Goal: Task Accomplishment & Management: Complete application form

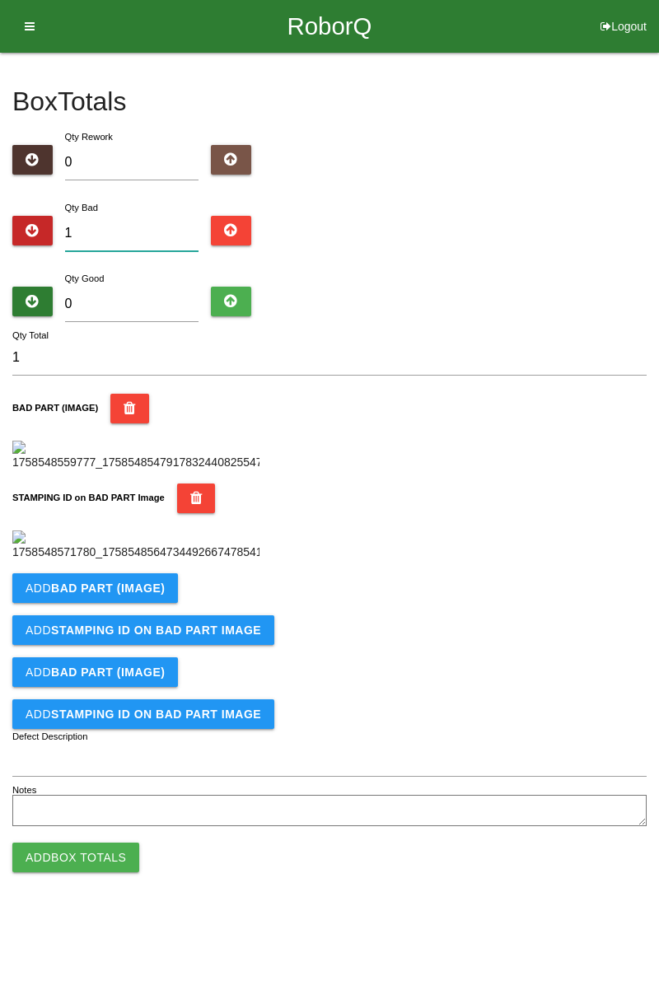
click at [123, 226] on input "1" at bounding box center [132, 233] width 134 height 35
type input "0"
type input "2"
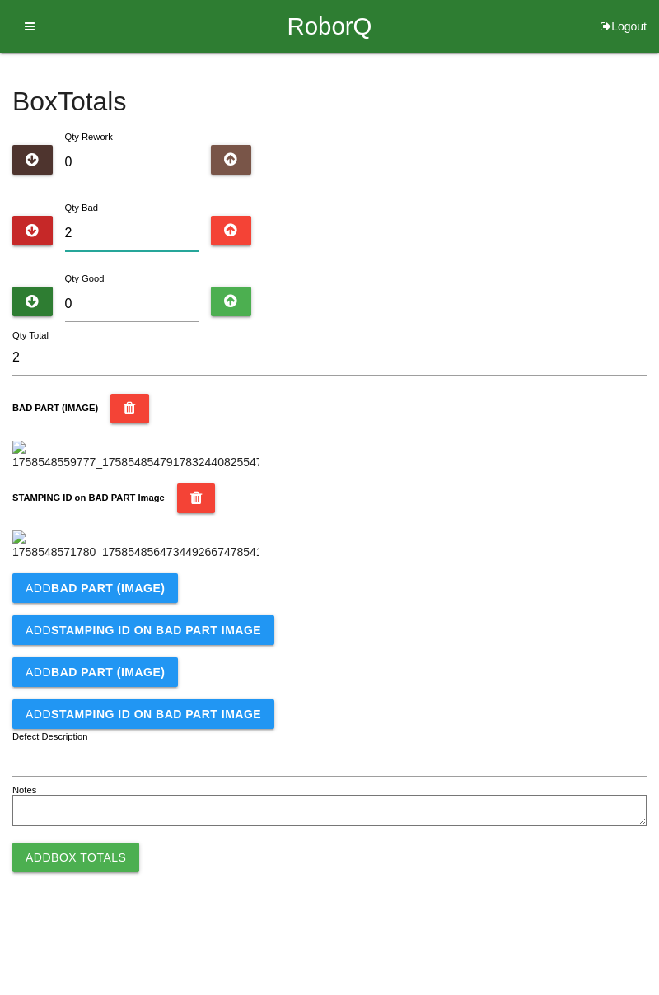
type input "0"
type input "6"
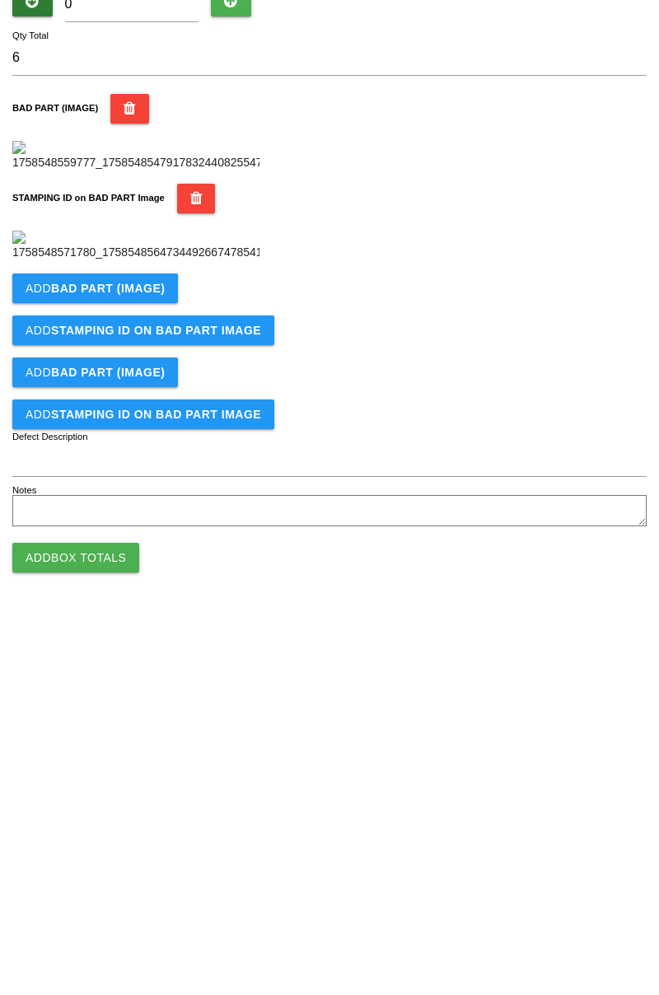
click at [140, 595] on b "BAD PART (IMAGE)" at bounding box center [108, 587] width 114 height 13
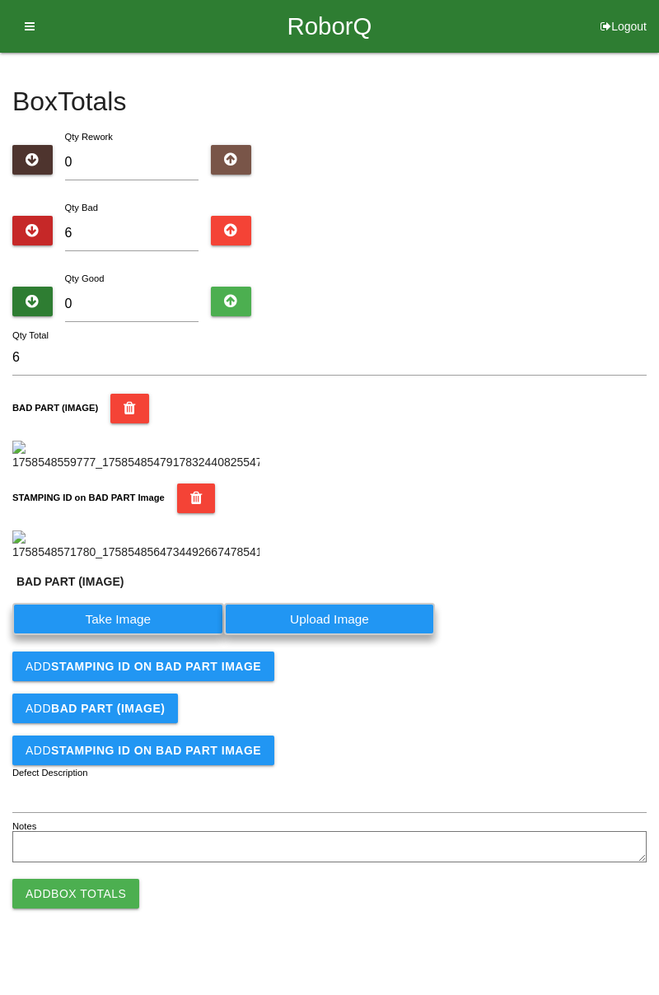
click at [145, 635] on label "Take Image" at bounding box center [118, 619] width 212 height 32
click at [0, 0] on \(IMAGE\) "Take Image" at bounding box center [0, 0] width 0 height 0
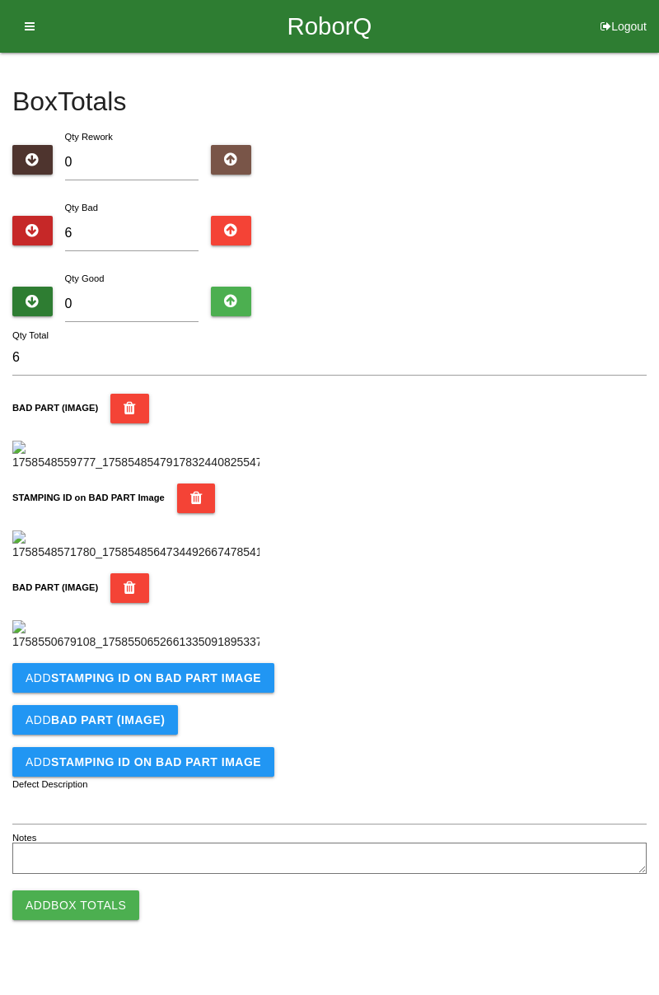
scroll to position [633, 0]
click at [231, 684] on b "STAMPING ID on BAD PART Image" at bounding box center [156, 677] width 210 height 13
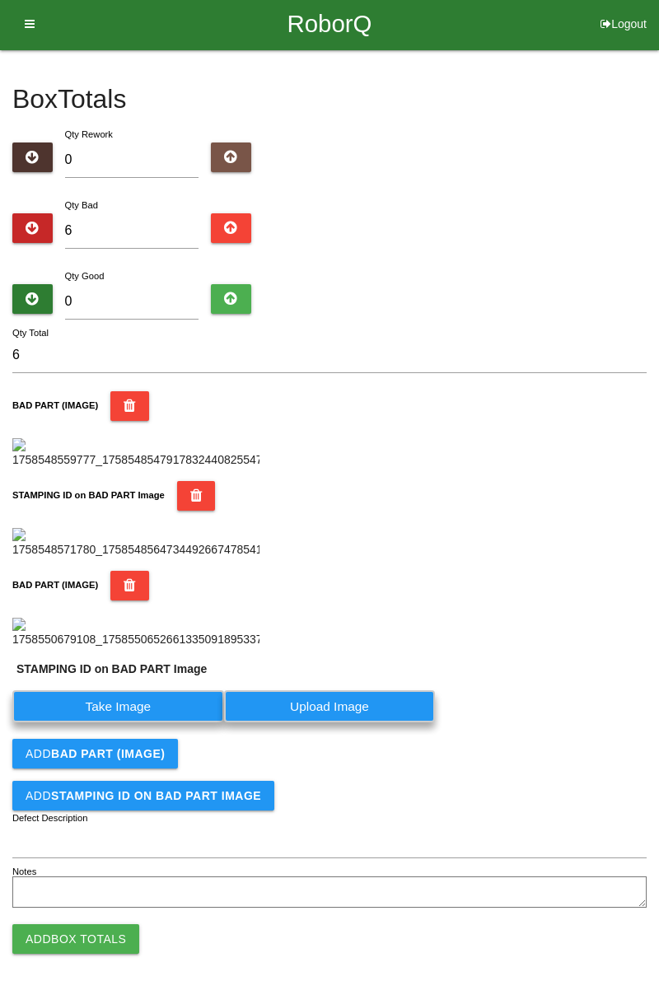
click at [163, 722] on label "Take Image" at bounding box center [118, 706] width 212 height 32
click at [0, 0] on PART "Take Image" at bounding box center [0, 0] width 0 height 0
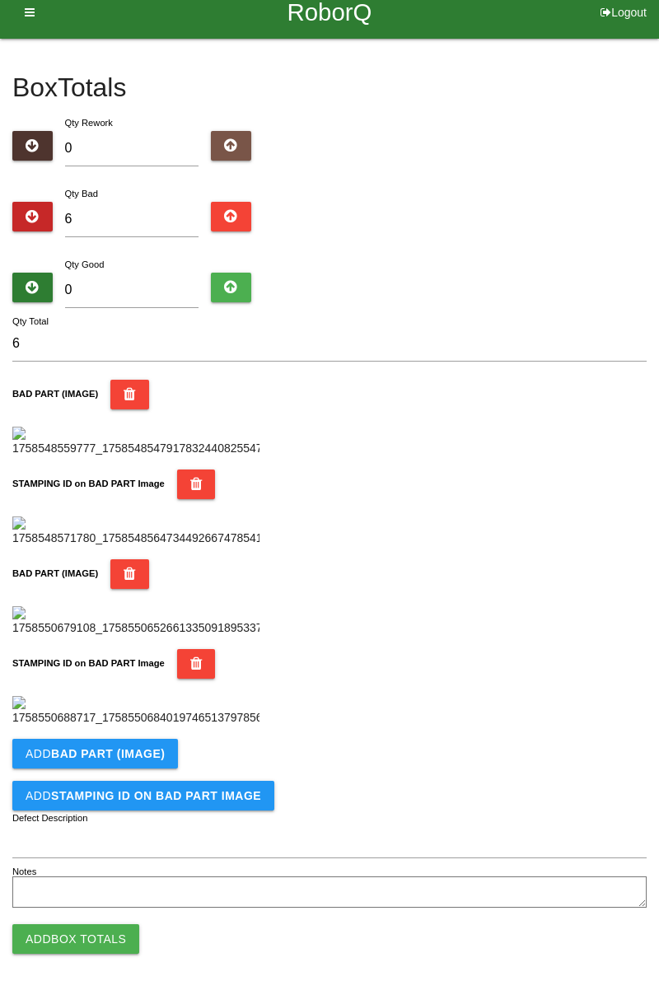
scroll to position [903, 0]
click at [156, 755] on b "BAD PART (IMAGE)" at bounding box center [108, 753] width 114 height 13
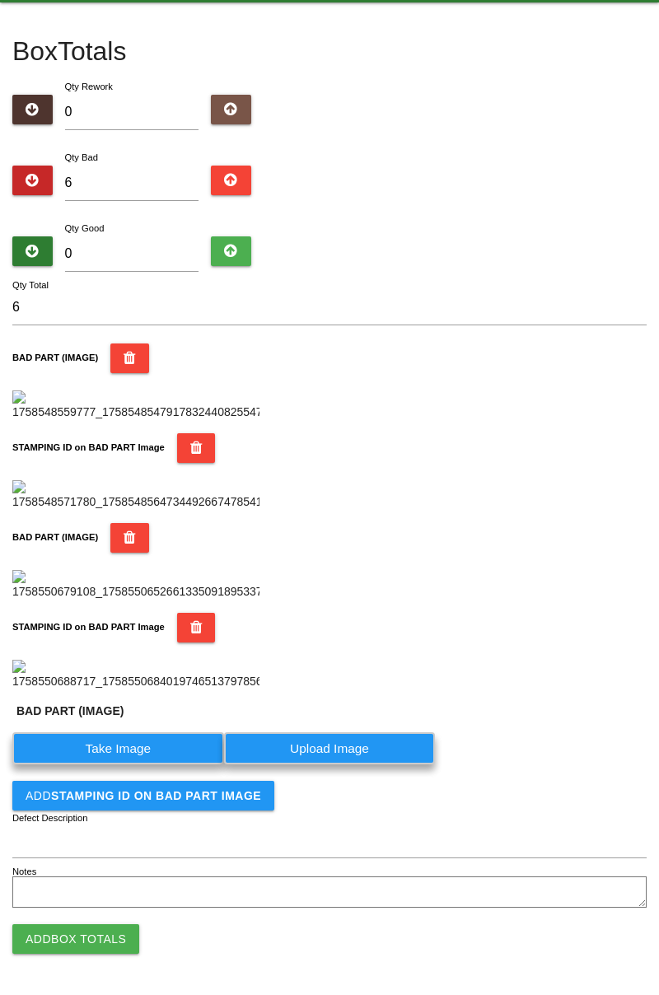
click at [160, 764] on label "Take Image" at bounding box center [118, 748] width 212 height 32
click at [0, 0] on \(IMAGE\) "Take Image" at bounding box center [0, 0] width 0 height 0
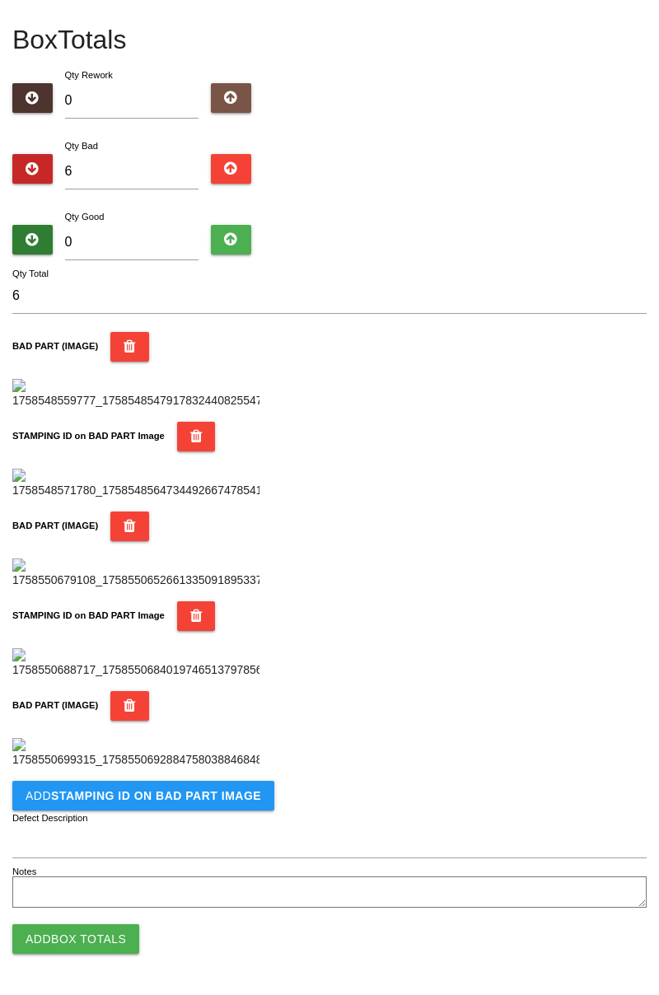
scroll to position [1173, 0]
click at [211, 789] on b "STAMPING ID on BAD PART Image" at bounding box center [156, 795] width 210 height 13
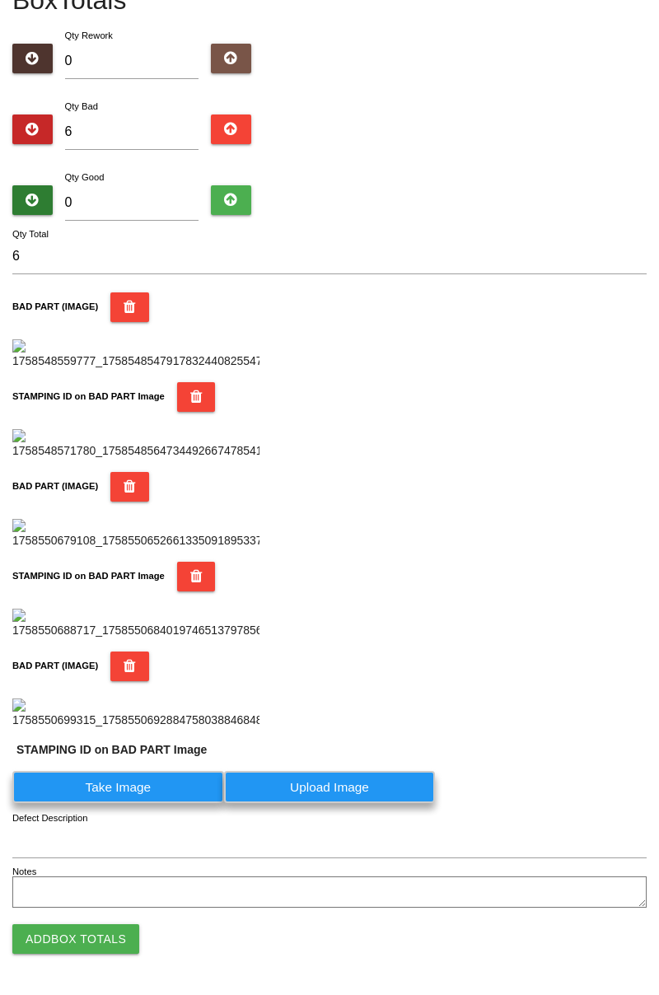
click at [165, 803] on label "Take Image" at bounding box center [118, 787] width 212 height 32
click at [0, 0] on PART "Take Image" at bounding box center [0, 0] width 0 height 0
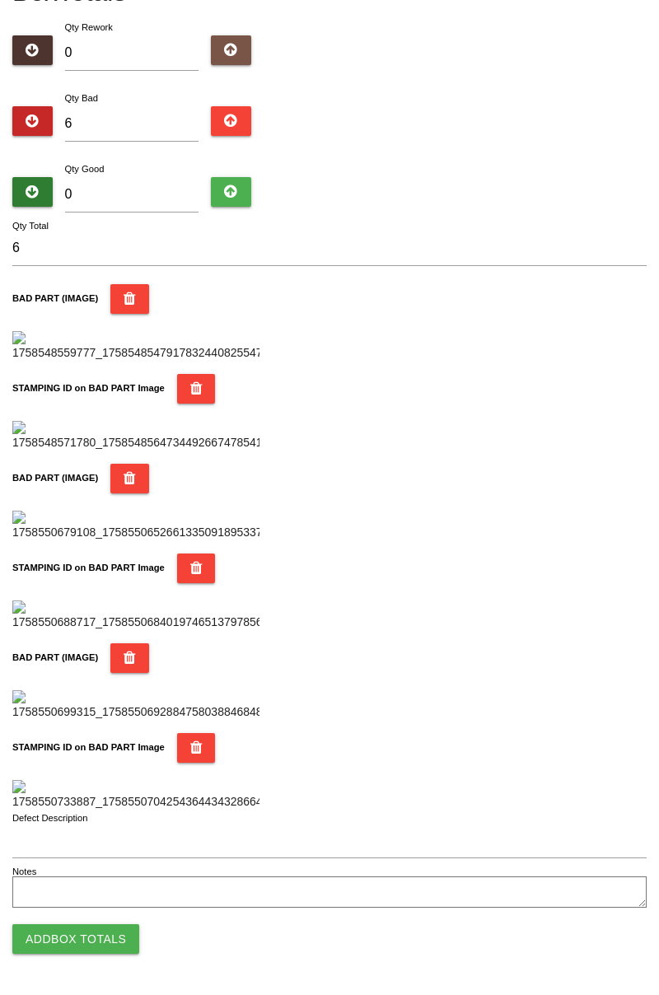
scroll to position [0, 0]
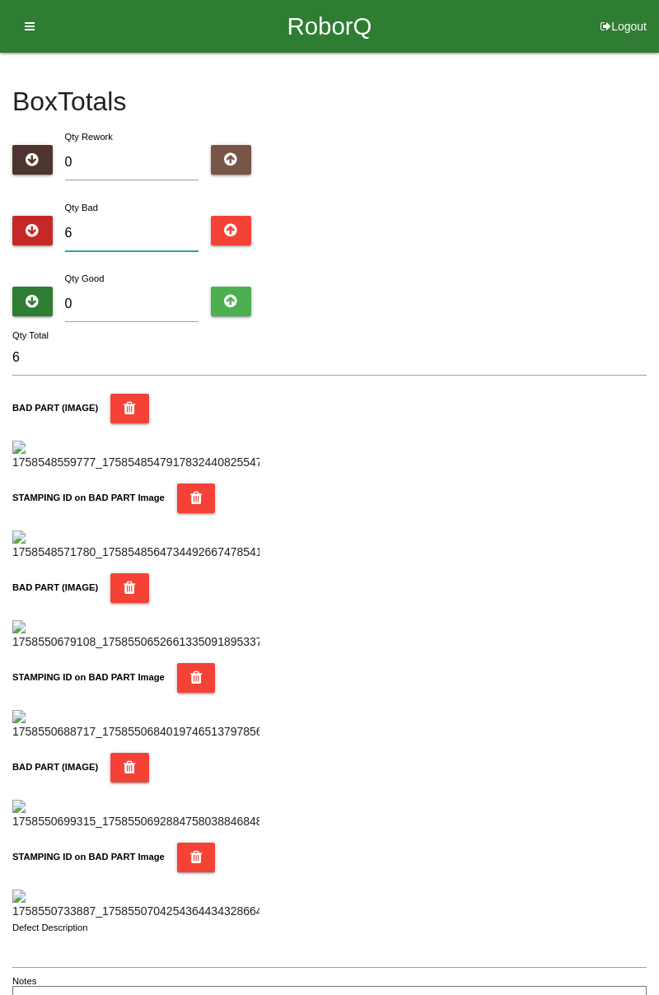
click at [146, 226] on input "6" at bounding box center [132, 233] width 134 height 35
type input "0"
type input "8"
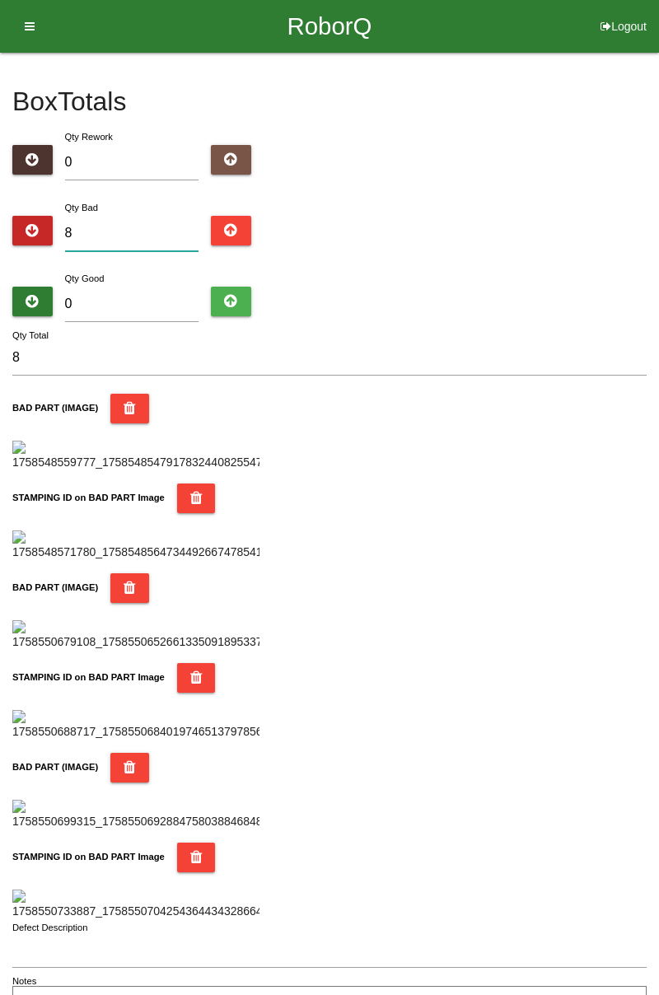
type input "8"
click at [152, 298] on input "0" at bounding box center [132, 304] width 134 height 35
type input "7"
type input "15"
type input "74"
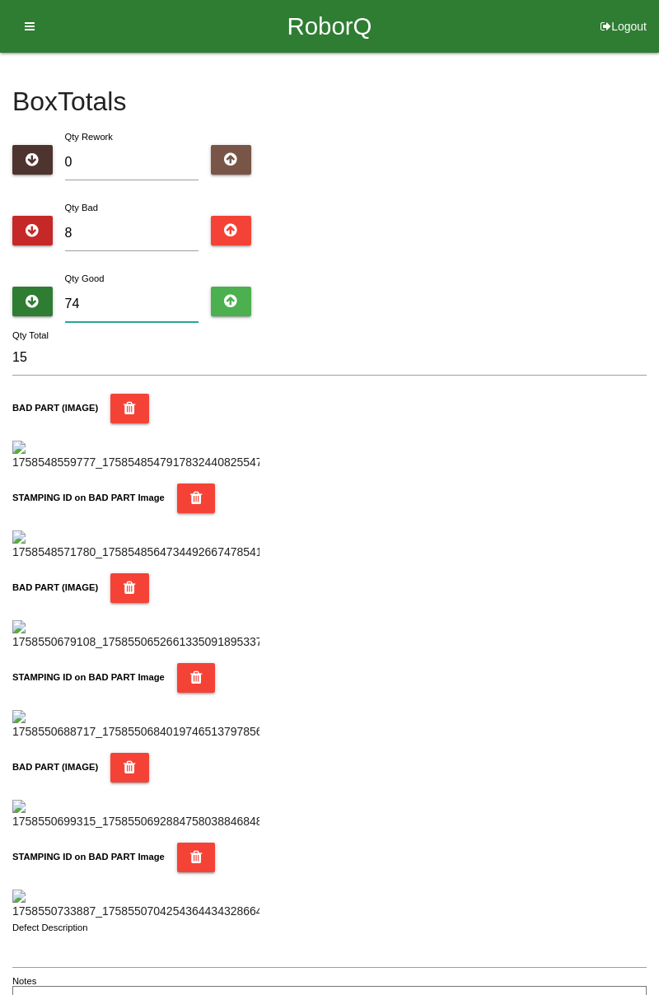
type input "82"
type input "7"
type input "15"
type input "76"
type input "84"
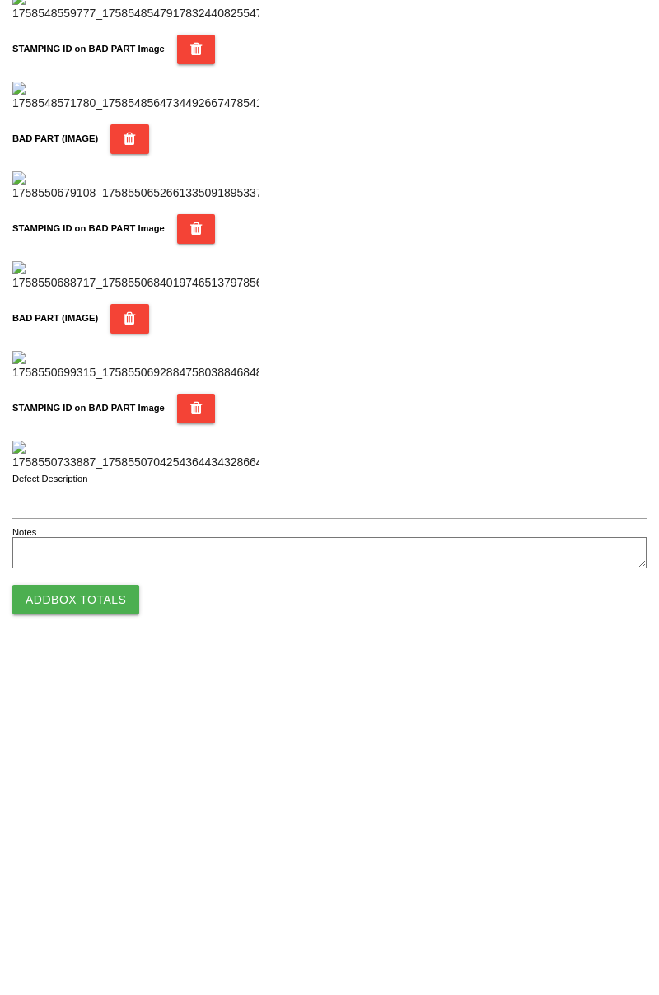
scroll to position [1443, 0]
type input "76"
click at [106, 941] on button "Add Box Totals" at bounding box center [75, 939] width 127 height 30
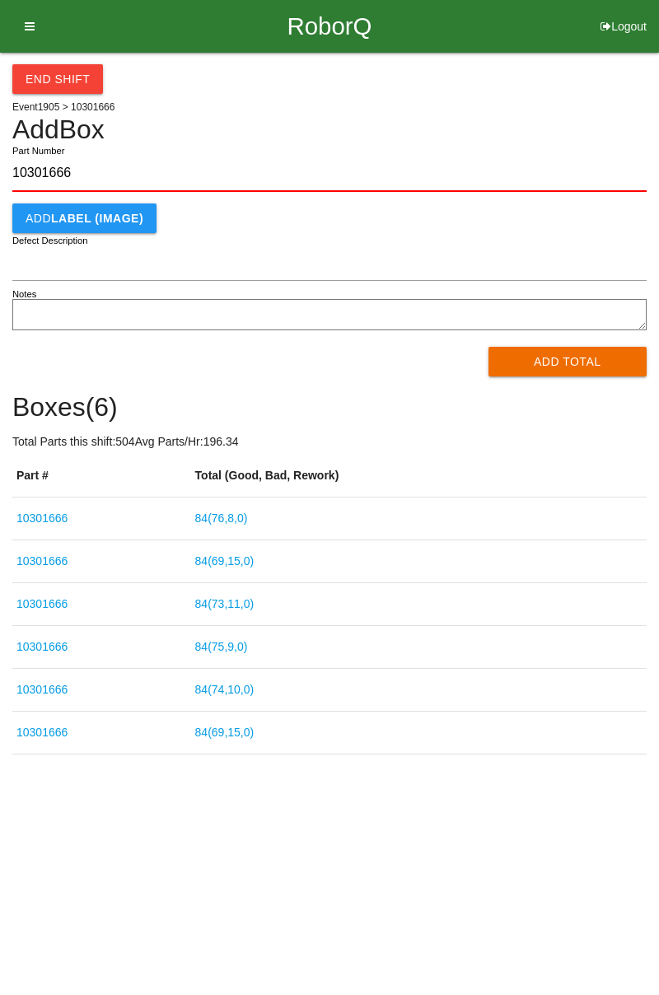
type input "10301666"
click at [587, 367] on button "Add Total" at bounding box center [567, 362] width 159 height 30
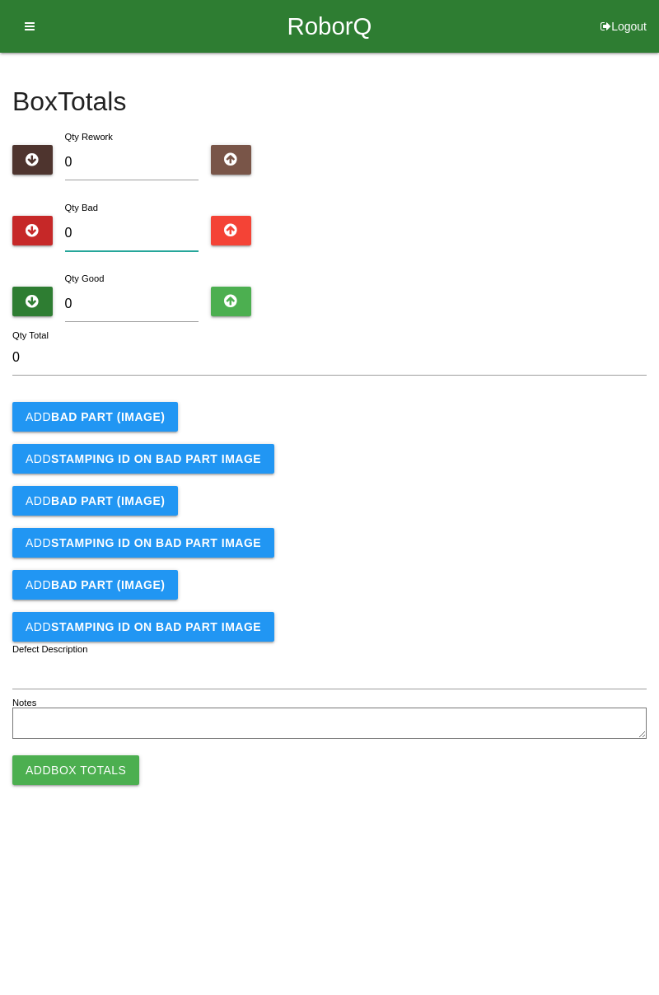
click at [127, 226] on input "0" at bounding box center [132, 233] width 134 height 35
type input "2"
click at [152, 410] on b "BAD PART (IMAGE)" at bounding box center [108, 416] width 114 height 13
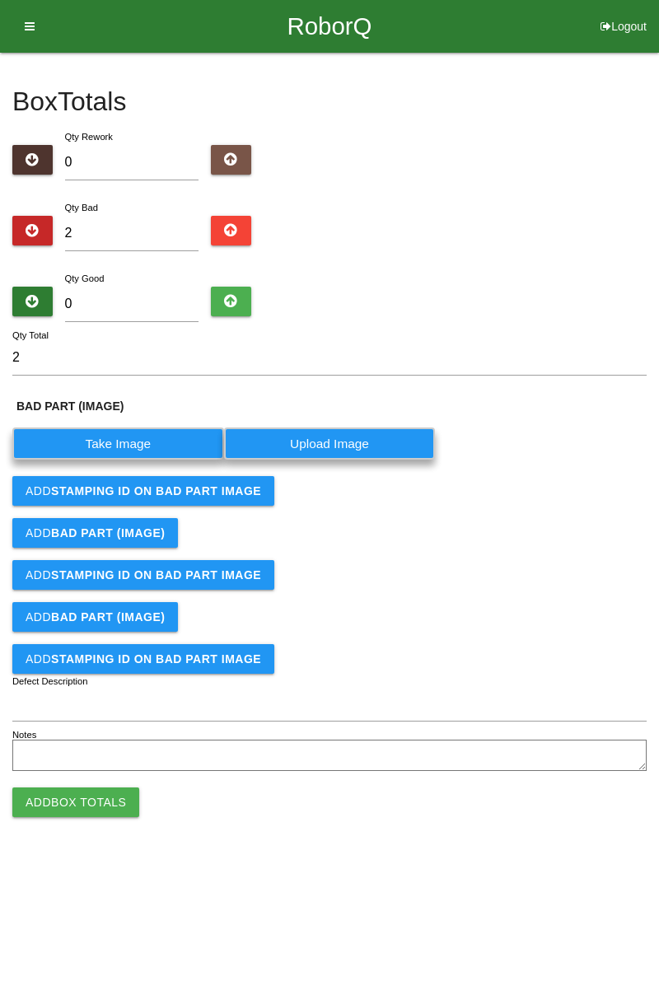
click at [136, 449] on label "Take Image" at bounding box center [118, 443] width 212 height 32
click at [0, 0] on \(IMAGE\) "Take Image" at bounding box center [0, 0] width 0 height 0
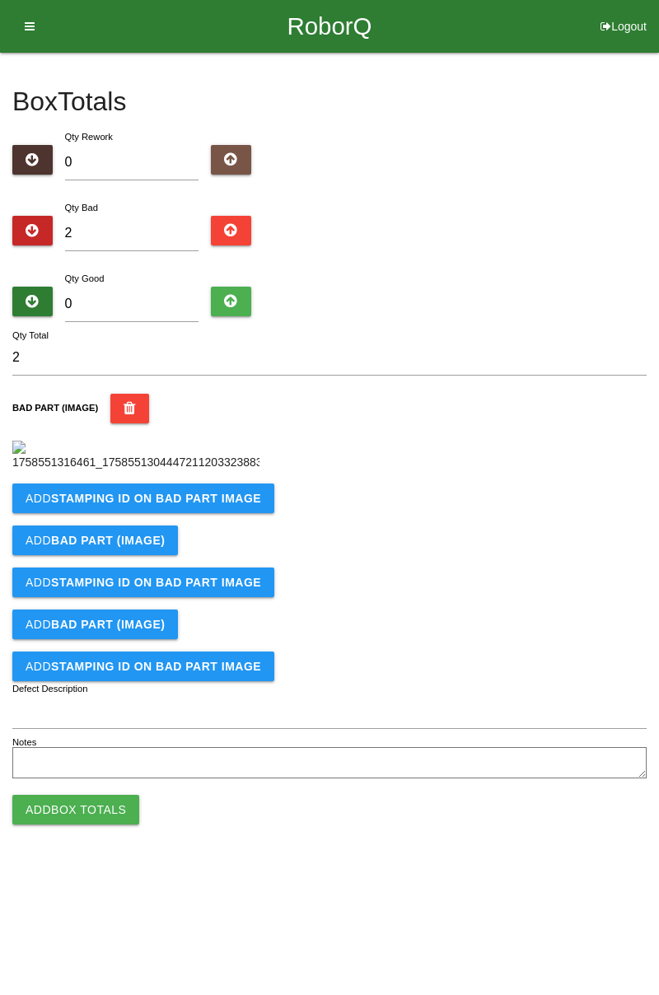
scroll to position [92, 0]
click at [200, 513] on button "Add STAMPING ID on BAD PART Image" at bounding box center [143, 498] width 262 height 30
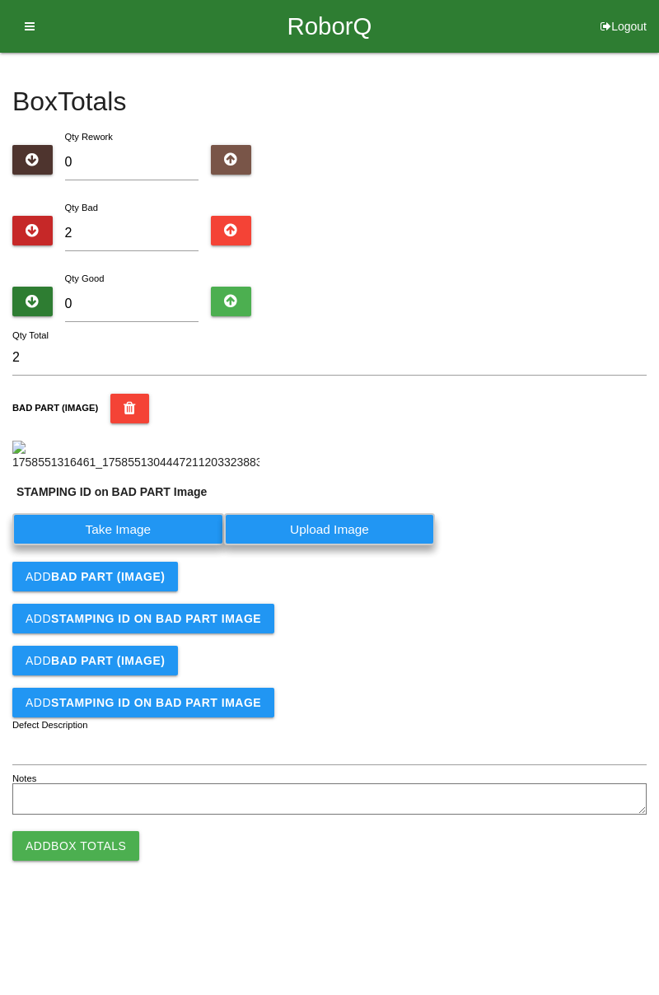
click at [142, 545] on label "Take Image" at bounding box center [118, 529] width 212 height 32
click at [0, 0] on PART "Take Image" at bounding box center [0, 0] width 0 height 0
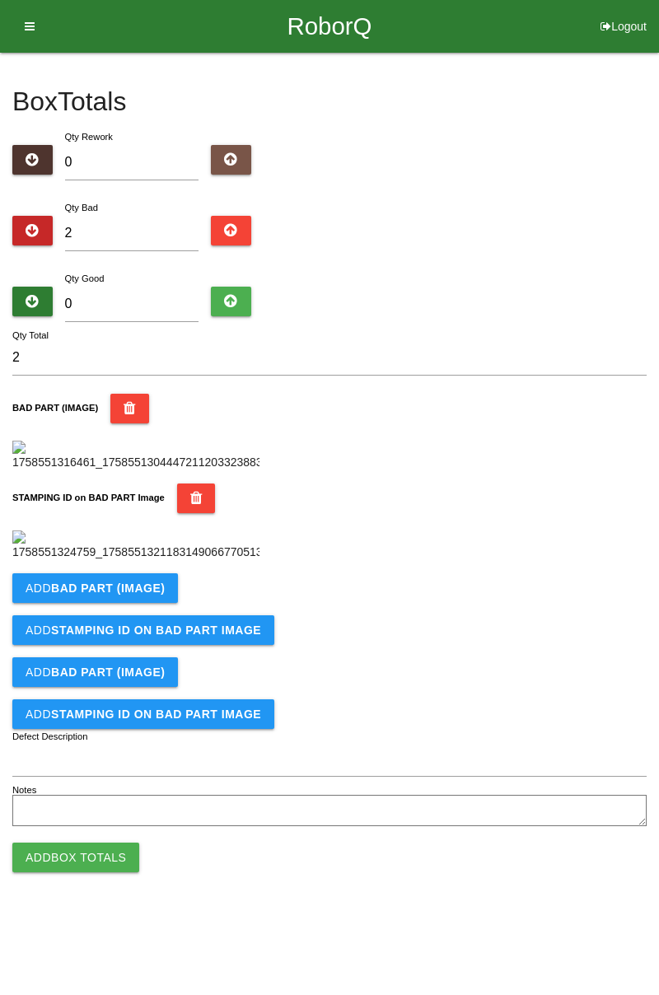
scroll to position [362, 0]
click at [164, 603] on button "Add BAD PART (IMAGE)" at bounding box center [95, 588] width 166 height 30
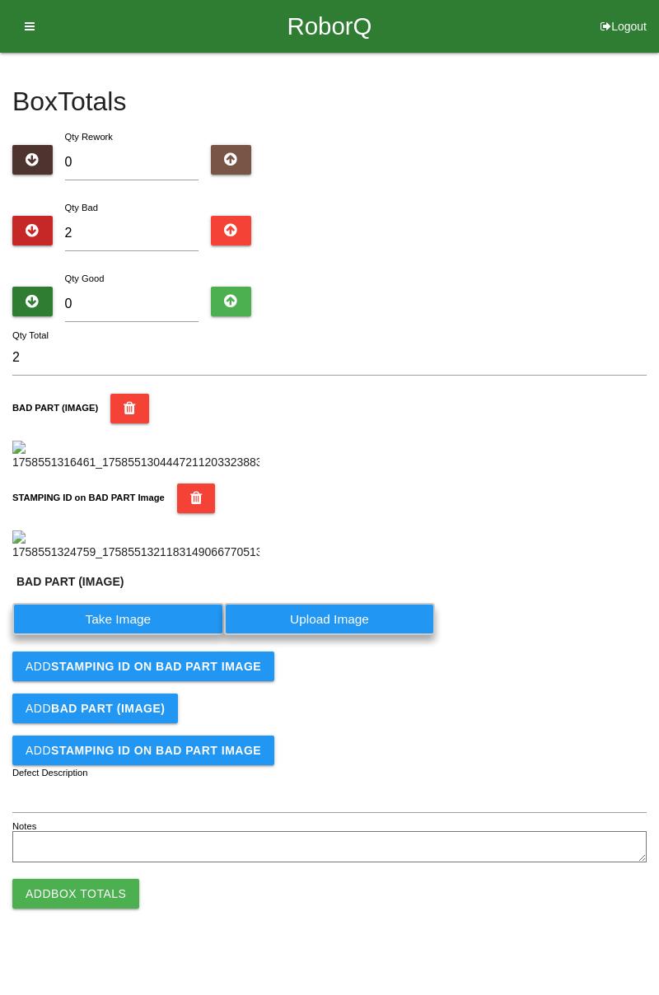
click at [128, 635] on label "Take Image" at bounding box center [118, 619] width 212 height 32
click at [0, 0] on \(IMAGE\) "Take Image" at bounding box center [0, 0] width 0 height 0
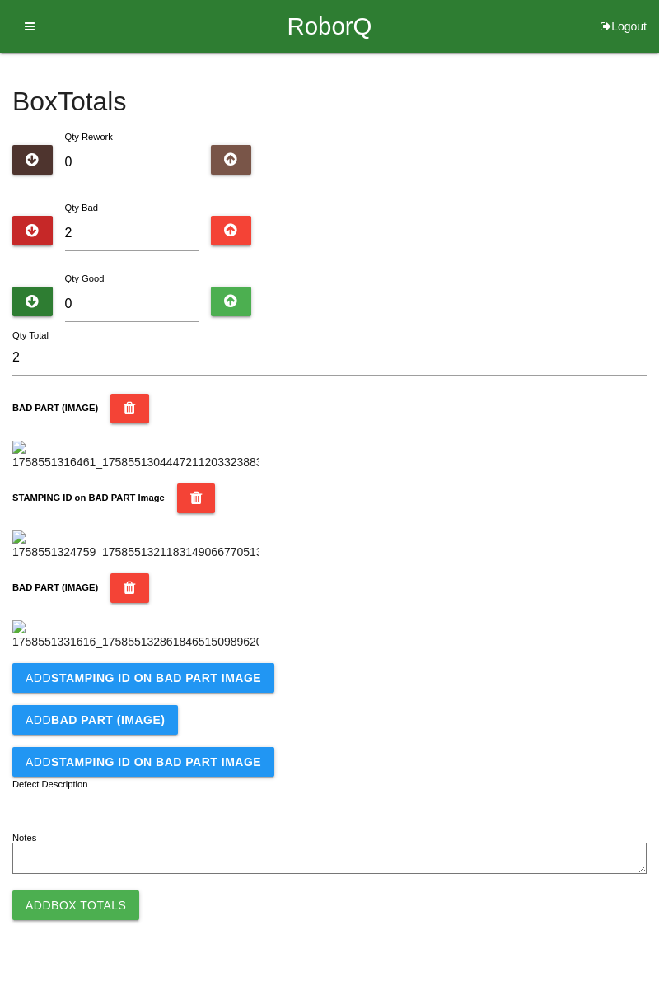
scroll to position [633, 0]
click at [203, 693] on button "Add STAMPING ID on BAD PART Image" at bounding box center [143, 678] width 262 height 30
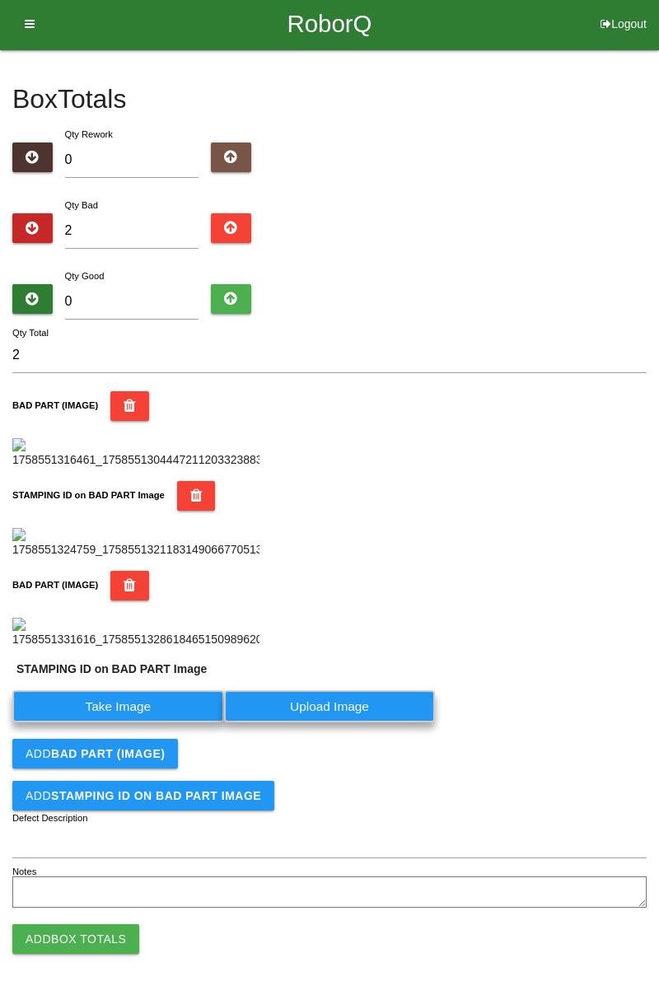
click at [133, 722] on label "Take Image" at bounding box center [118, 706] width 212 height 32
click at [0, 0] on PART "Take Image" at bounding box center [0, 0] width 0 height 0
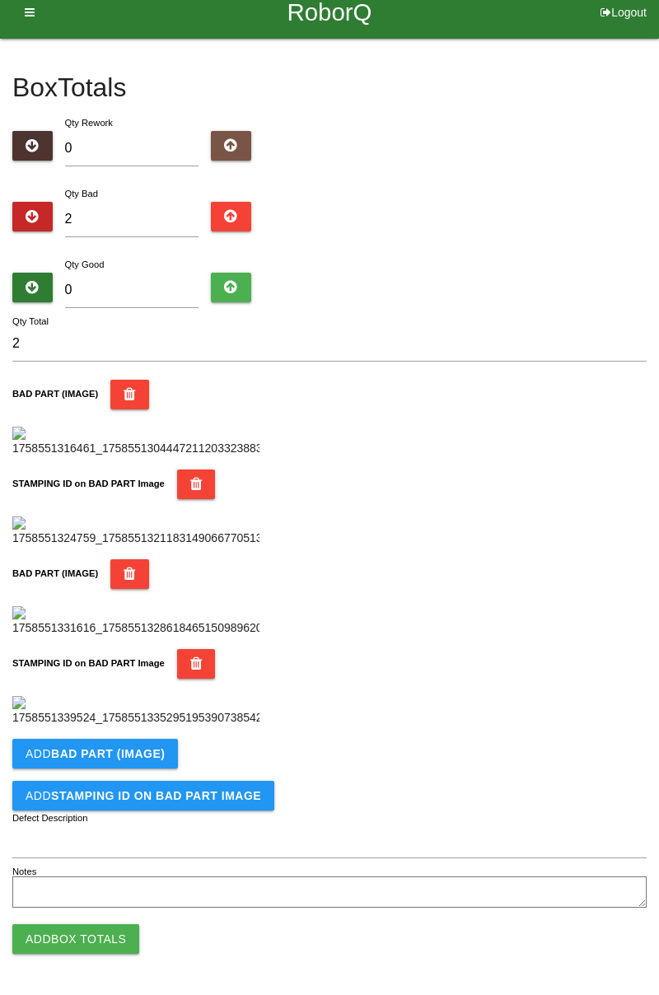
scroll to position [0, 0]
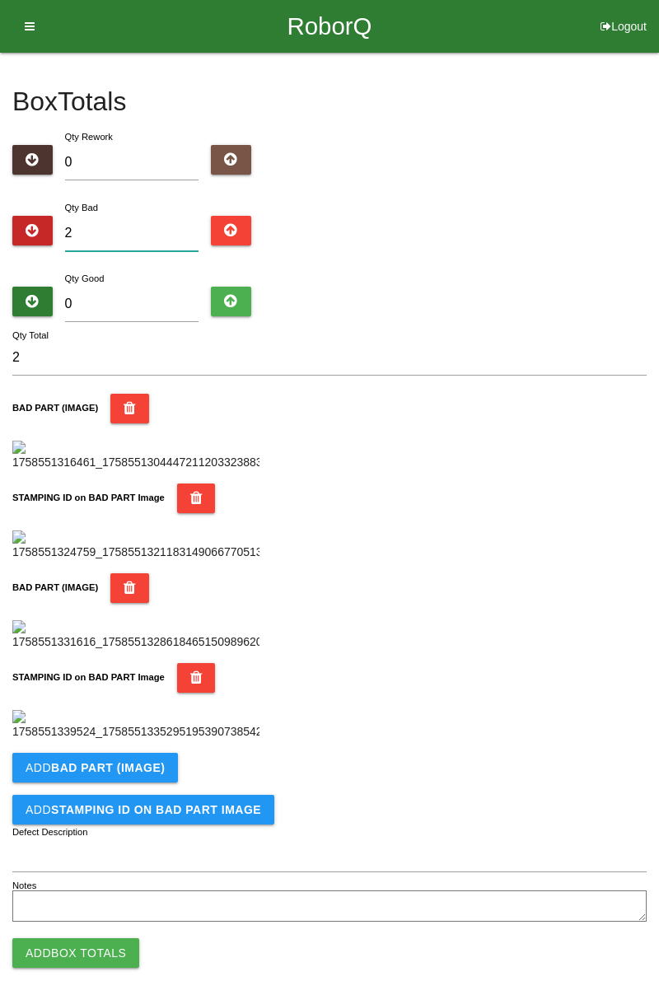
click at [161, 232] on input "2" at bounding box center [132, 233] width 134 height 35
type input "0"
type input "3"
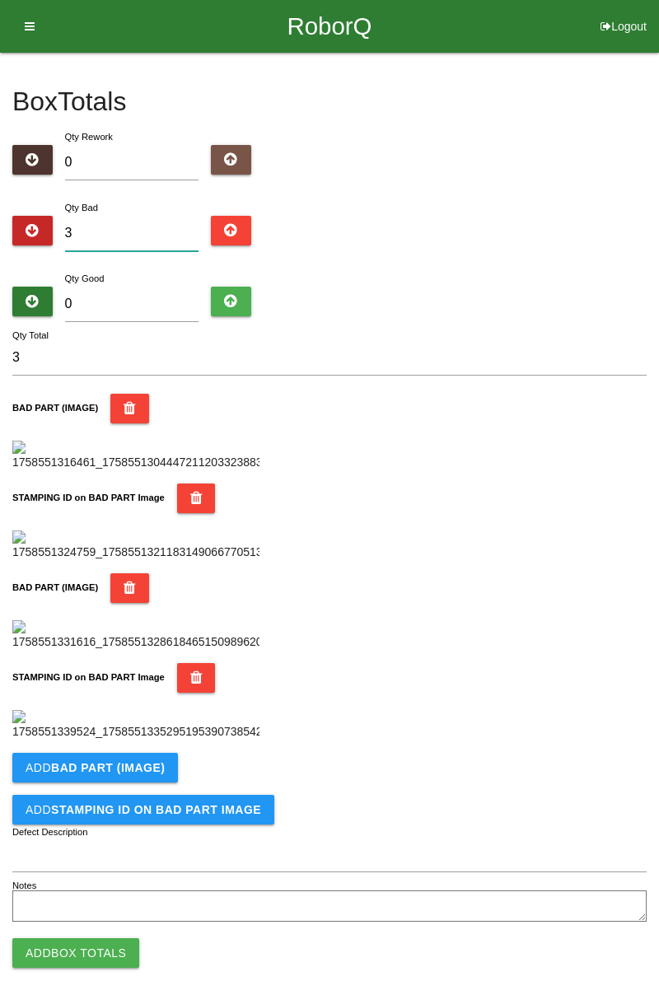
type input "0"
type input "7"
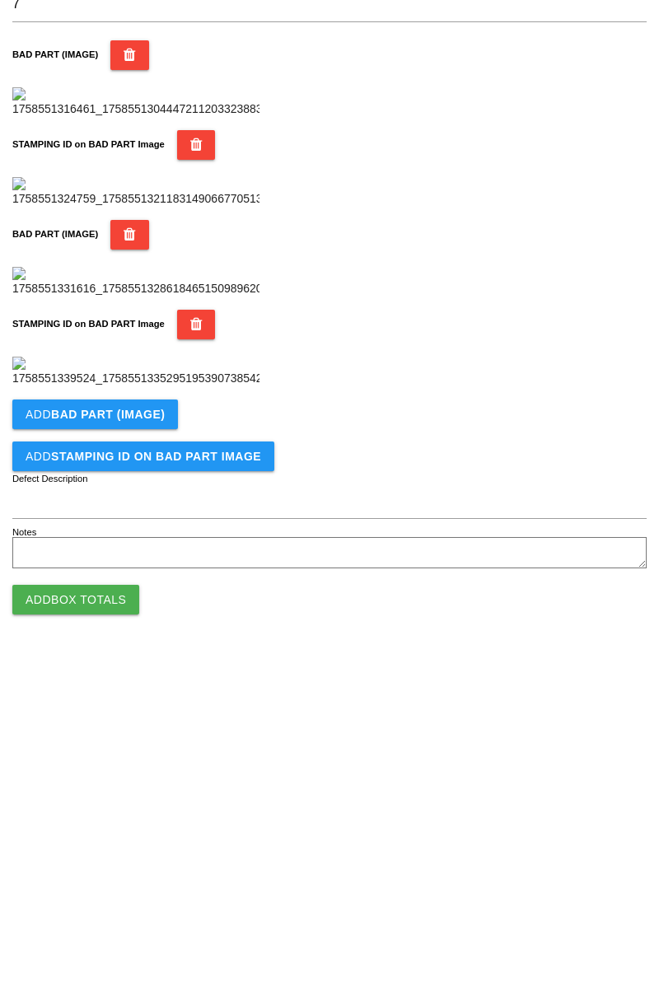
scroll to position [903, 0]
click at [144, 747] on b "BAD PART (IMAGE)" at bounding box center [108, 753] width 114 height 13
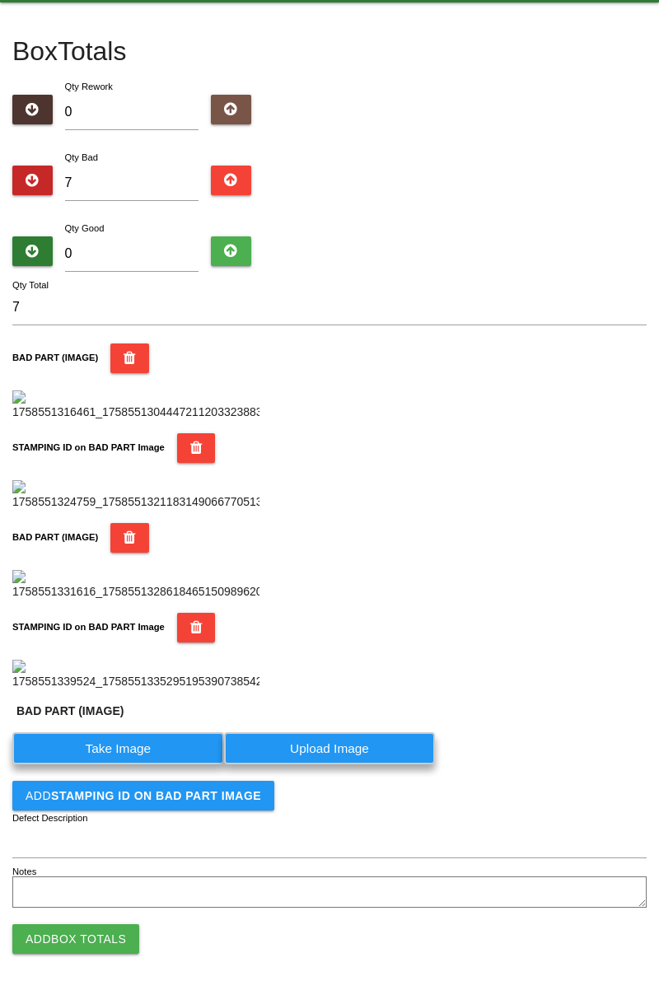
click at [152, 764] on label "Take Image" at bounding box center [118, 748] width 212 height 32
click at [0, 0] on \(IMAGE\) "Take Image" at bounding box center [0, 0] width 0 height 0
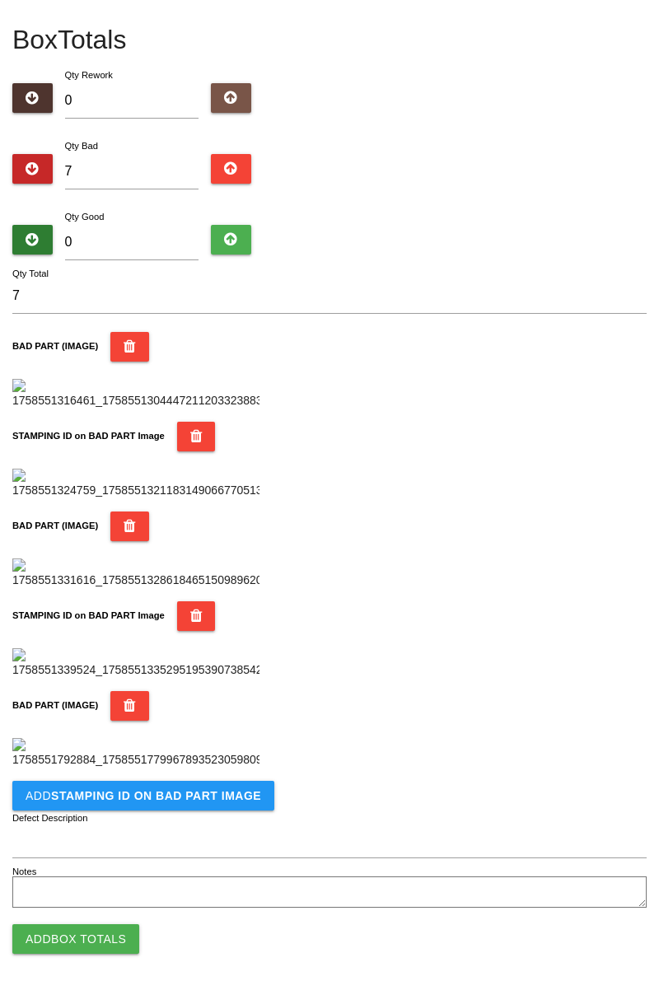
scroll to position [1173, 0]
click at [181, 801] on b "STAMPING ID on BAD PART Image" at bounding box center [156, 795] width 210 height 13
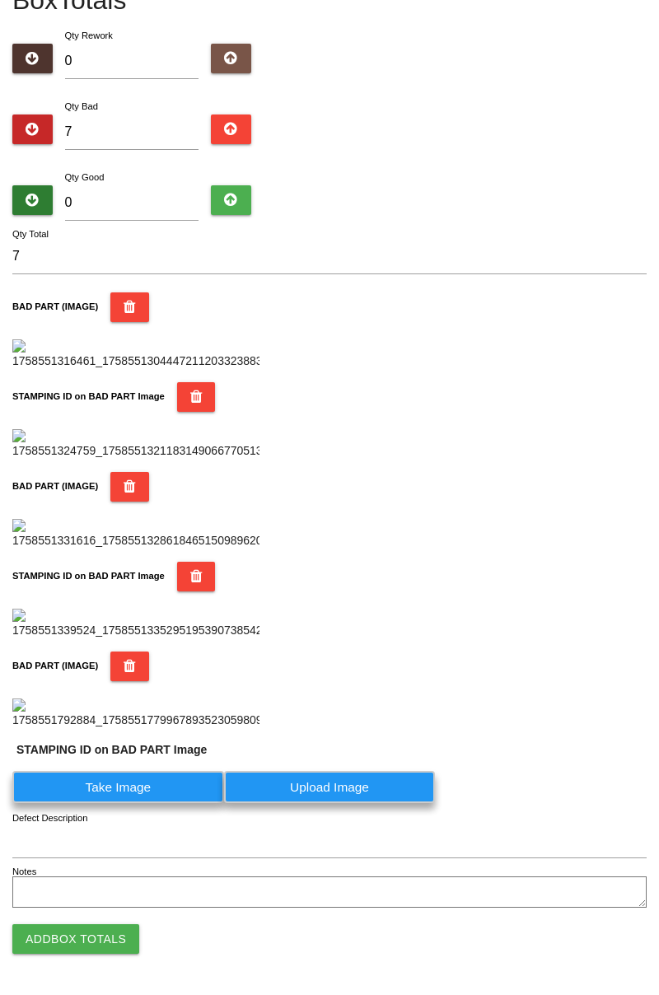
click at [129, 803] on label "Take Image" at bounding box center [118, 787] width 212 height 32
click at [0, 0] on PART "Take Image" at bounding box center [0, 0] width 0 height 0
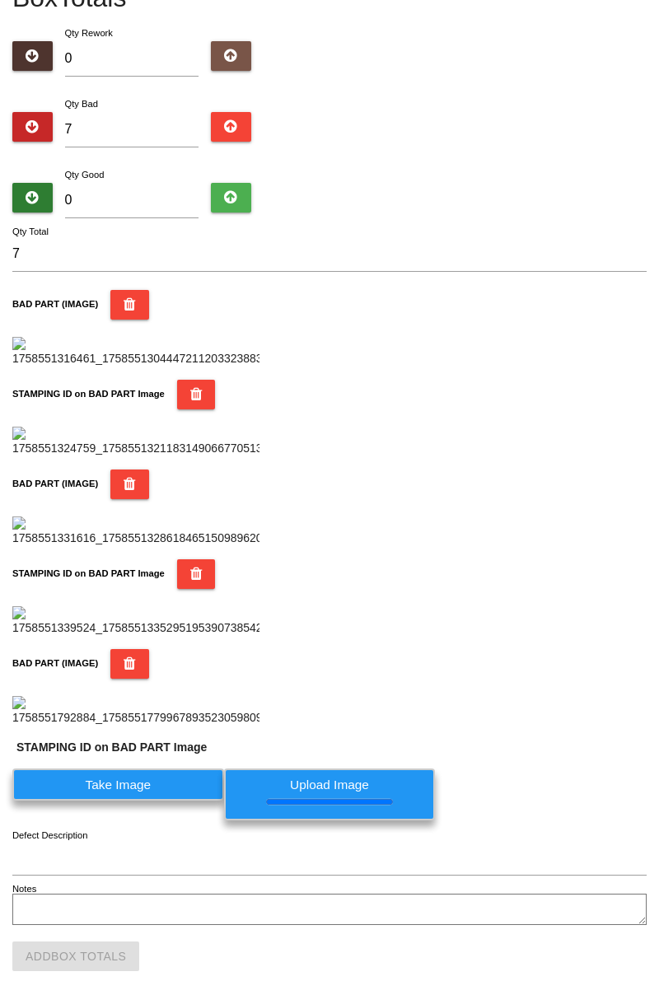
scroll to position [0, 0]
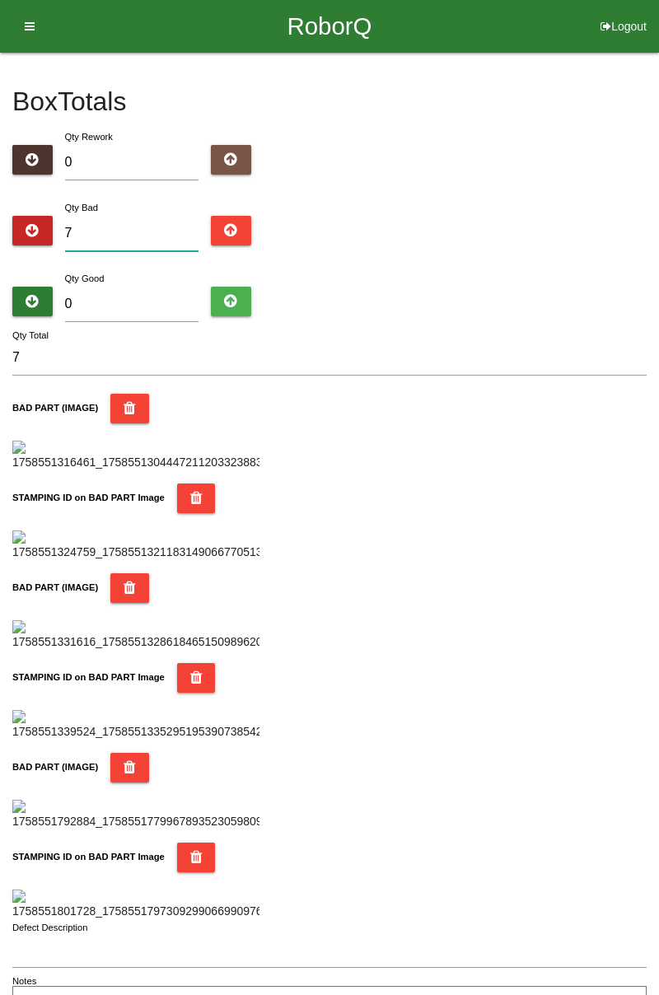
click at [153, 216] on input "7" at bounding box center [132, 233] width 134 height 35
type input "0"
type input "1"
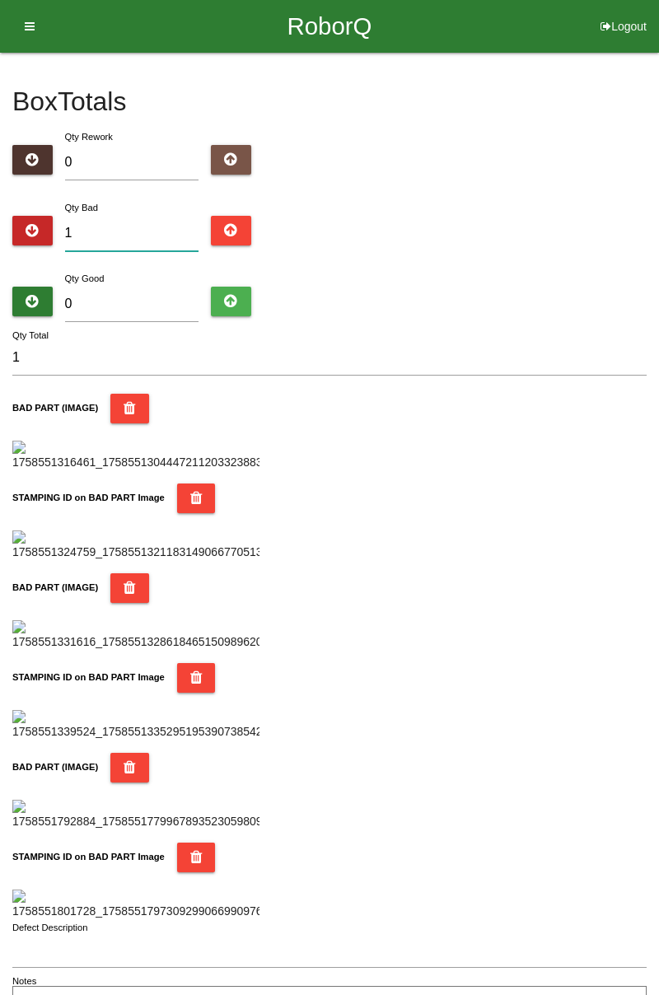
type input "12"
click at [158, 230] on input "12" at bounding box center [132, 233] width 134 height 35
type input "12"
click at [658, 199] on div "Box Totals Translate Weight Weight unit: Rework Weight Bad Weight Good Weight 0…" at bounding box center [329, 537] width 659 height 969
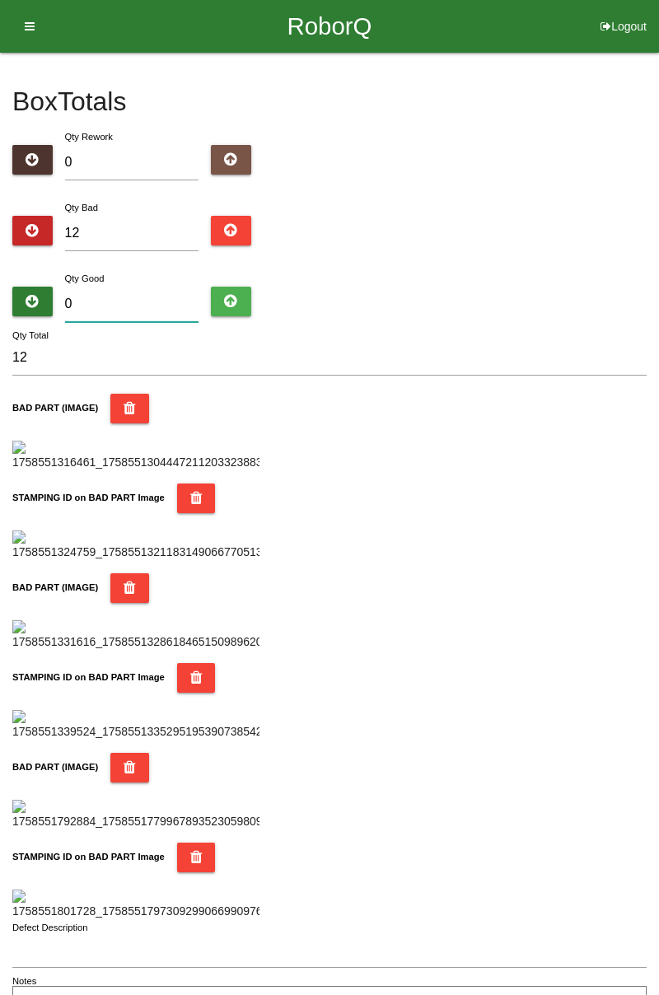
click at [166, 298] on input "0" at bounding box center [132, 304] width 134 height 35
type input "6"
type input "18"
type input "66"
type input "78"
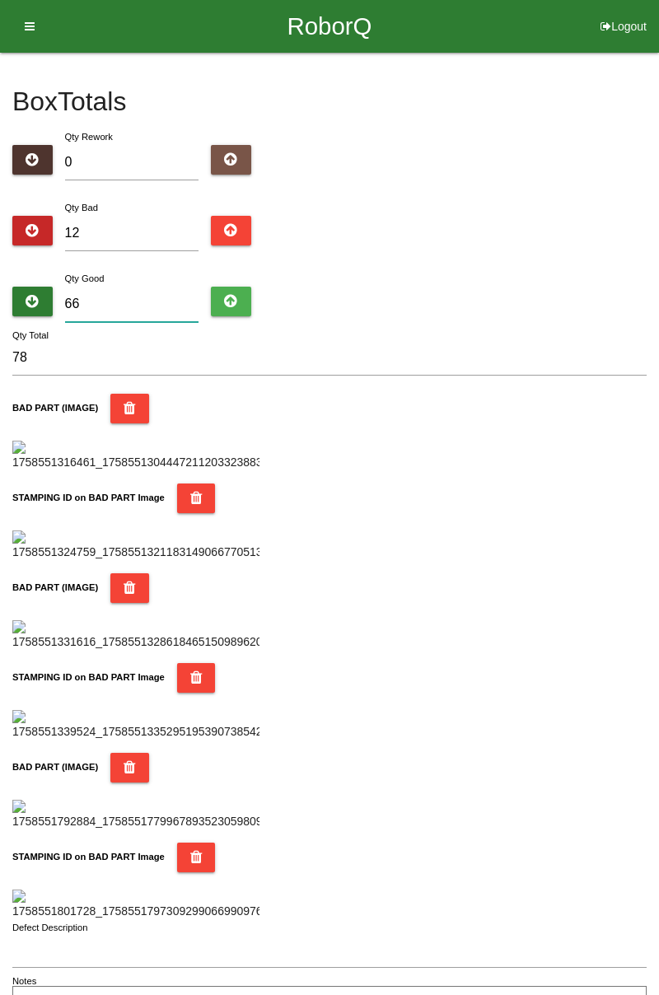
type input "6"
type input "18"
type input "67"
type input "79"
type input "670"
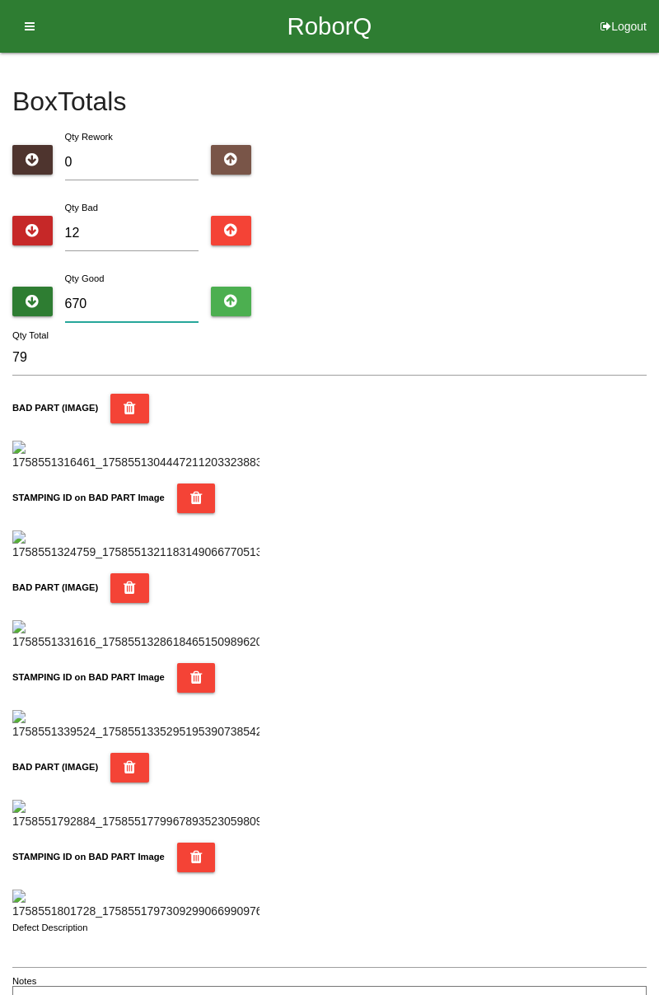
type input "682"
type input "67"
type input "79"
type input "6"
type input "18"
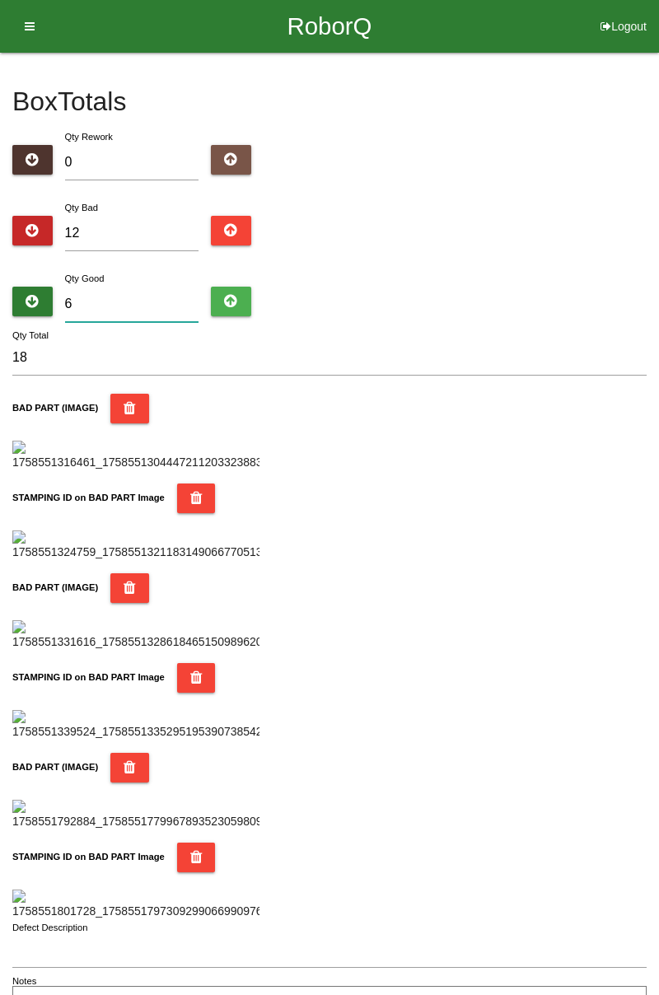
type input "0"
type input "12"
type input "7"
type input "19"
type input "70"
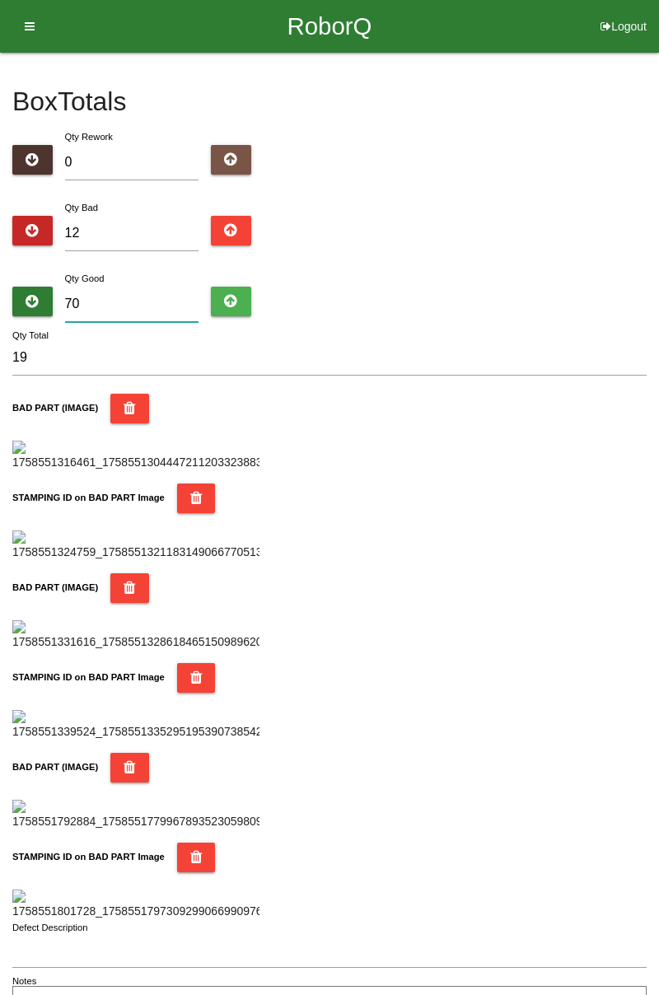
type input "82"
type input "7"
type input "19"
type input "0"
type input "12"
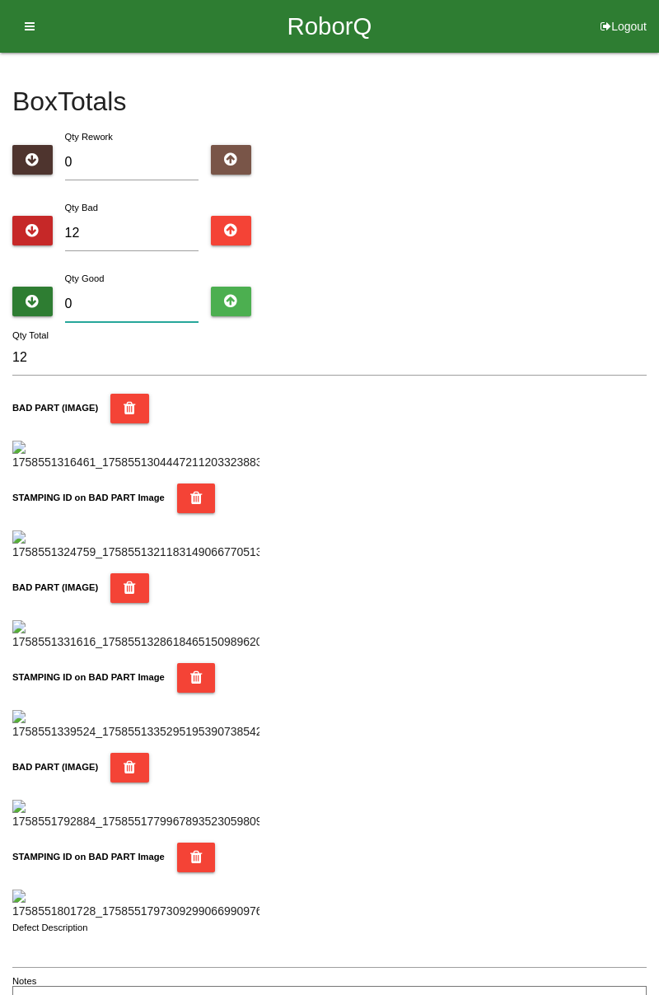
type input "7"
type input "19"
type input "72"
type input "84"
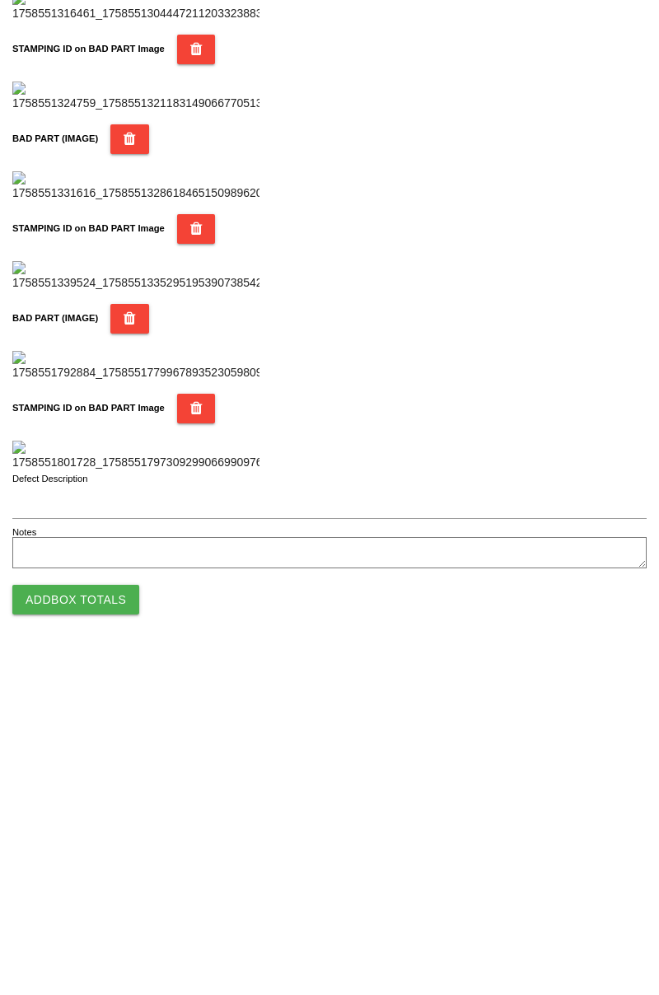
type input "72"
click at [110, 941] on button "Add Box Totals" at bounding box center [75, 939] width 127 height 30
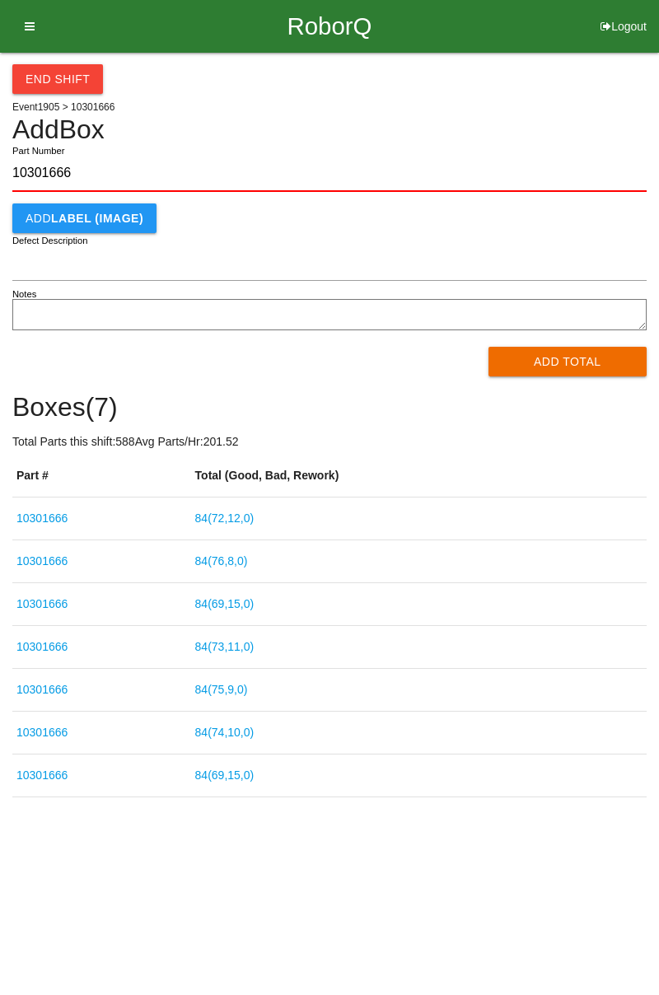
type input "10301666"
click at [570, 371] on button "Add Total" at bounding box center [567, 362] width 159 height 30
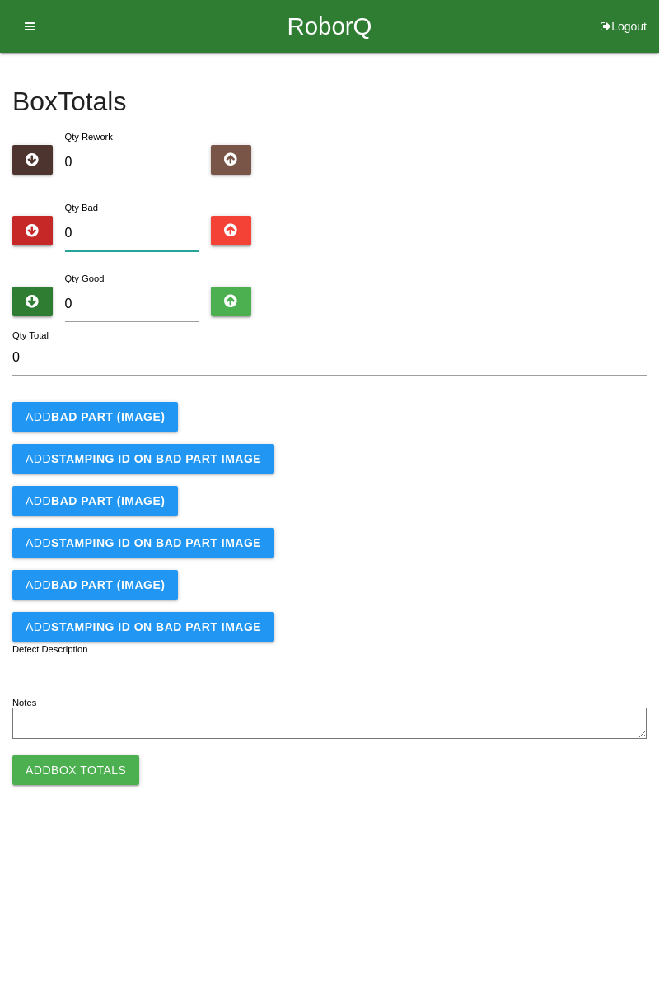
click at [149, 231] on input "0" at bounding box center [132, 233] width 134 height 35
type input "1"
click at [135, 419] on b "BAD PART (IMAGE)" at bounding box center [108, 416] width 114 height 13
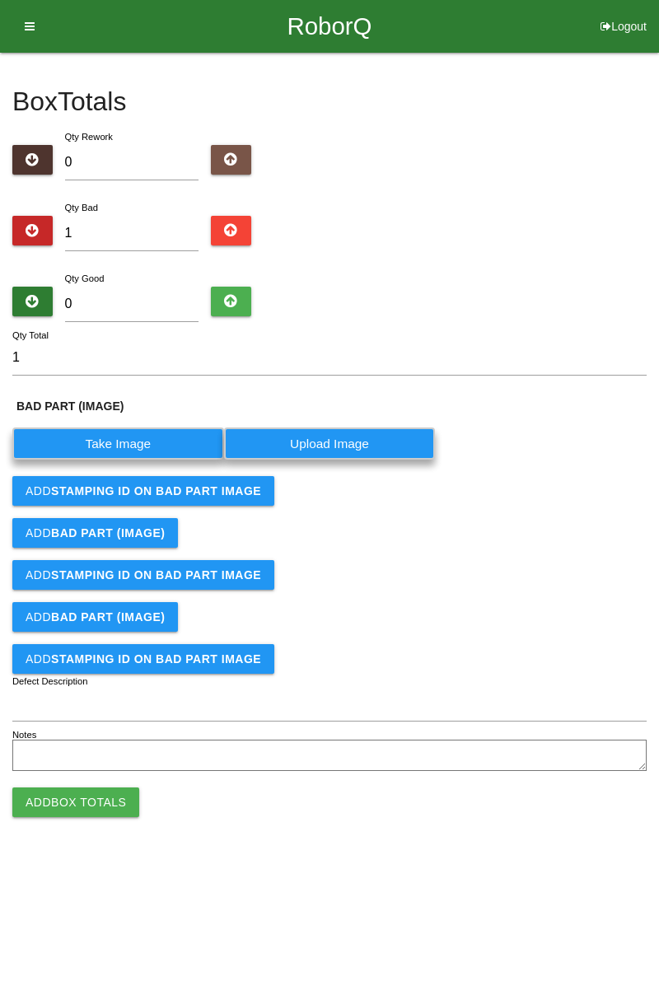
click at [134, 437] on label "Take Image" at bounding box center [118, 443] width 212 height 32
click at [0, 0] on \(IMAGE\) "Take Image" at bounding box center [0, 0] width 0 height 0
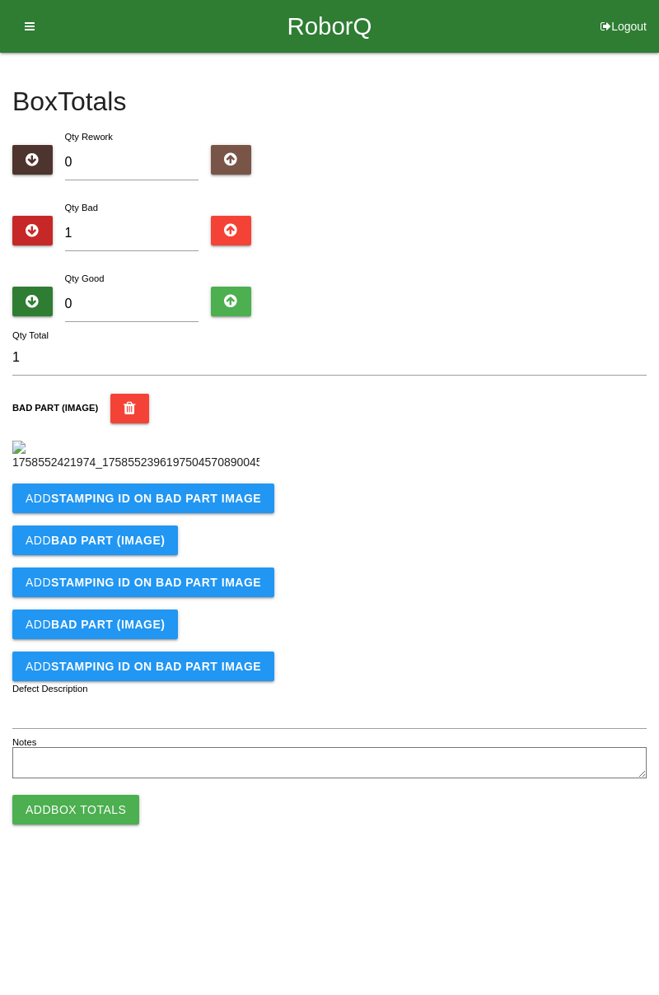
click at [154, 505] on b "STAMPING ID on BAD PART Image" at bounding box center [156, 498] width 210 height 13
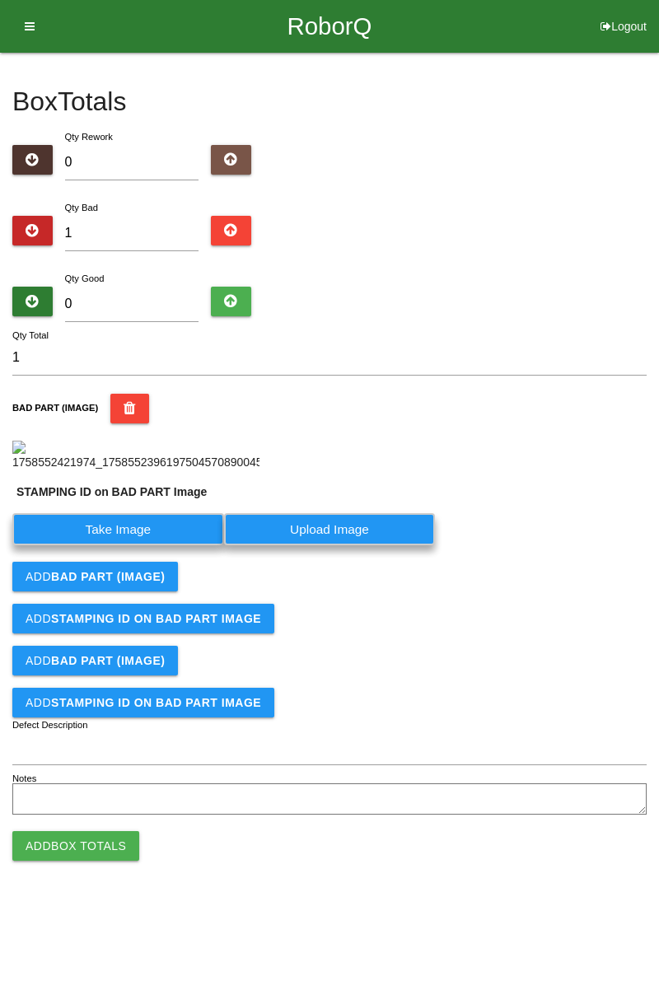
click at [120, 545] on label "Take Image" at bounding box center [118, 529] width 212 height 32
click at [0, 0] on PART "Take Image" at bounding box center [0, 0] width 0 height 0
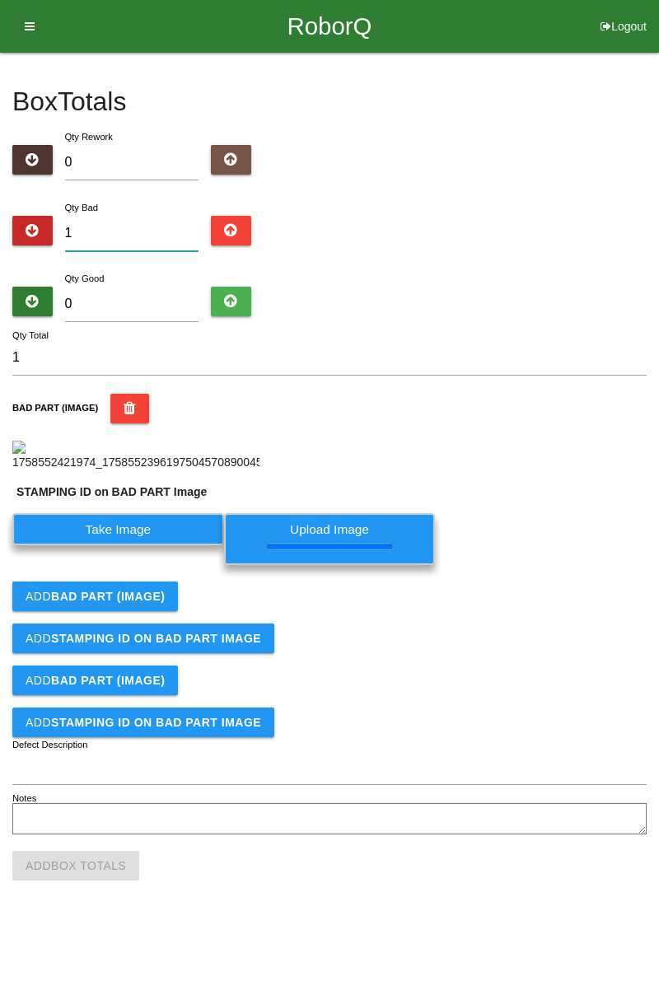
click at [156, 217] on input "1" at bounding box center [132, 233] width 134 height 35
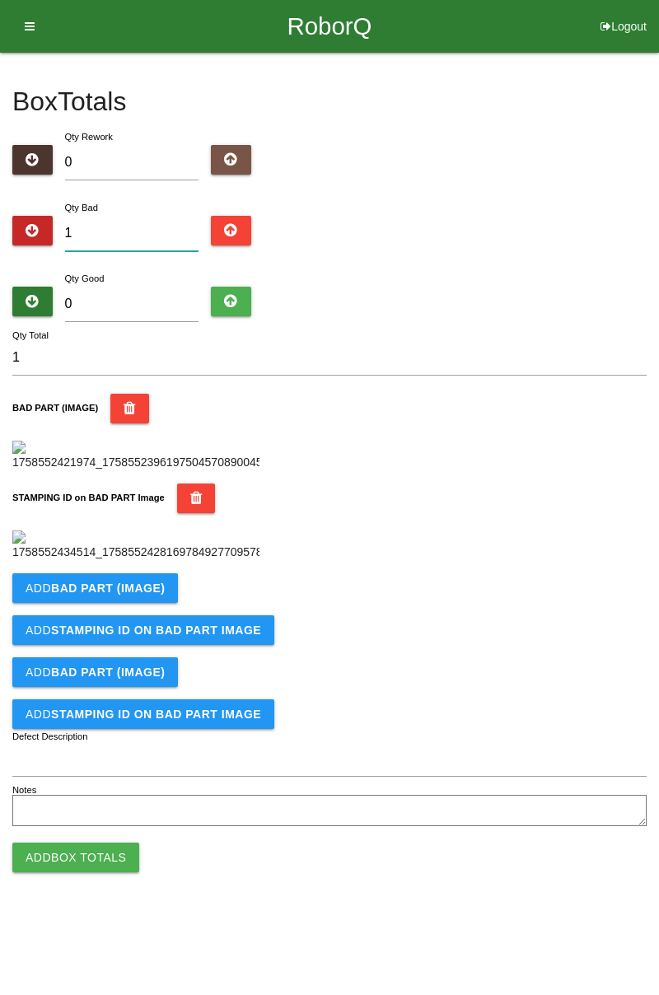
type input "0"
type input "8"
click at [658, 189] on div "Box Totals Translate Weight Weight unit: Rework Weight Bad Weight Good Weight 0…" at bounding box center [329, 442] width 659 height 778
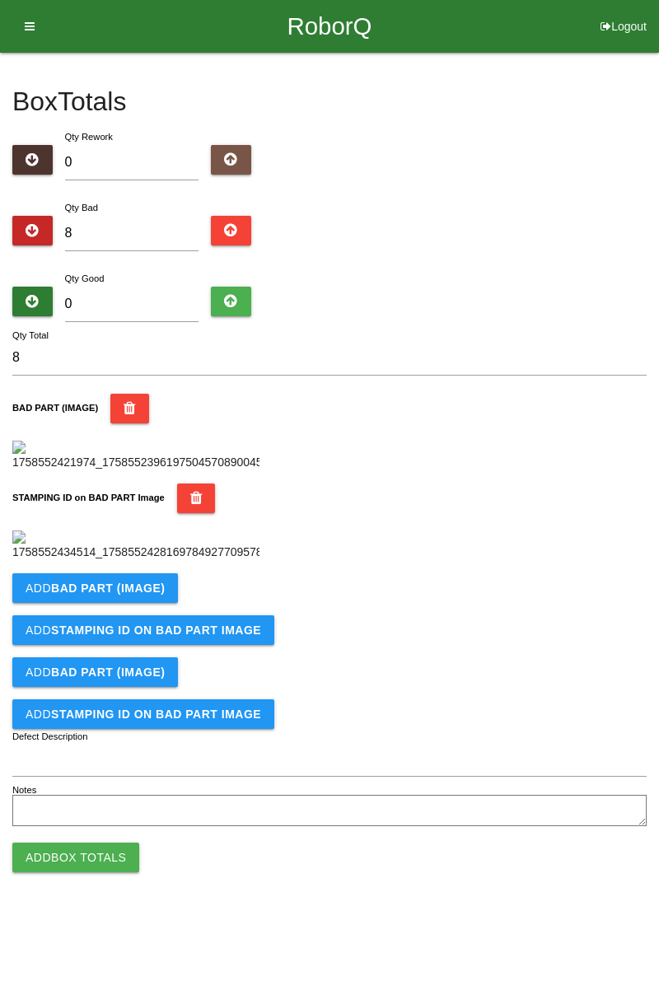
click at [177, 201] on div "Qty Bad 8" at bounding box center [132, 227] width 159 height 59
click at [125, 234] on input "8" at bounding box center [132, 233] width 134 height 35
type input "0"
type input "9"
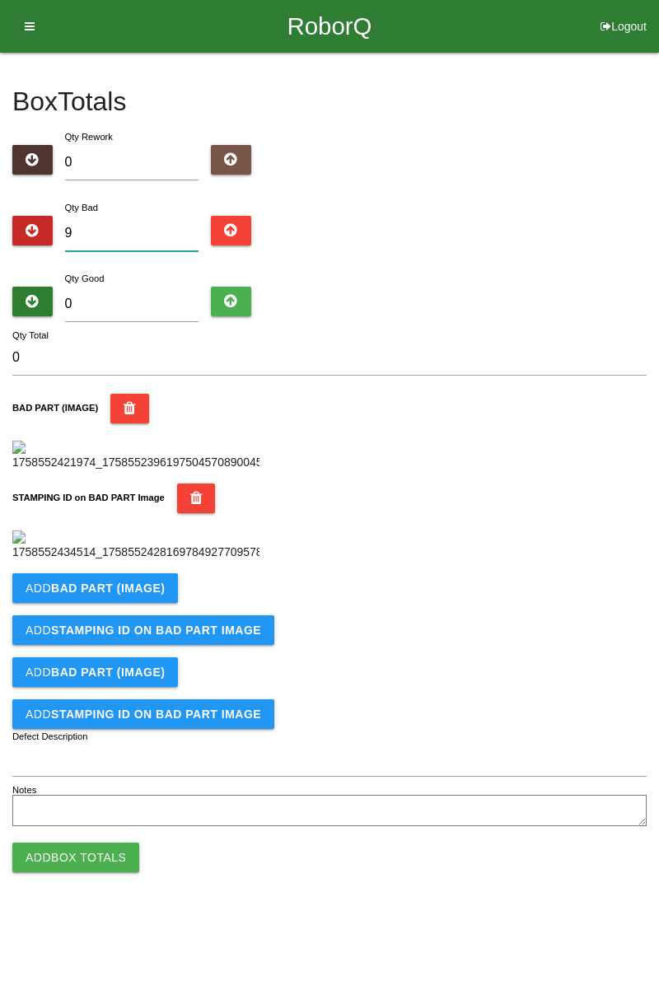
type input "9"
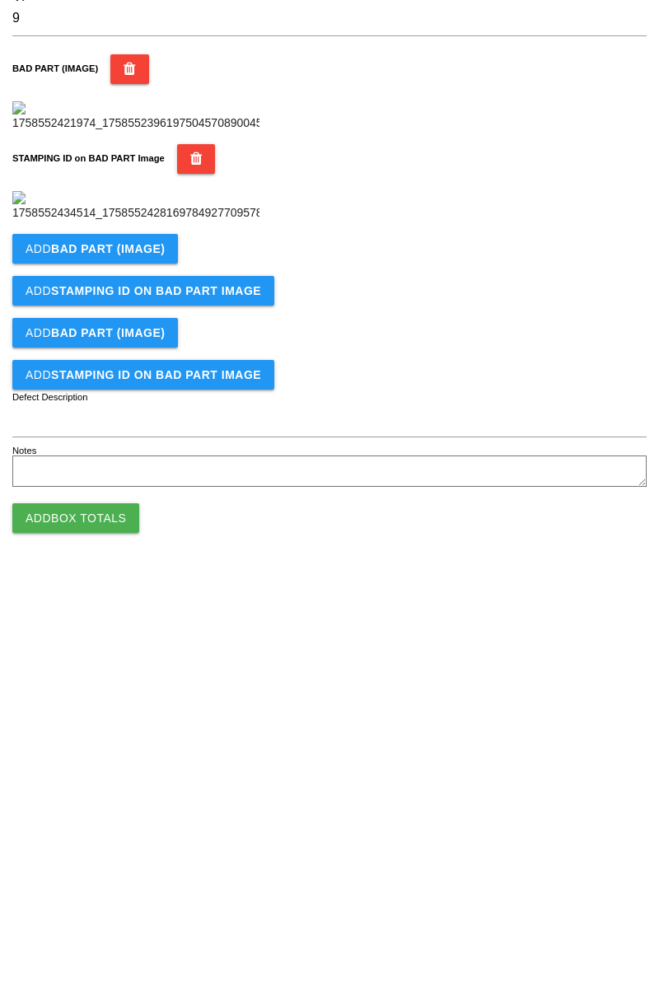
type input "9"
click at [138, 603] on button "Add BAD PART (IMAGE)" at bounding box center [95, 588] width 166 height 30
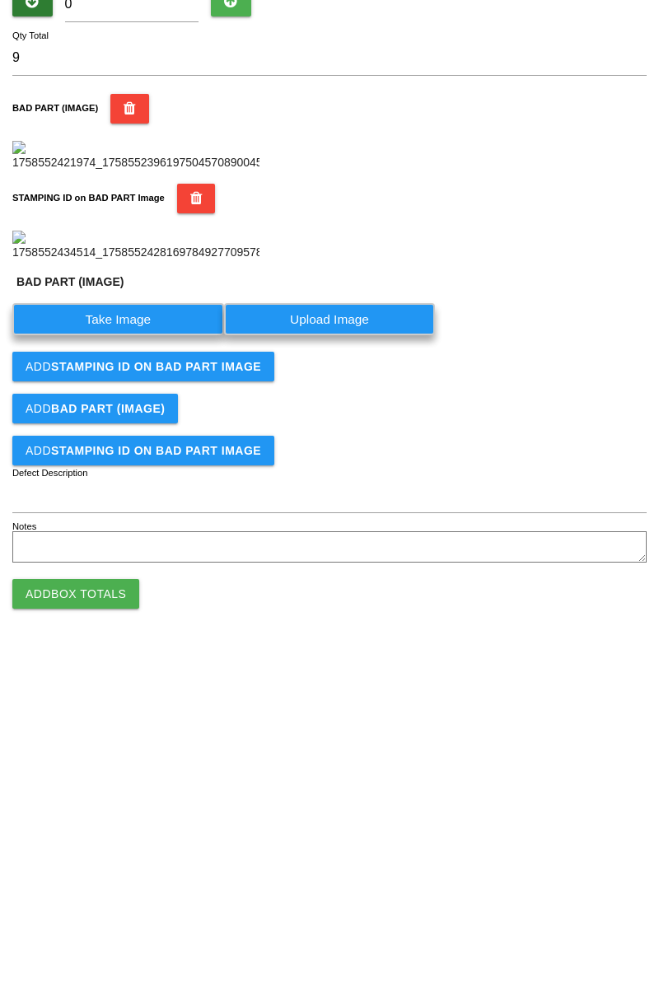
scroll to position [362, 0]
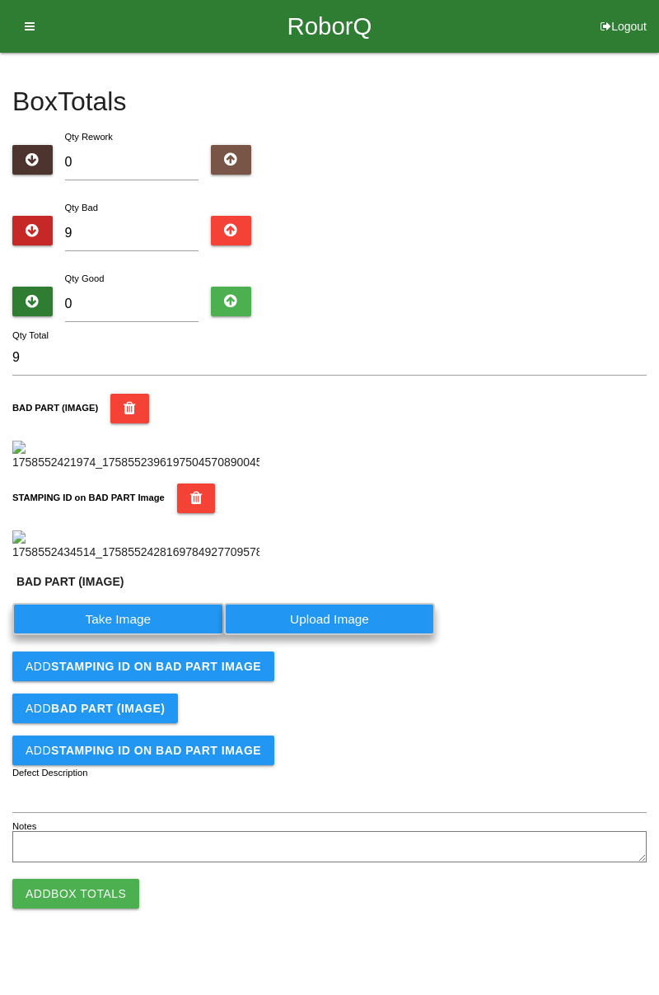
click at [152, 635] on label "Take Image" at bounding box center [118, 619] width 212 height 32
click at [0, 0] on \(IMAGE\) "Take Image" at bounding box center [0, 0] width 0 height 0
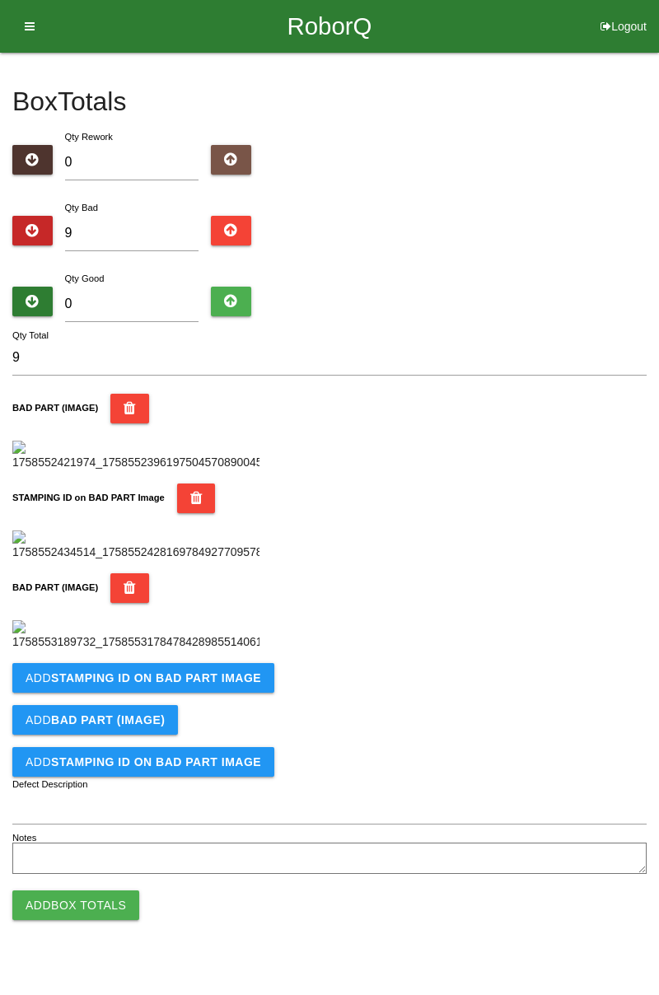
scroll to position [633, 0]
click at [233, 693] on button "Add STAMPING ID on BAD PART Image" at bounding box center [143, 678] width 262 height 30
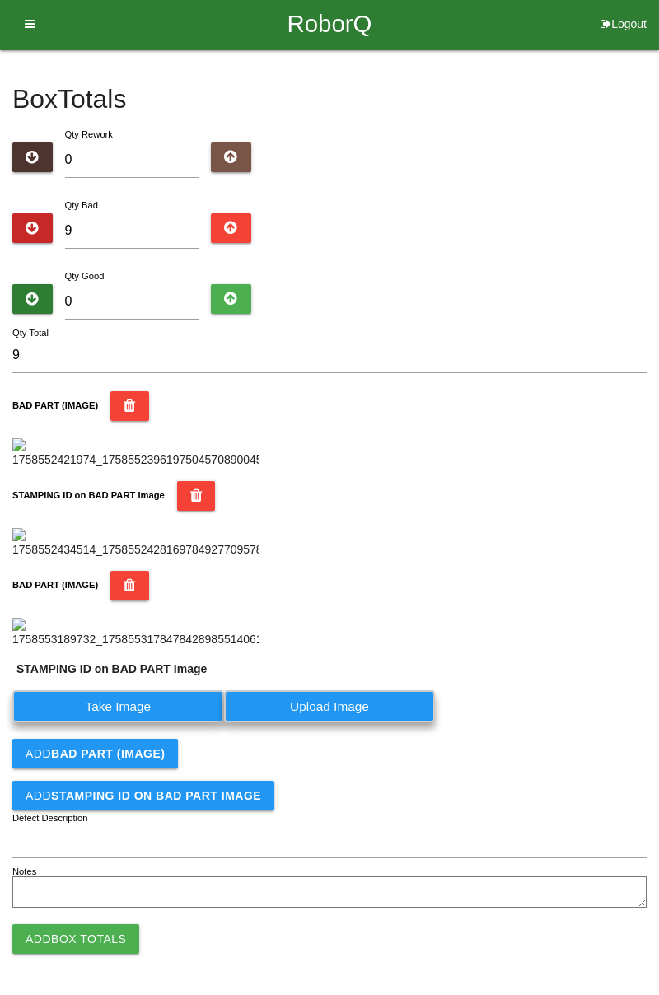
click at [144, 722] on label "Take Image" at bounding box center [118, 706] width 212 height 32
click at [0, 0] on PART "Take Image" at bounding box center [0, 0] width 0 height 0
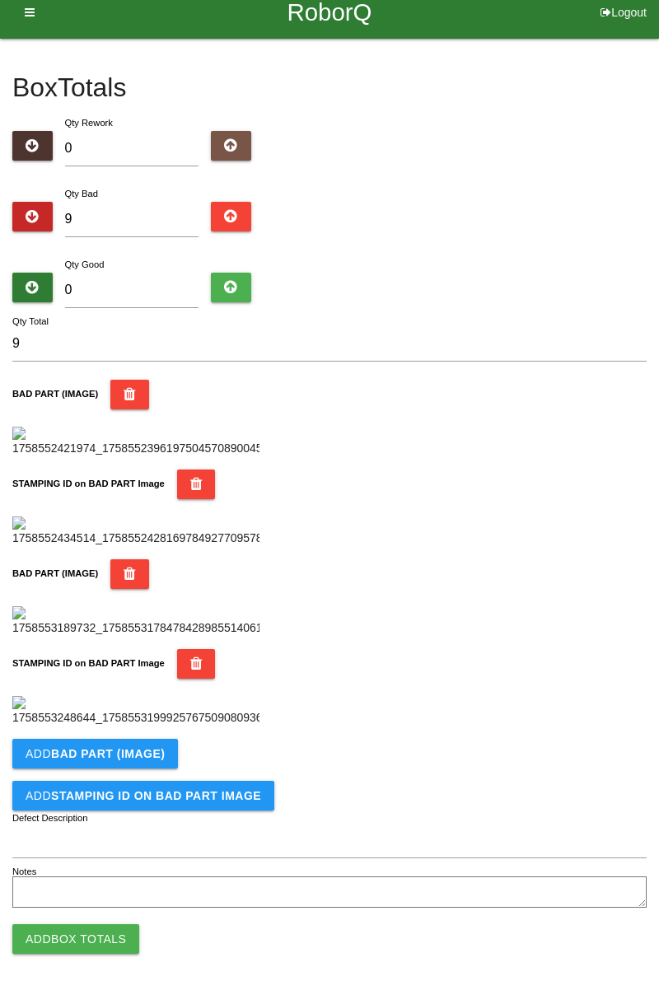
scroll to position [903, 0]
click at [141, 751] on b "BAD PART (IMAGE)" at bounding box center [108, 753] width 114 height 13
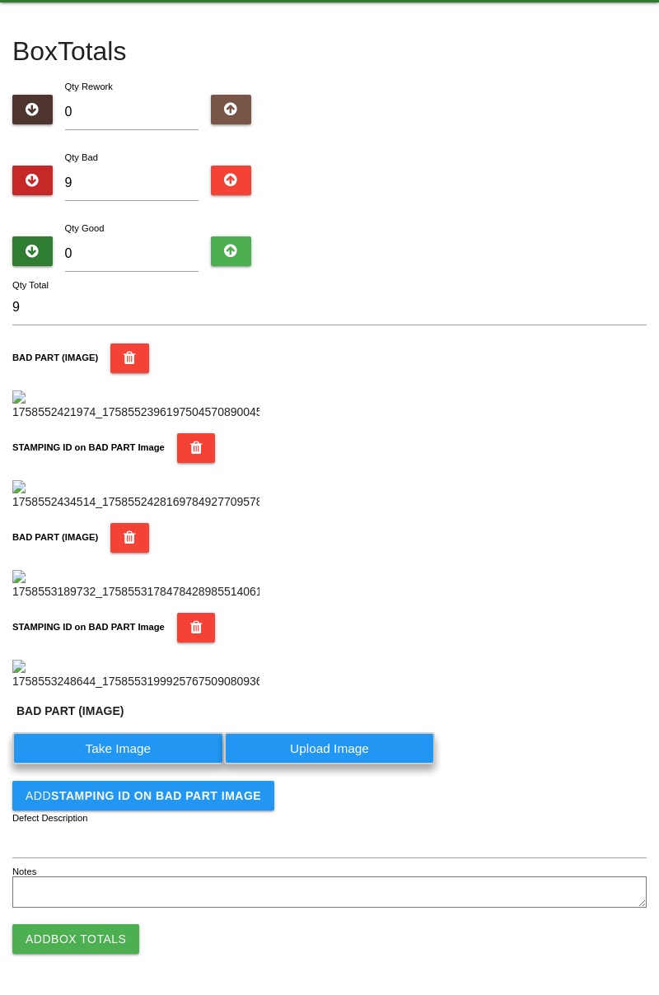
click at [152, 764] on label "Take Image" at bounding box center [118, 748] width 212 height 32
click at [0, 0] on \(IMAGE\) "Take Image" at bounding box center [0, 0] width 0 height 0
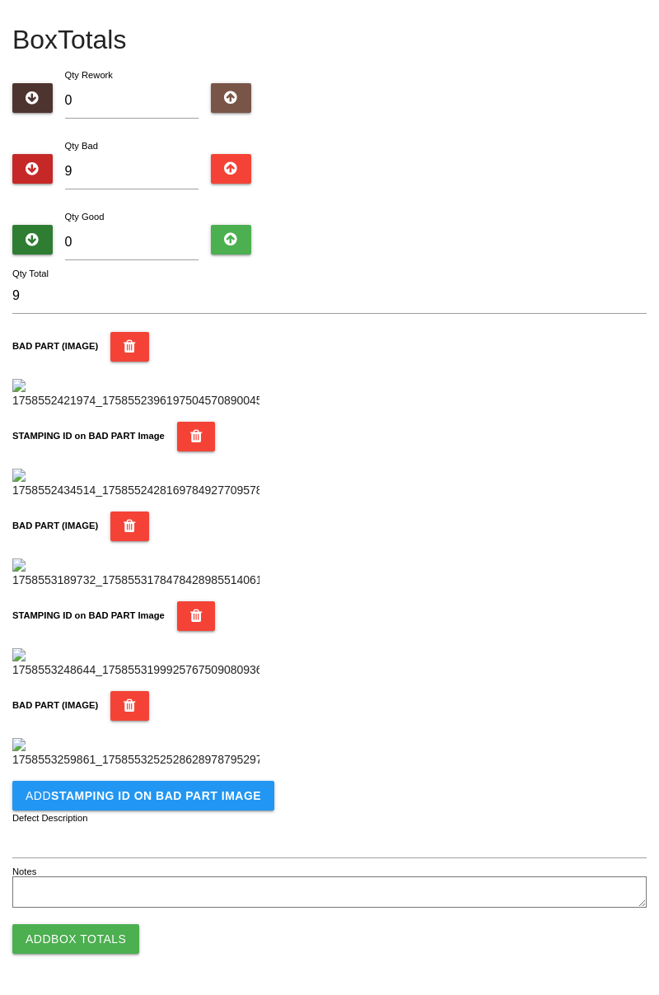
scroll to position [1173, 0]
click at [189, 806] on button "Add STAMPING ID on BAD PART Image" at bounding box center [143, 796] width 262 height 30
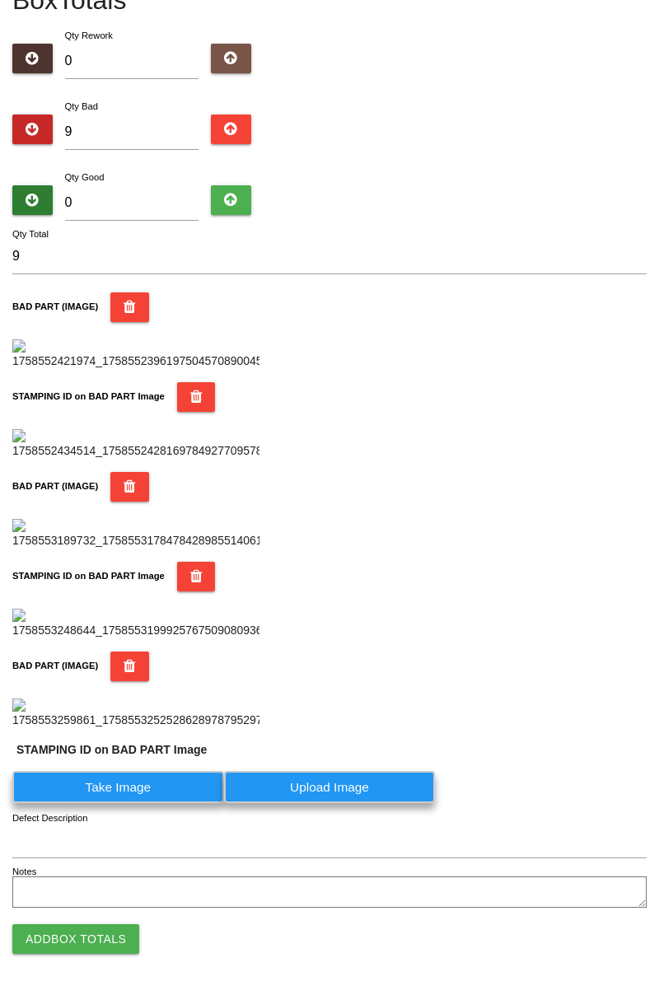
click at [138, 803] on label "Take Image" at bounding box center [118, 787] width 212 height 32
click at [0, 0] on PART "Take Image" at bounding box center [0, 0] width 0 height 0
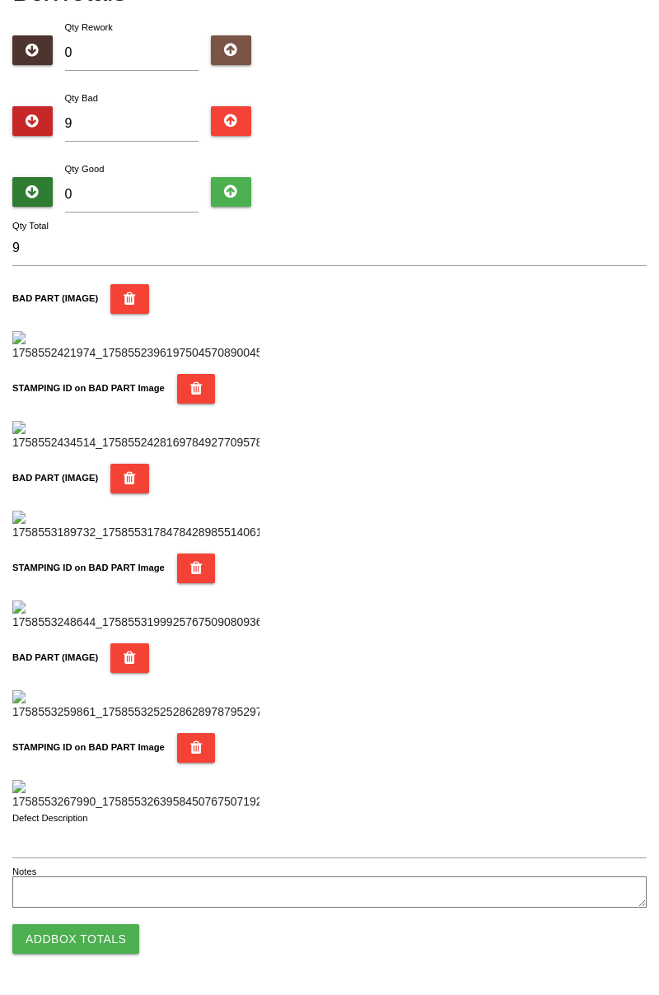
scroll to position [0, 0]
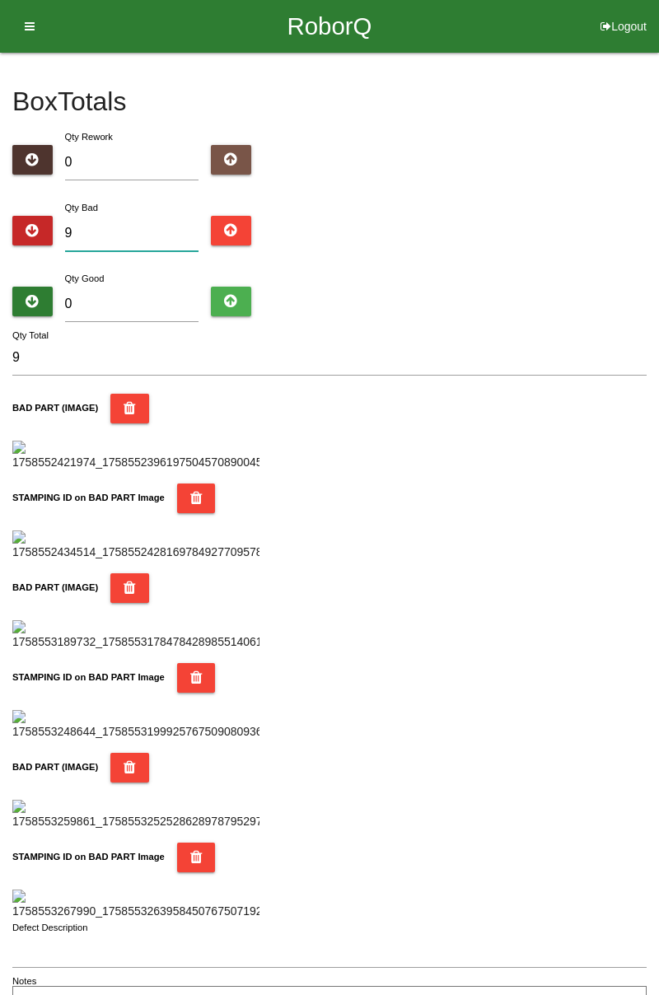
click at [173, 236] on input "9" at bounding box center [132, 233] width 134 height 35
click at [146, 287] on input "0" at bounding box center [132, 304] width 134 height 35
click at [154, 237] on input "9" at bounding box center [132, 233] width 134 height 35
click at [658, 224] on div "Box Totals Translate Weight Weight unit: Rework Weight Bad Weight Good Weight 0…" at bounding box center [329, 537] width 659 height 969
click at [147, 289] on input "0" at bounding box center [132, 304] width 134 height 35
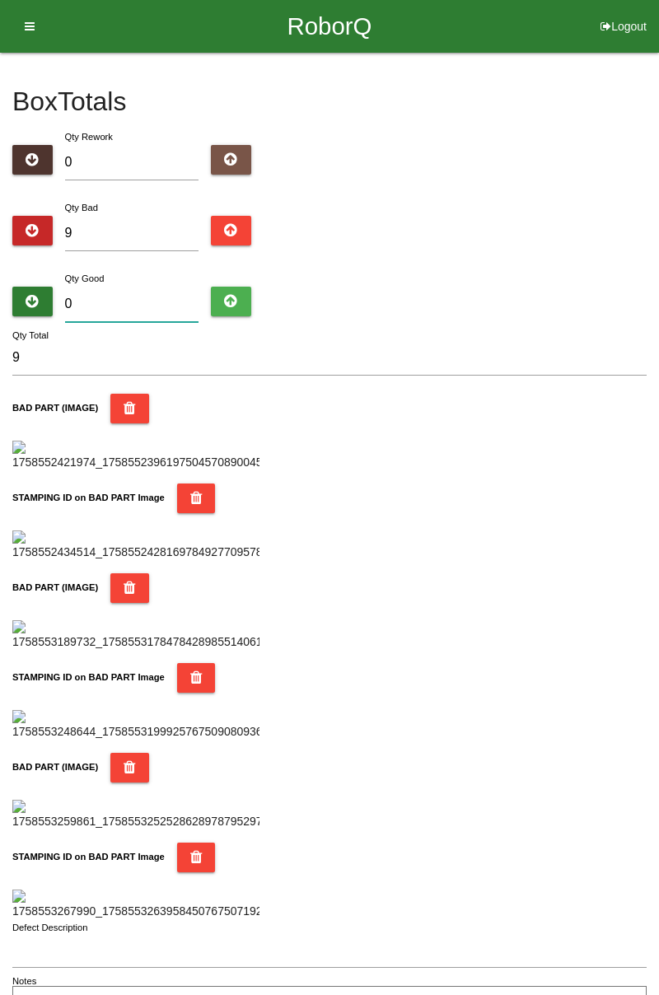
type input "7"
type input "16"
type input "75"
type input "84"
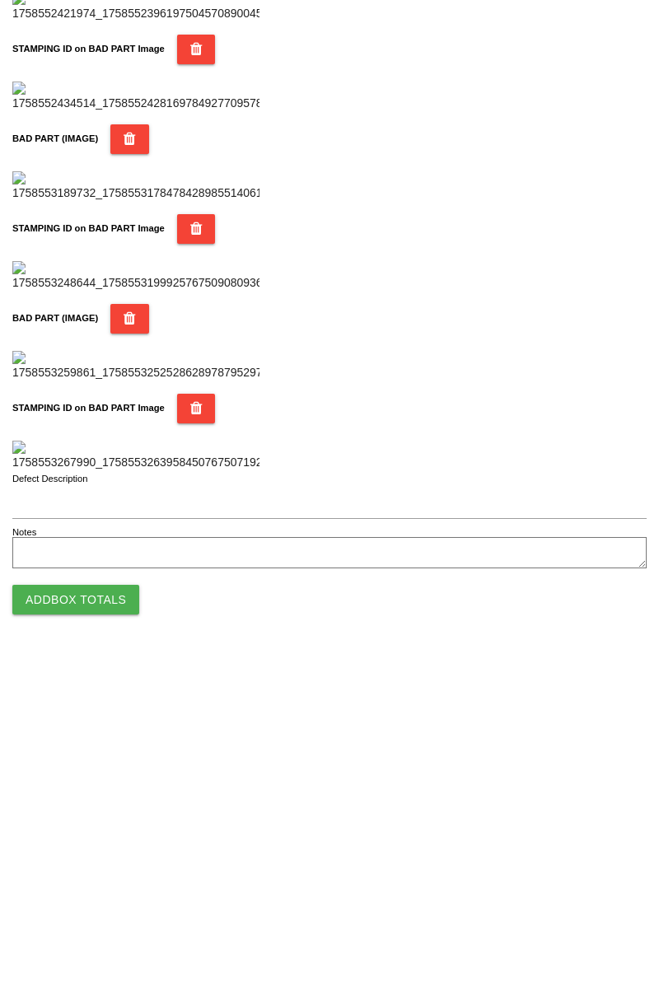
type input "75"
click at [114, 948] on button "Add Box Totals" at bounding box center [75, 939] width 127 height 30
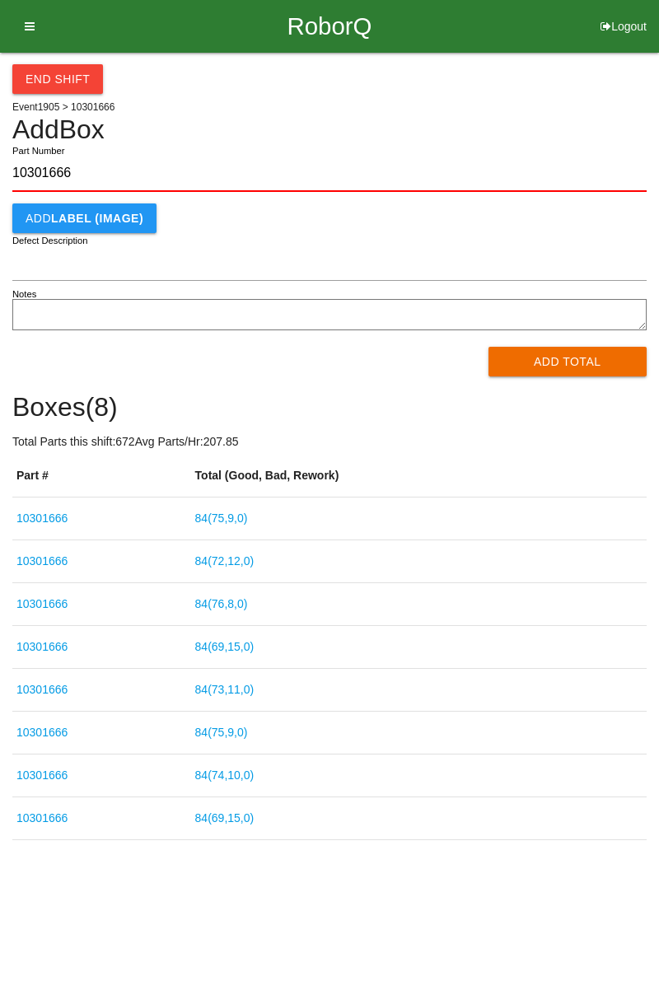
type input "10301666"
click at [588, 371] on button "Add Total" at bounding box center [567, 362] width 159 height 30
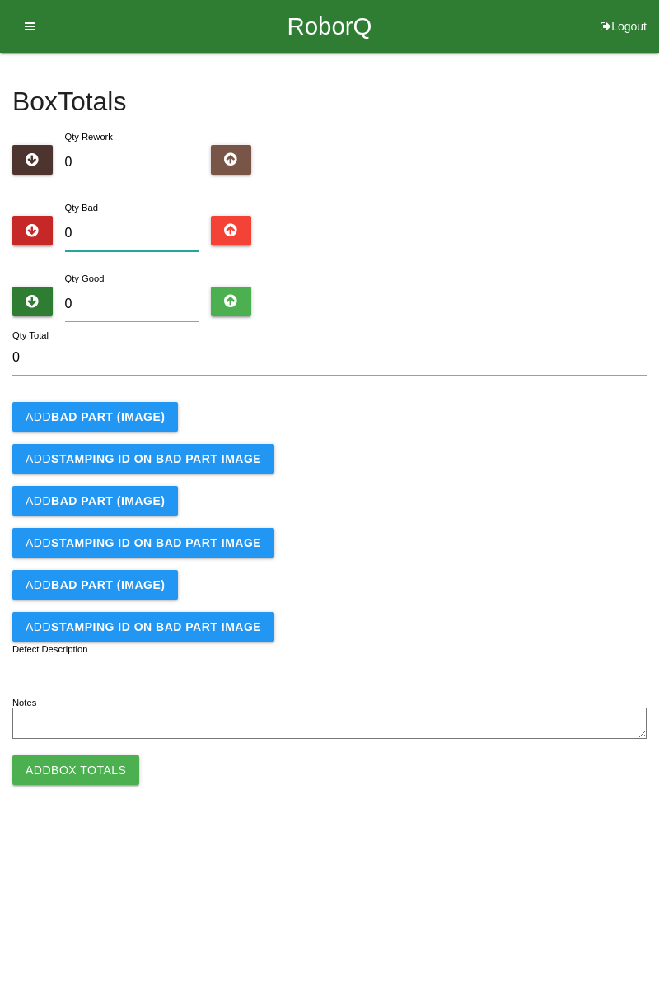
click at [133, 239] on input "0" at bounding box center [132, 233] width 134 height 35
type input "3"
click at [148, 424] on button "Add BAD PART (IMAGE)" at bounding box center [95, 417] width 166 height 30
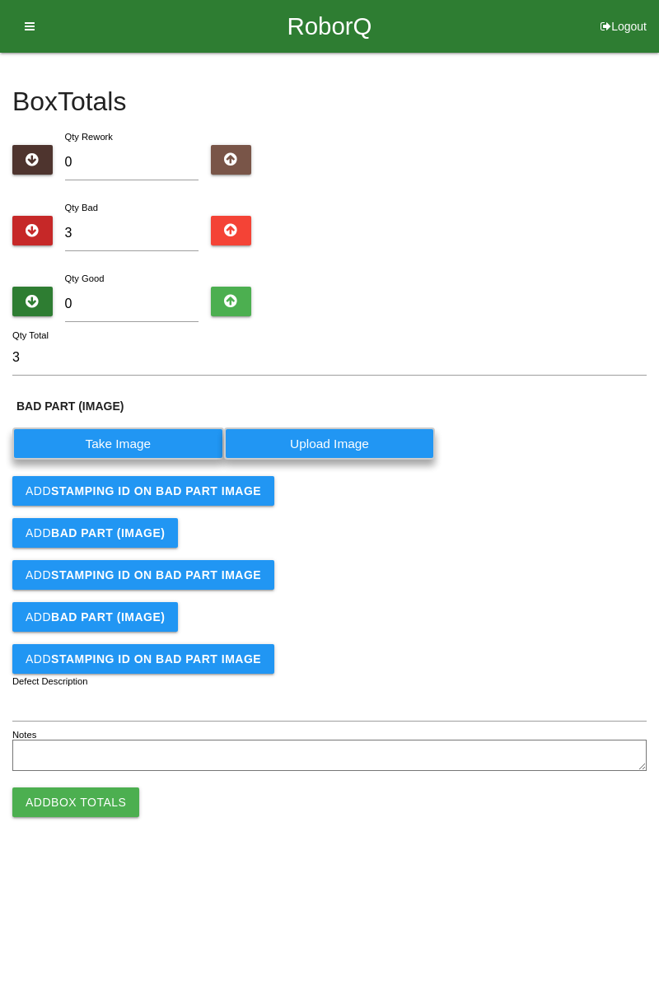
click at [140, 440] on label "Take Image" at bounding box center [118, 443] width 212 height 32
click at [0, 0] on \(IMAGE\) "Take Image" at bounding box center [0, 0] width 0 height 0
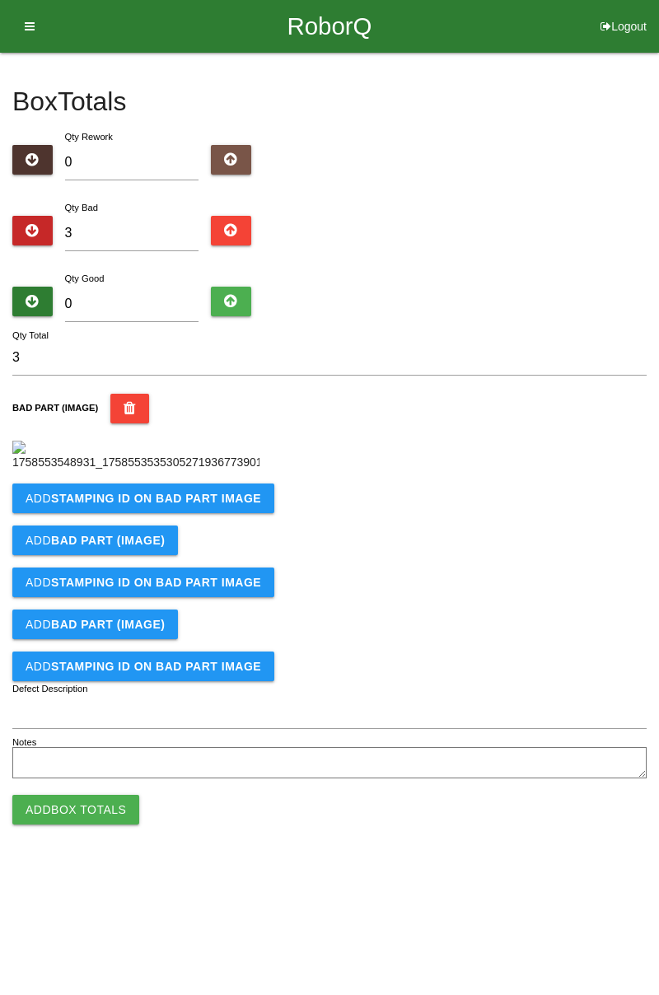
scroll to position [92, 0]
click at [216, 505] on b "STAMPING ID on BAD PART Image" at bounding box center [156, 498] width 210 height 13
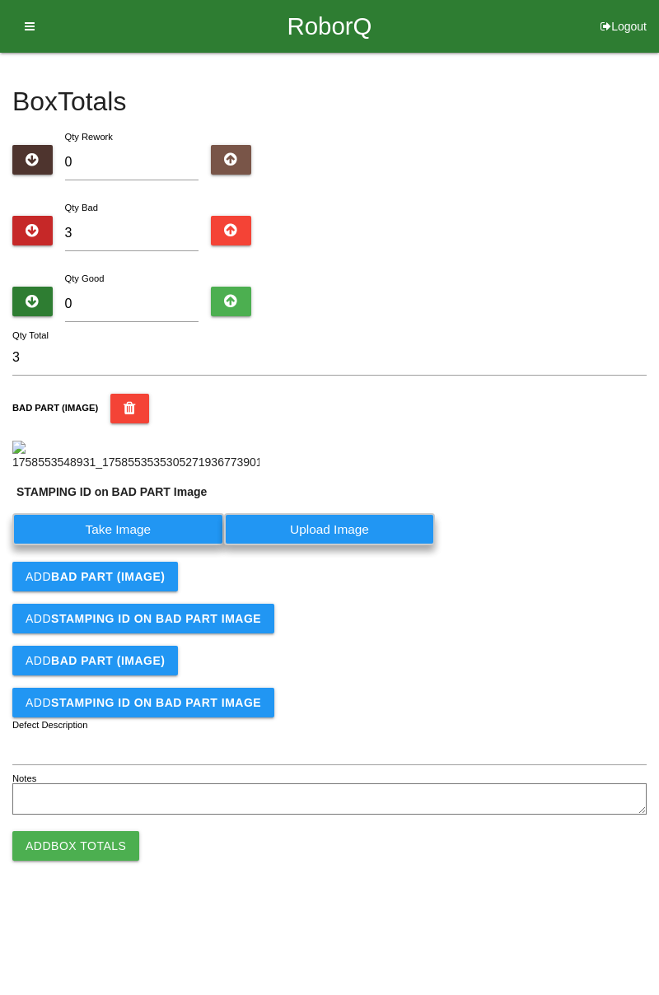
click at [138, 545] on label "Take Image" at bounding box center [118, 529] width 212 height 32
click at [0, 0] on PART "Take Image" at bounding box center [0, 0] width 0 height 0
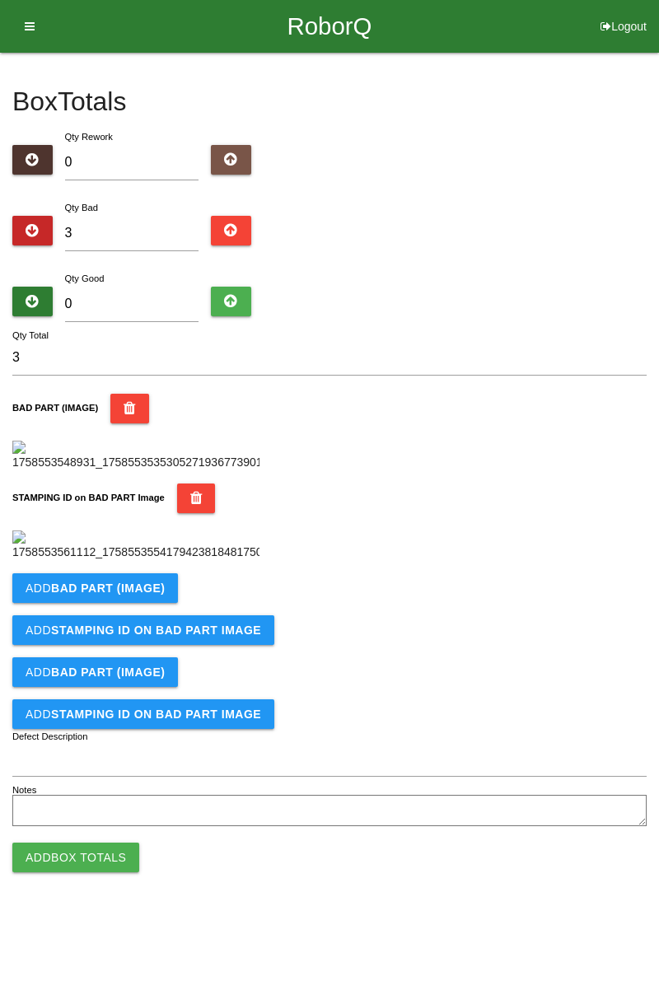
scroll to position [362, 0]
click at [158, 595] on b "BAD PART (IMAGE)" at bounding box center [108, 587] width 114 height 13
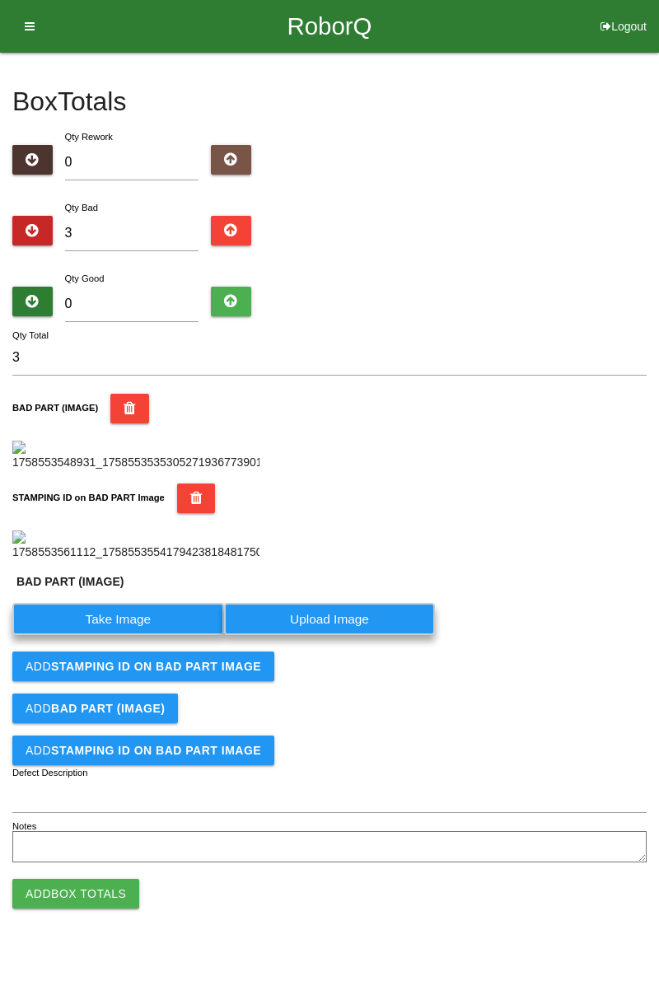
click at [147, 635] on label "Take Image" at bounding box center [118, 619] width 212 height 32
click at [0, 0] on \(IMAGE\) "Take Image" at bounding box center [0, 0] width 0 height 0
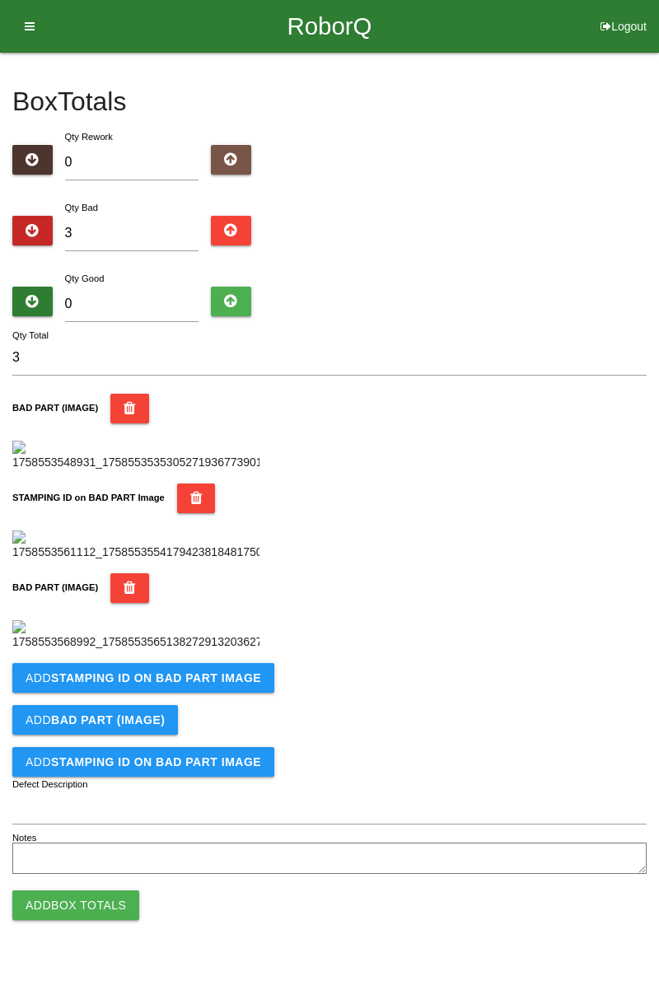
scroll to position [633, 0]
click at [243, 693] on button "Add STAMPING ID on BAD PART Image" at bounding box center [143, 678] width 262 height 30
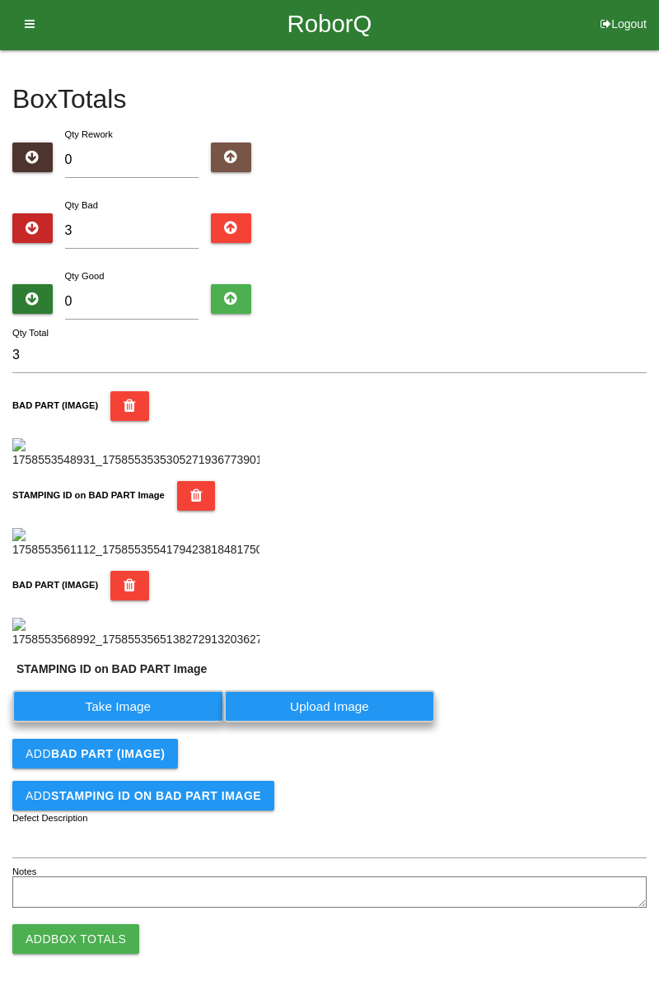
click at [148, 722] on label "Take Image" at bounding box center [118, 706] width 212 height 32
click at [0, 0] on PART "Take Image" at bounding box center [0, 0] width 0 height 0
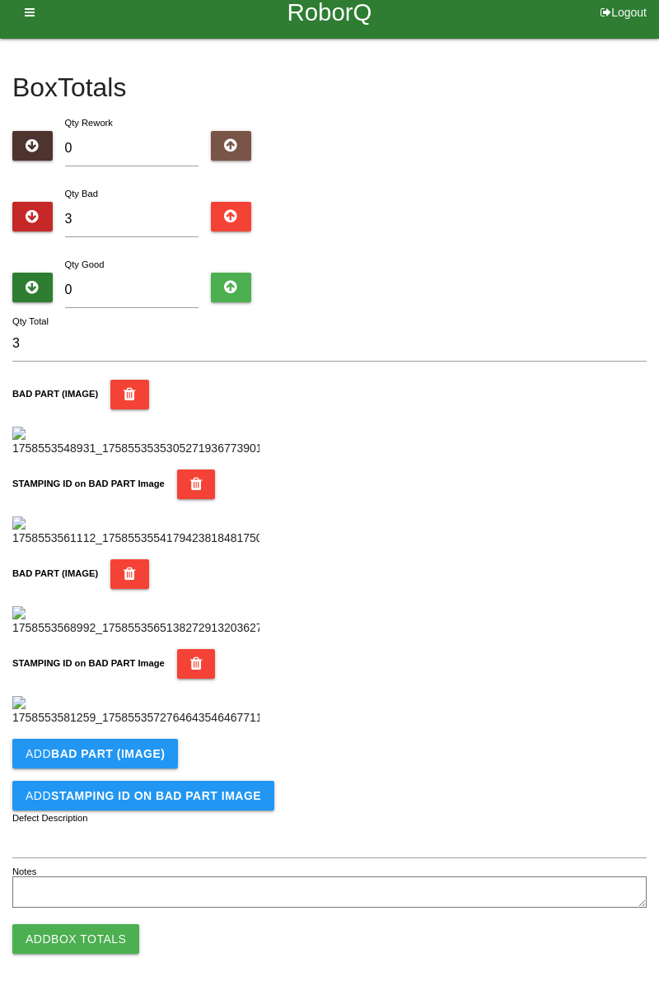
scroll to position [903, 0]
click at [146, 741] on button "Add BAD PART (IMAGE)" at bounding box center [95, 754] width 166 height 30
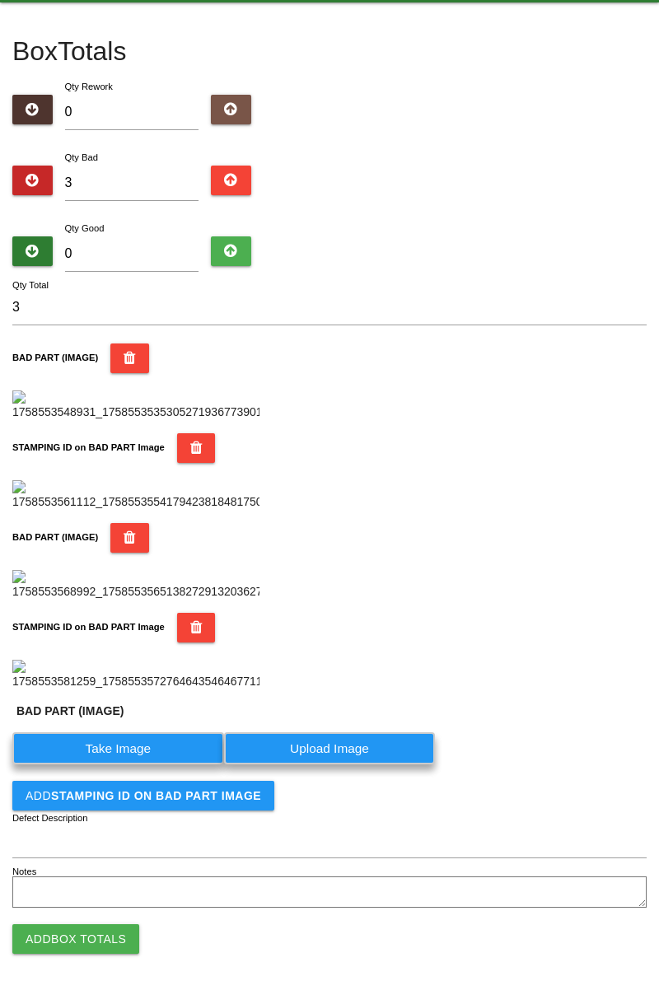
click at [136, 764] on label "Take Image" at bounding box center [118, 748] width 212 height 32
click at [0, 0] on \(IMAGE\) "Take Image" at bounding box center [0, 0] width 0 height 0
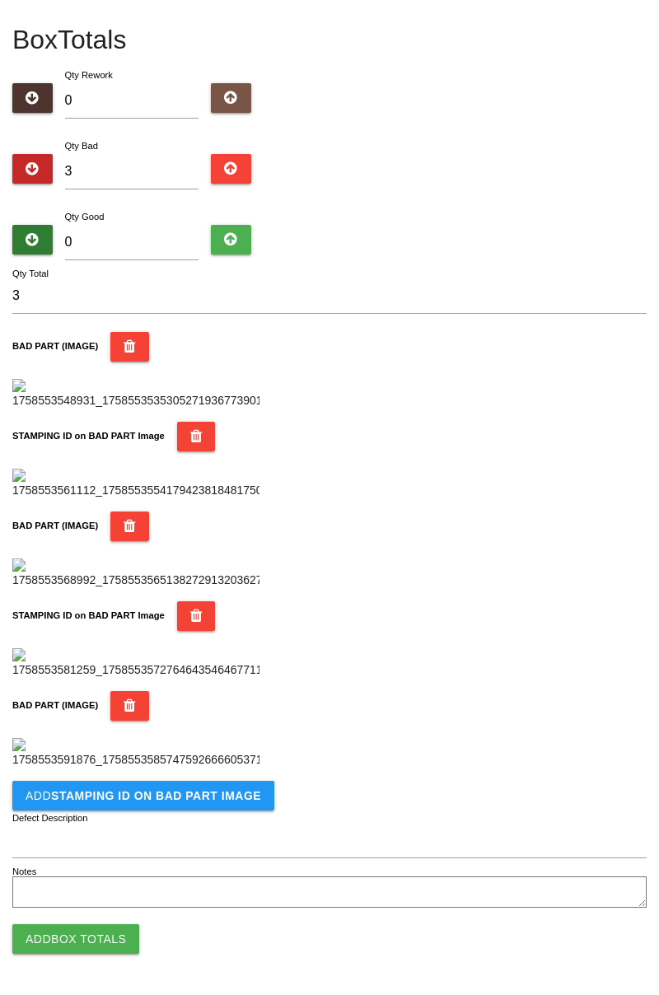
scroll to position [1173, 0]
click at [220, 796] on b "STAMPING ID on BAD PART Image" at bounding box center [156, 795] width 210 height 13
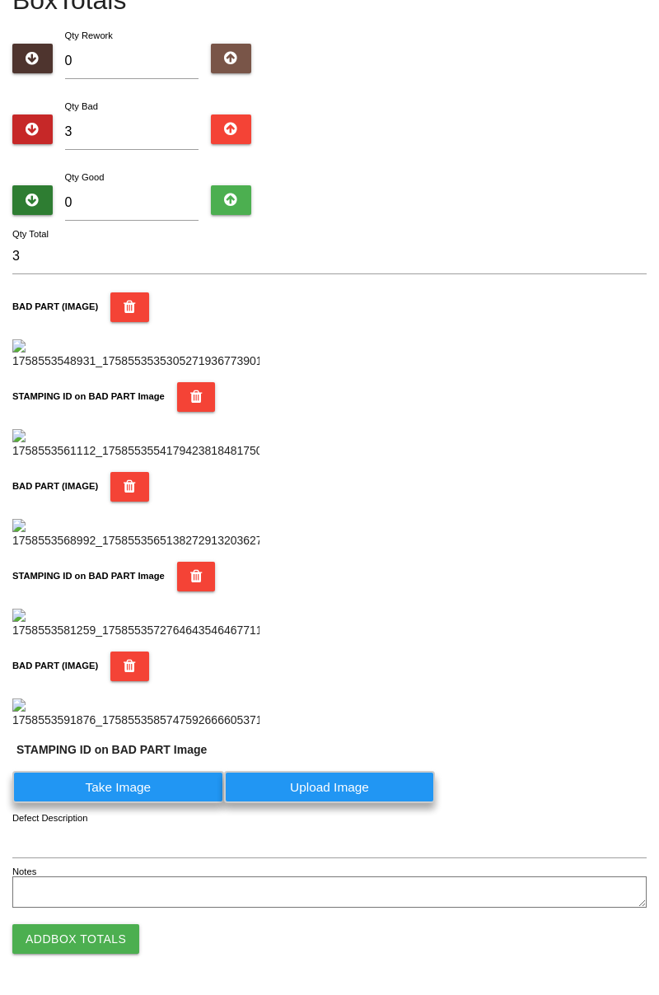
click at [147, 803] on label "Take Image" at bounding box center [118, 787] width 212 height 32
click at [0, 0] on PART "Take Image" at bounding box center [0, 0] width 0 height 0
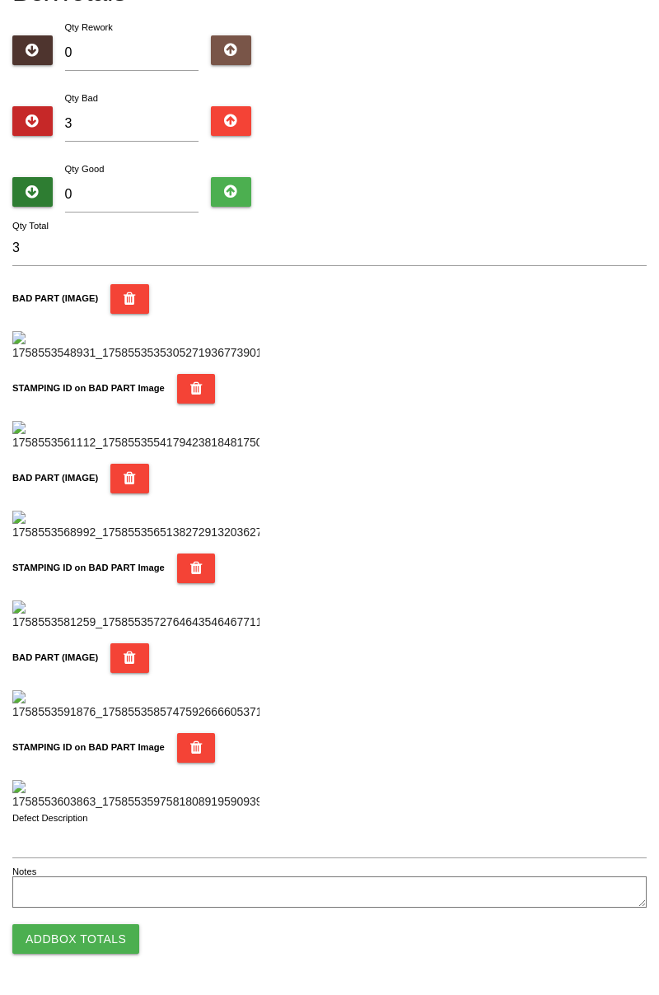
scroll to position [0, 0]
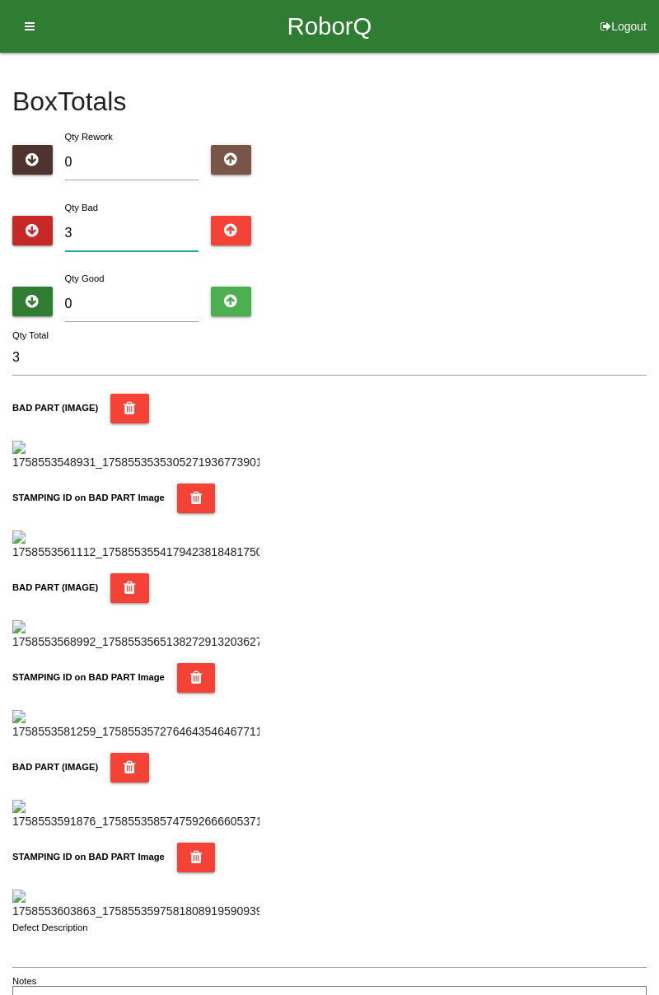
click at [160, 226] on input "3" at bounding box center [132, 233] width 134 height 35
type input "0"
type input "1"
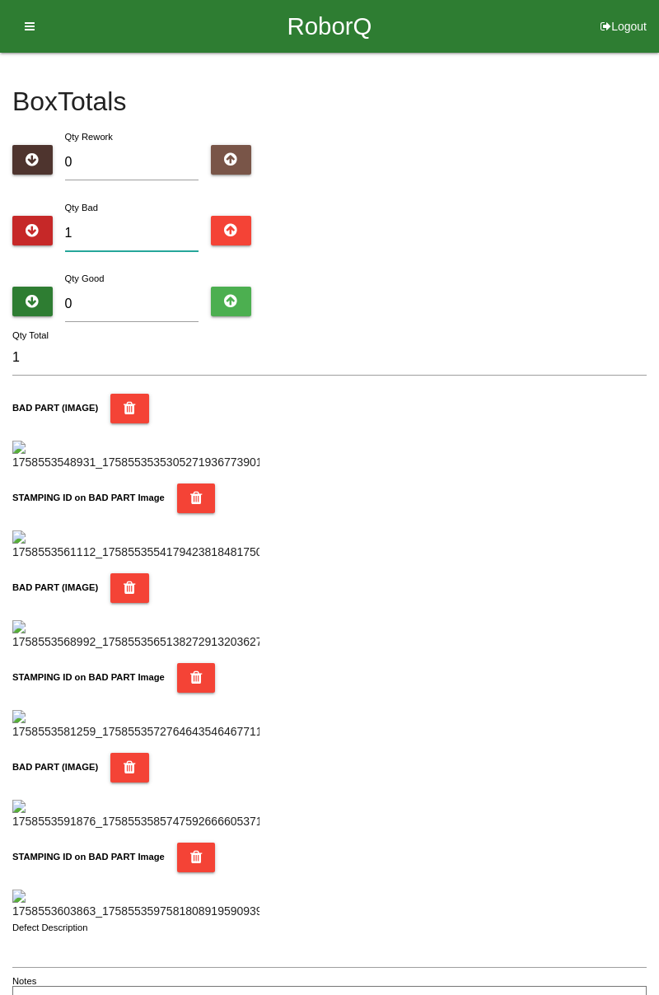
type input "11"
click at [655, 259] on div "Box Totals Translate Weight Weight unit: Rework Weight Bad Weight Good Weight 0…" at bounding box center [329, 537] width 659 height 969
click at [150, 226] on input "11" at bounding box center [132, 233] width 134 height 35
type input "1"
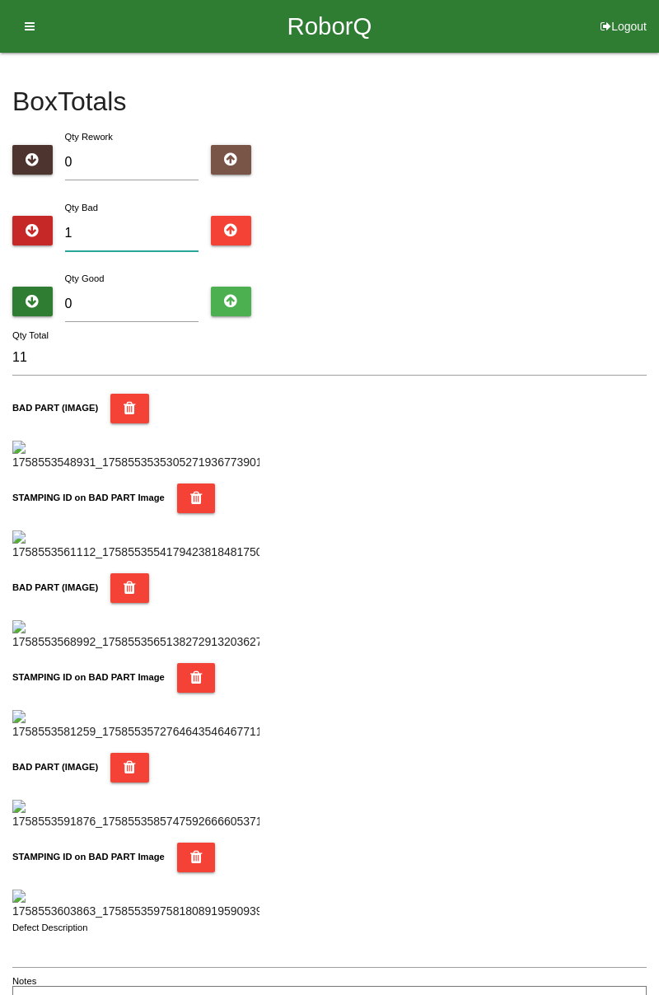
type input "1"
type input "14"
type input "1"
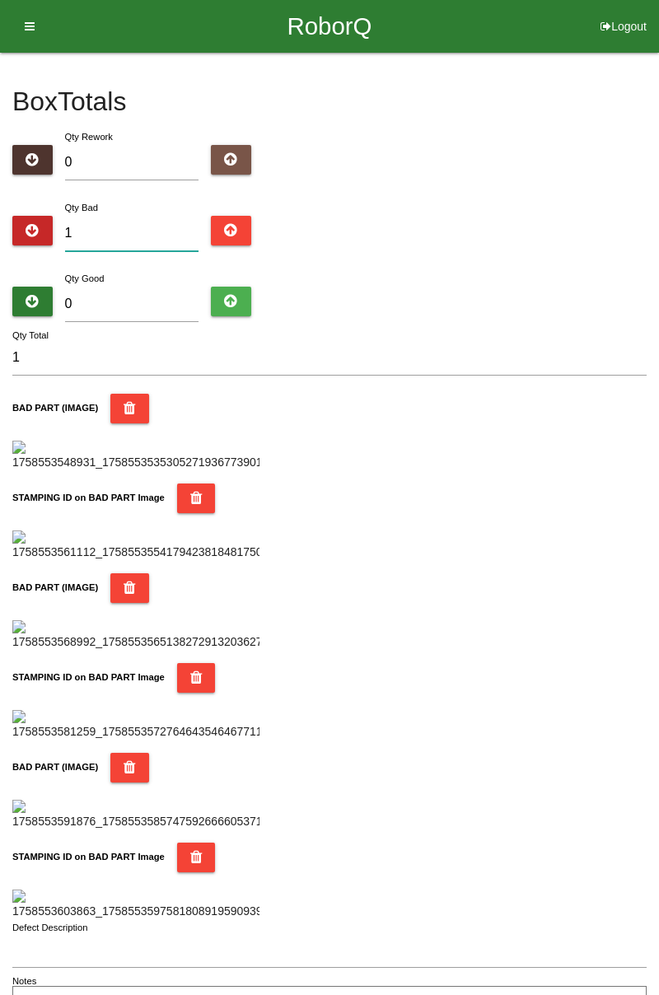
type input "15"
click at [658, 218] on div "Box Totals Translate Weight Weight unit: Rework Weight Bad Weight Good Weight 0…" at bounding box center [329, 537] width 659 height 969
click at [658, 297] on div "Box Totals Translate Weight Weight unit: Rework Weight Bad Weight Good Weight 0…" at bounding box center [329, 537] width 659 height 969
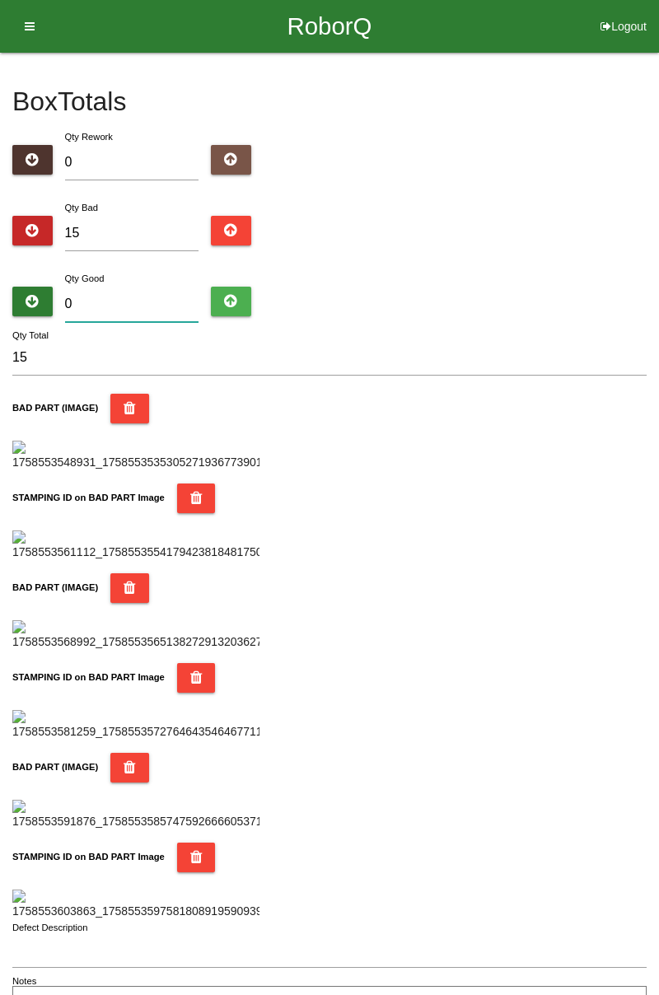
click at [154, 297] on input "0" at bounding box center [132, 304] width 134 height 35
type input "7"
type input "22"
type input "73"
type input "88"
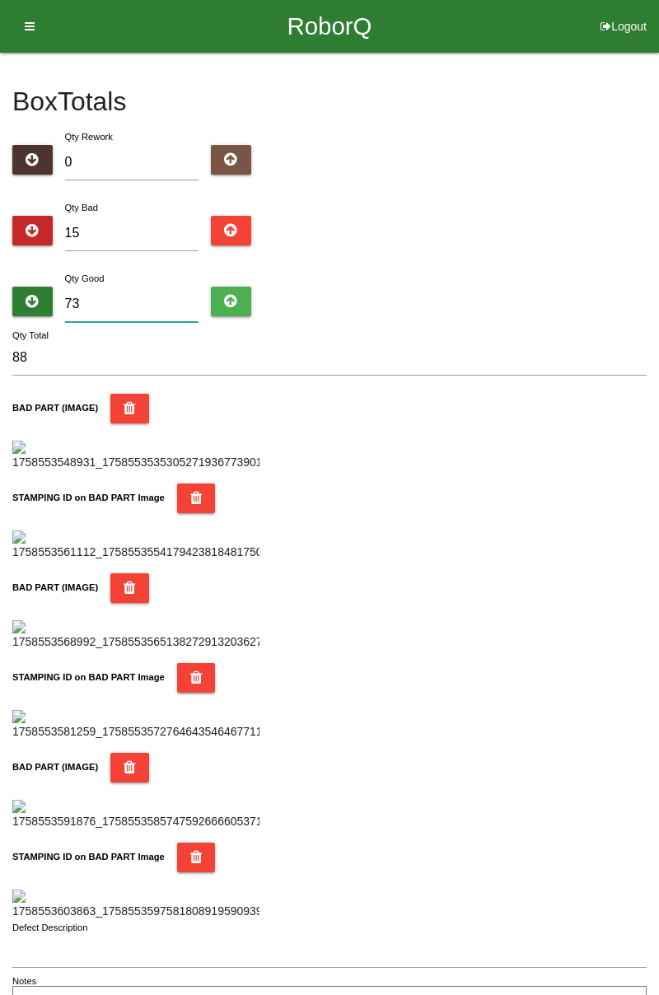
type input "7"
type input "22"
type input "71"
type input "86"
type input "7"
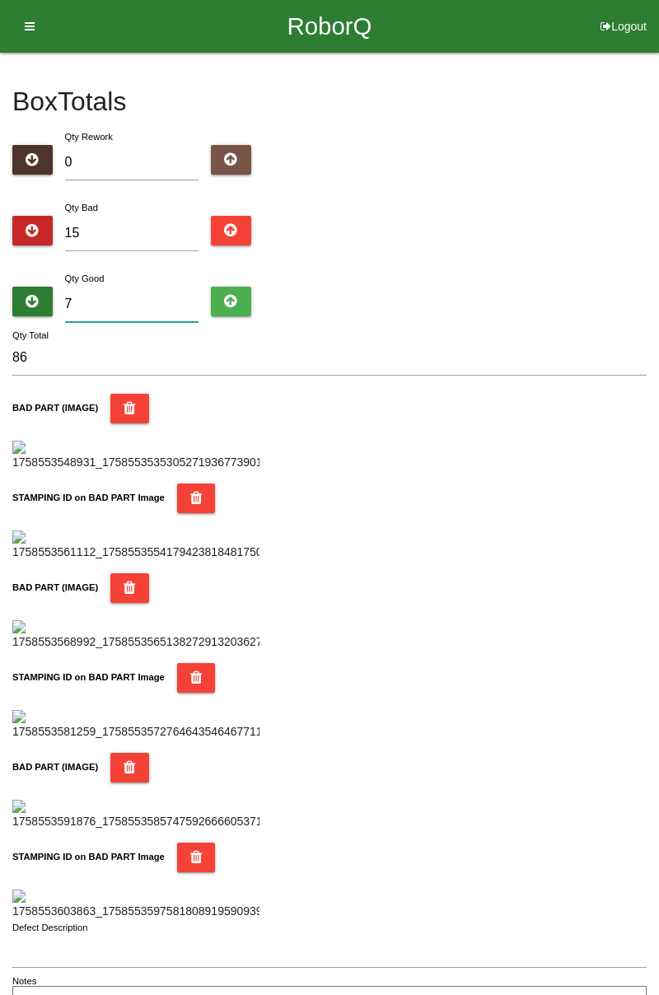
type input "22"
type input "0"
type input "15"
type input "6"
type input "21"
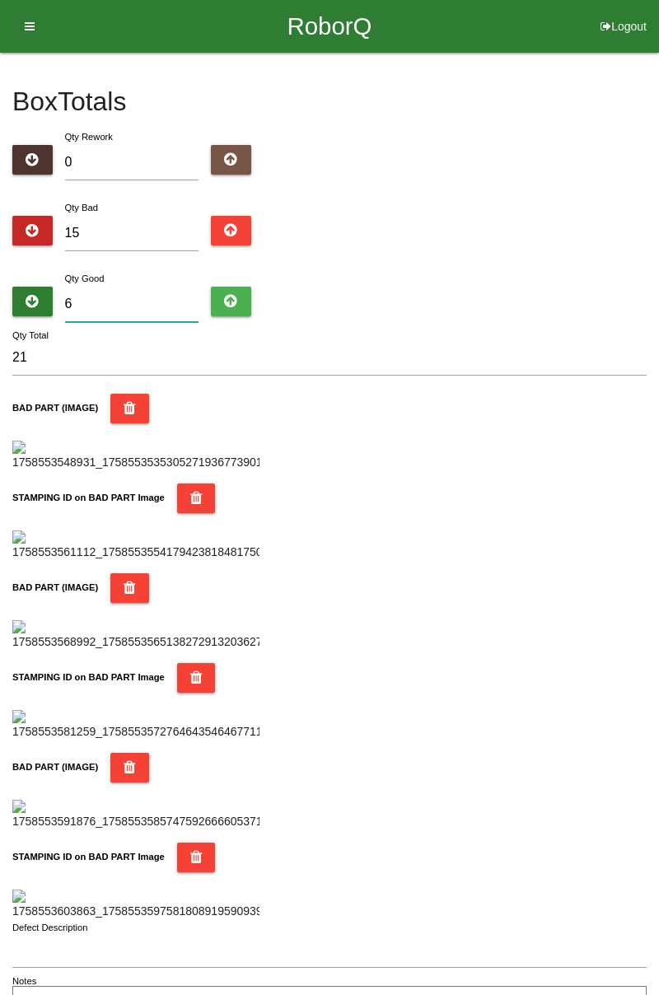
type input "69"
type input "84"
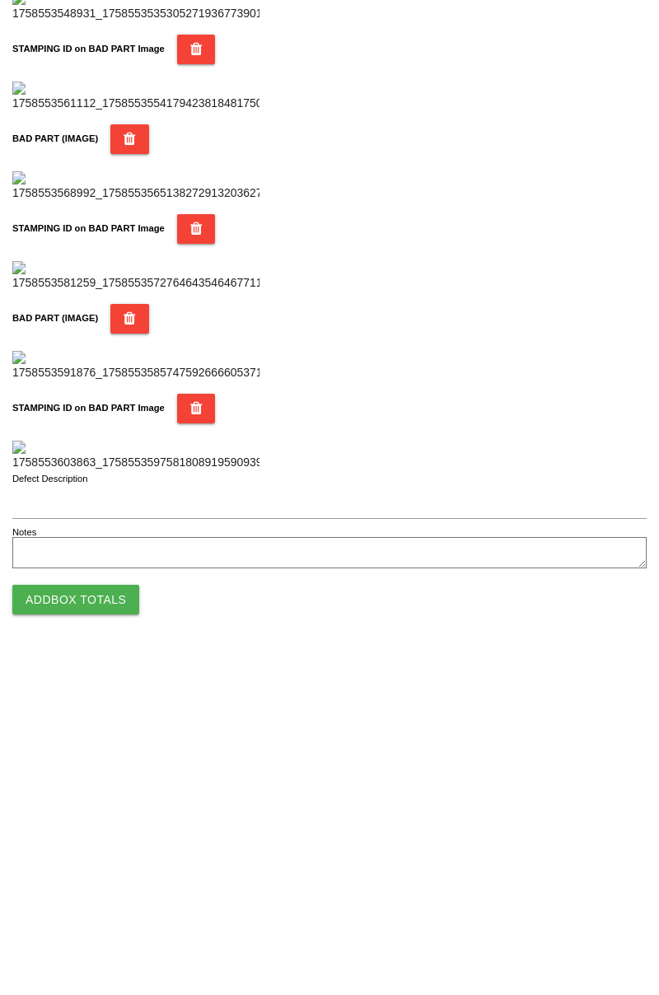
scroll to position [1443, 0]
type input "69"
click at [119, 930] on button "Add Box Totals" at bounding box center [75, 939] width 127 height 30
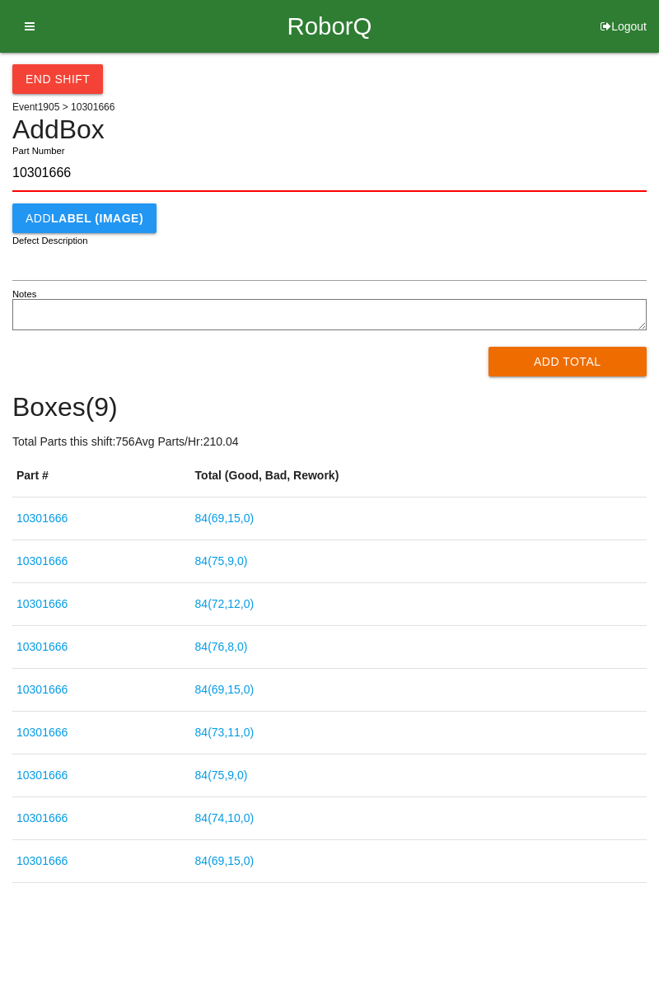
type input "10301666"
click at [581, 362] on button "Add Total" at bounding box center [567, 362] width 159 height 30
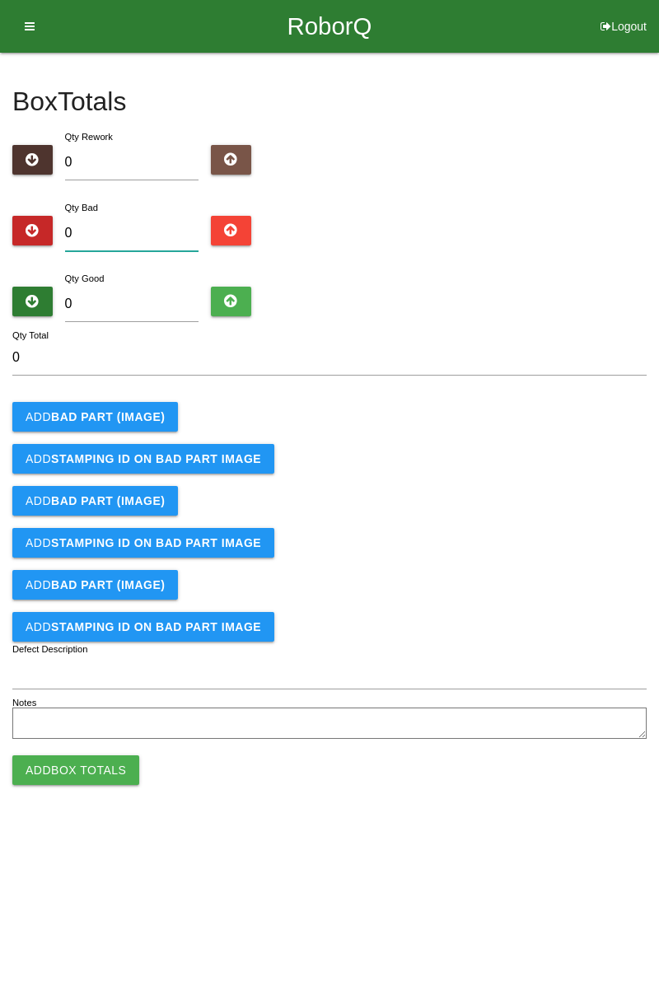
click at [132, 218] on input "0" at bounding box center [132, 233] width 134 height 35
click at [128, 239] on input "0" at bounding box center [132, 233] width 134 height 35
type input "3"
click at [131, 416] on b "BAD PART (IMAGE)" at bounding box center [108, 416] width 114 height 13
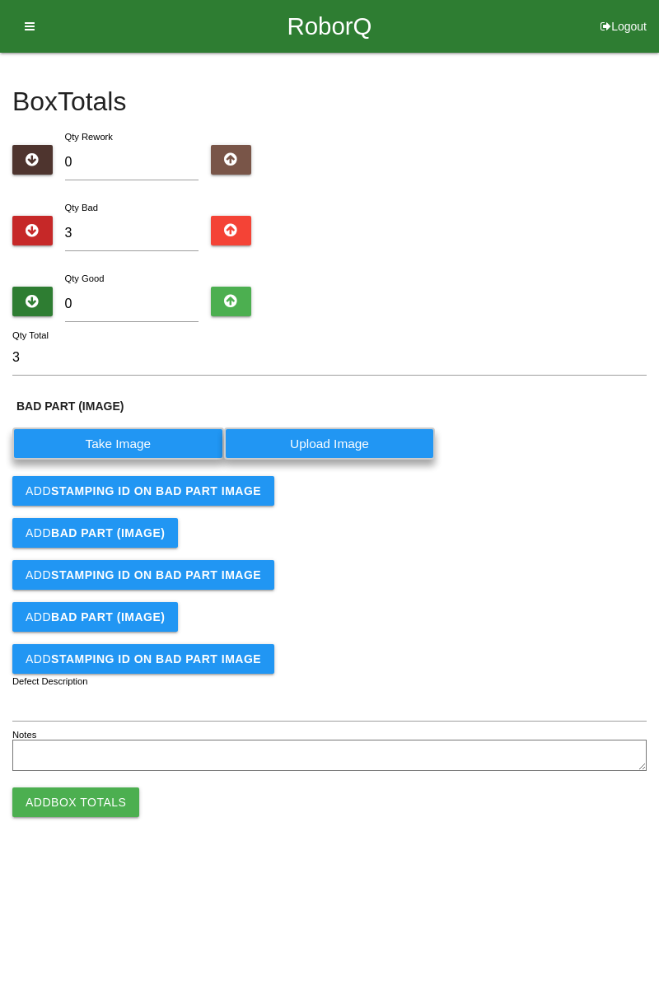
click at [140, 441] on label "Take Image" at bounding box center [118, 443] width 212 height 32
click at [0, 0] on \(IMAGE\) "Take Image" at bounding box center [0, 0] width 0 height 0
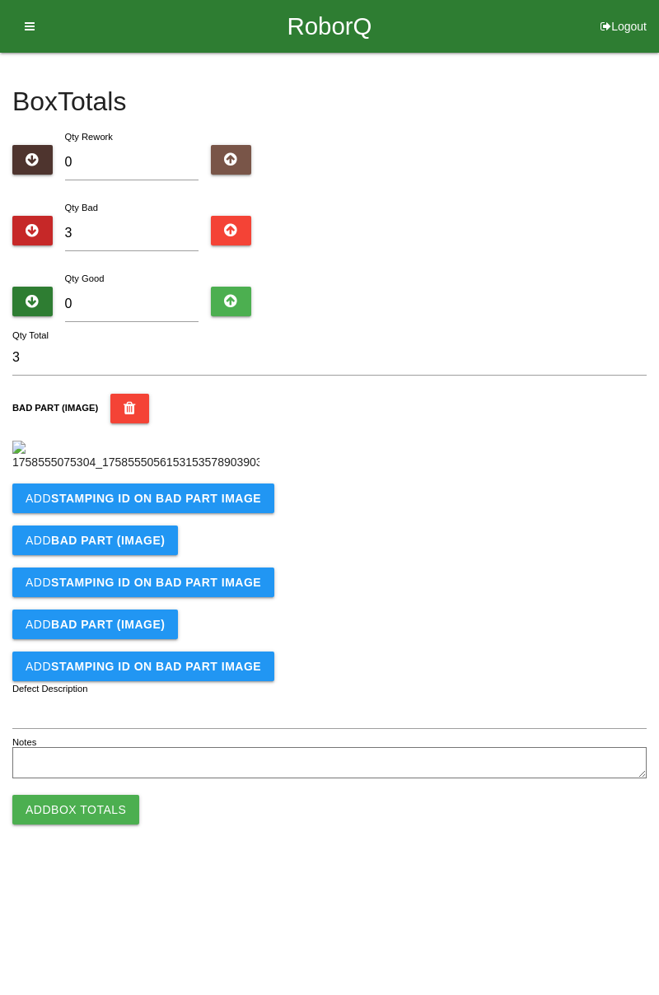
scroll to position [92, 0]
click at [201, 505] on b "STAMPING ID on BAD PART Image" at bounding box center [156, 498] width 210 height 13
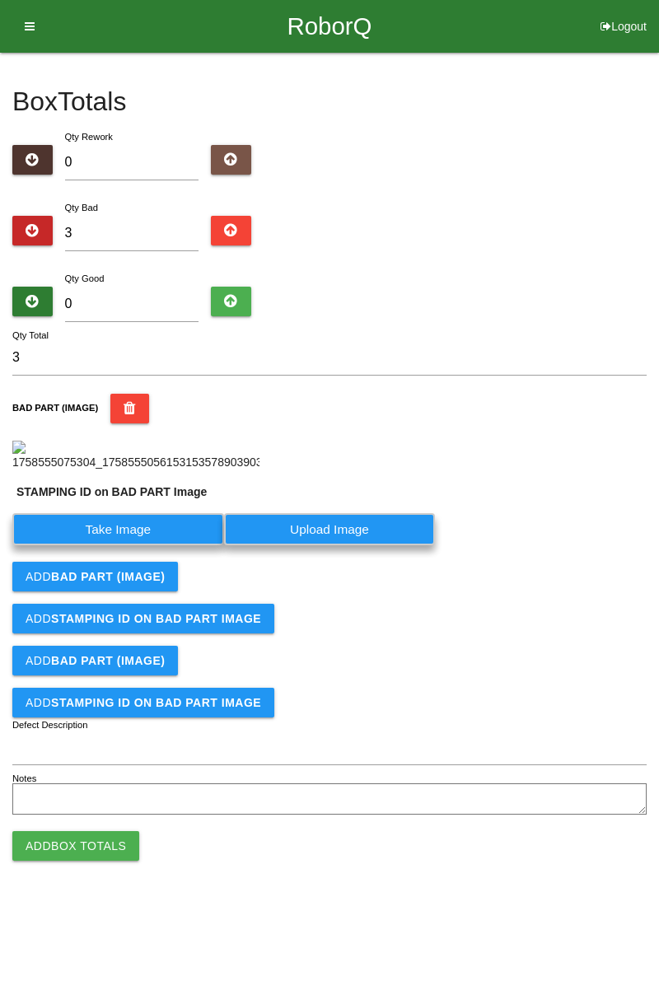
click at [128, 545] on label "Take Image" at bounding box center [118, 529] width 212 height 32
click at [0, 0] on PART "Take Image" at bounding box center [0, 0] width 0 height 0
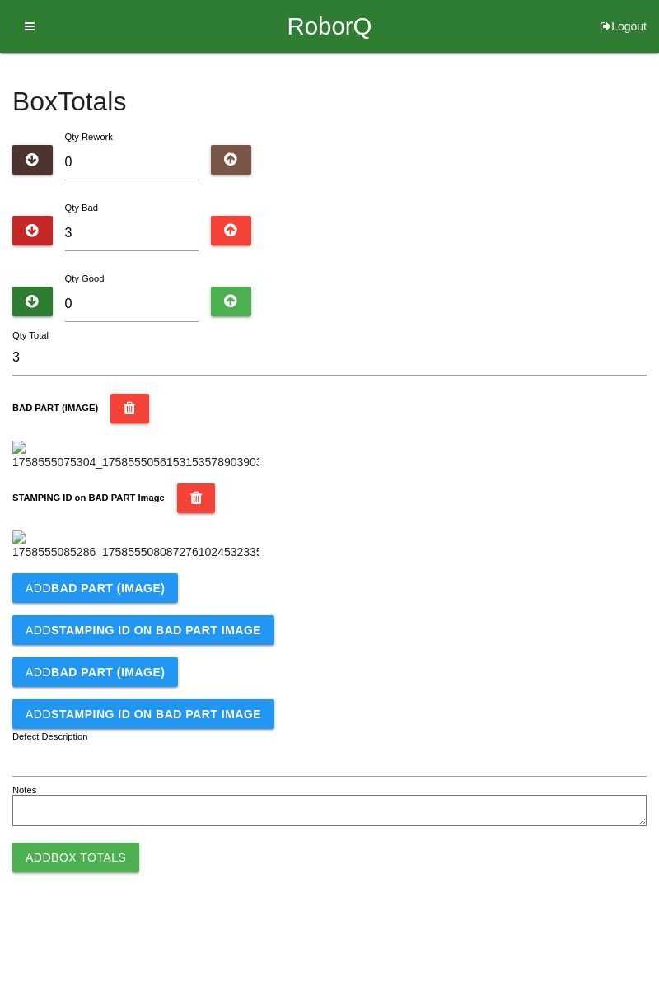
scroll to position [362, 0]
click at [156, 595] on b "BAD PART (IMAGE)" at bounding box center [108, 587] width 114 height 13
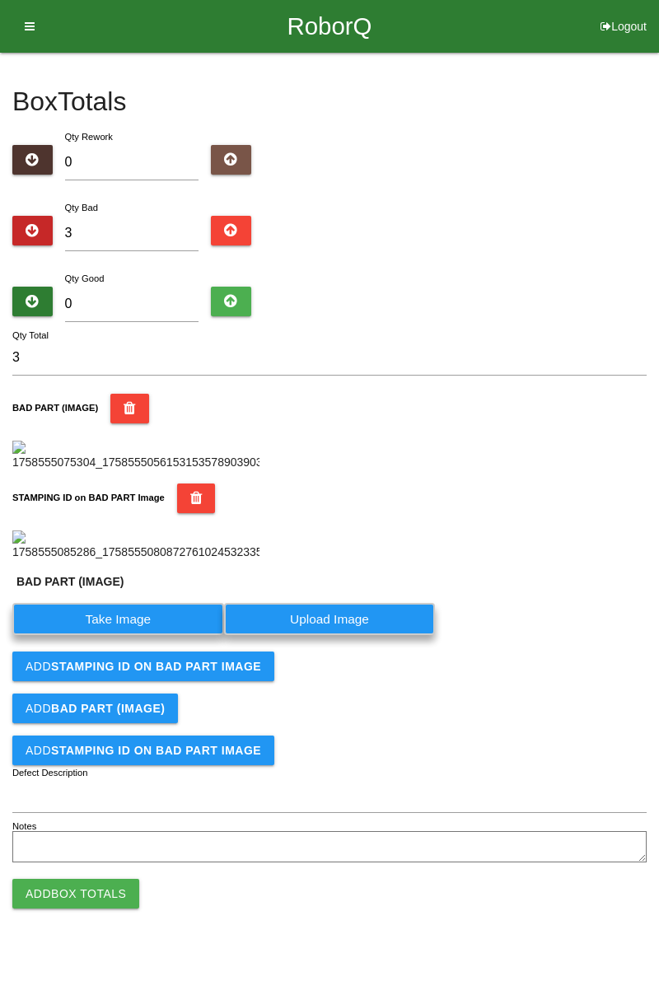
click at [134, 635] on label "Take Image" at bounding box center [118, 619] width 212 height 32
click at [0, 0] on \(IMAGE\) "Take Image" at bounding box center [0, 0] width 0 height 0
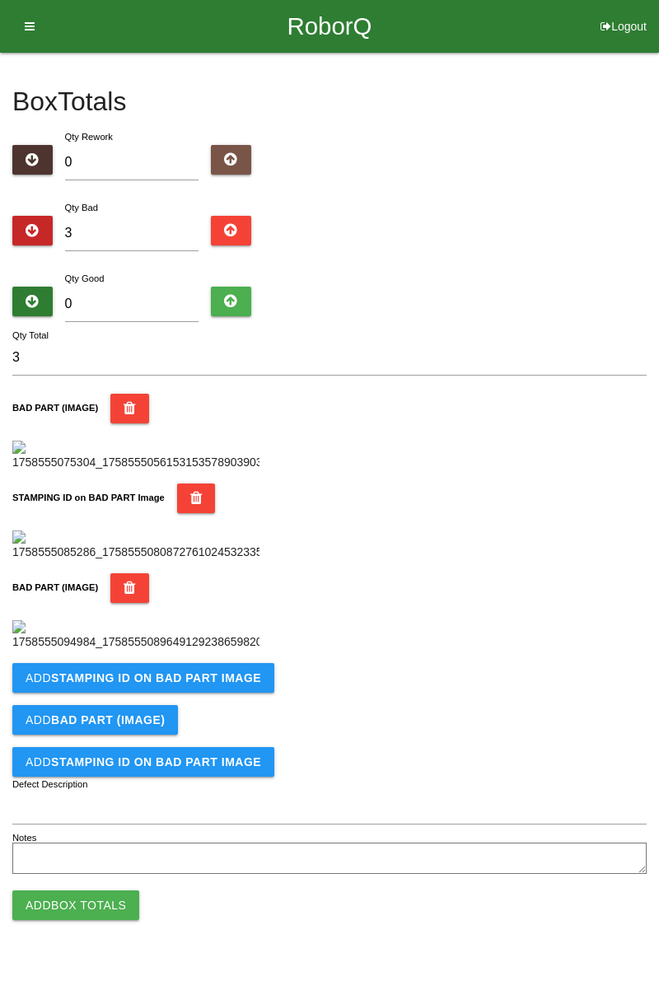
scroll to position [633, 0]
click at [202, 684] on b "STAMPING ID on BAD PART Image" at bounding box center [156, 677] width 210 height 13
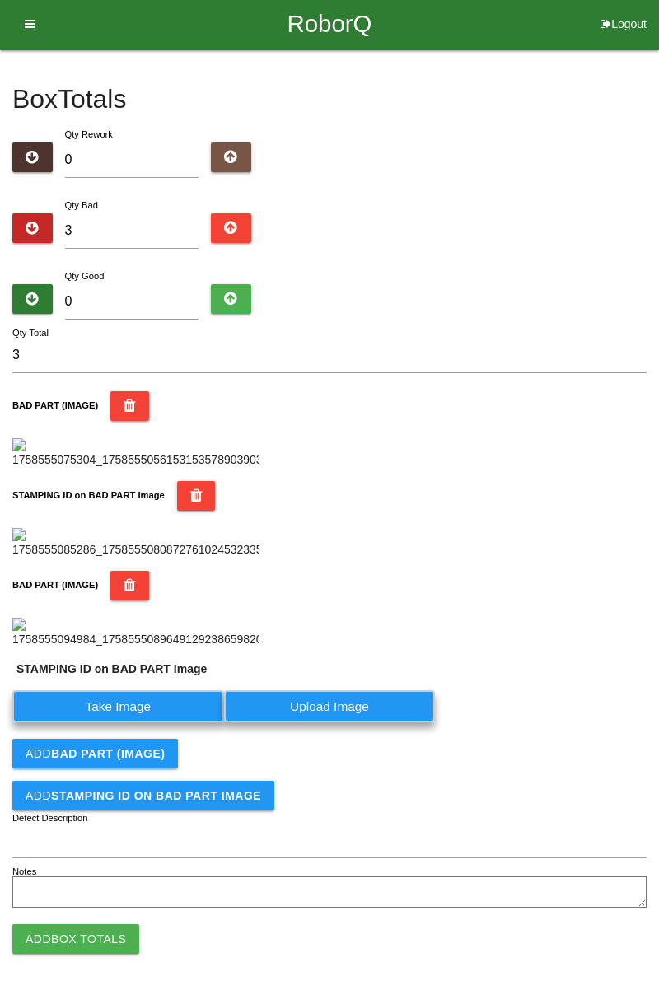
click at [126, 722] on label "Take Image" at bounding box center [118, 706] width 212 height 32
click at [0, 0] on PART "Take Image" at bounding box center [0, 0] width 0 height 0
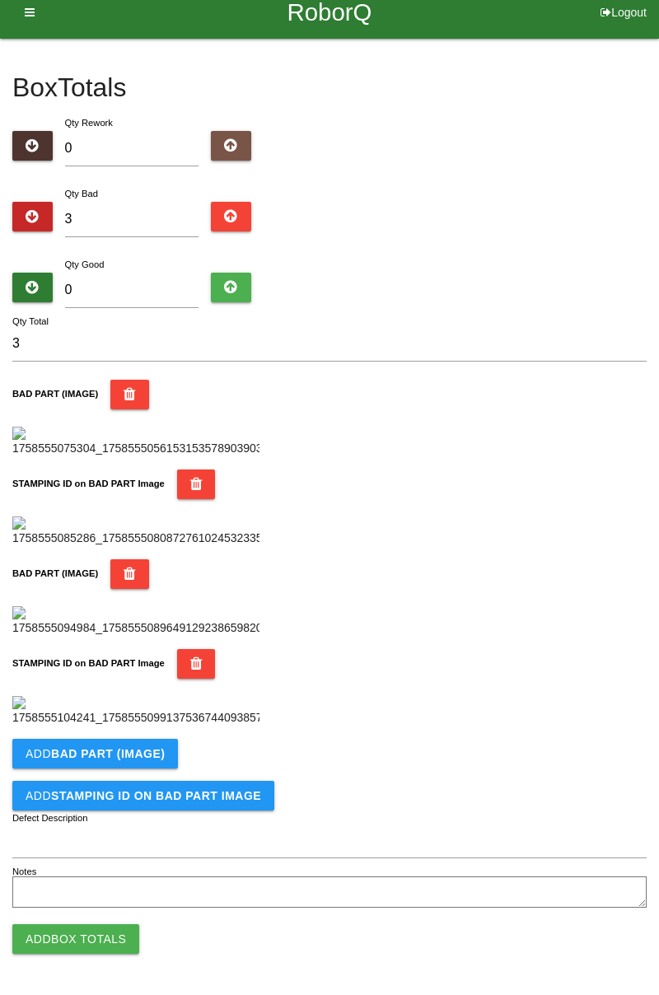
scroll to position [903, 0]
click at [156, 755] on b "BAD PART (IMAGE)" at bounding box center [108, 753] width 114 height 13
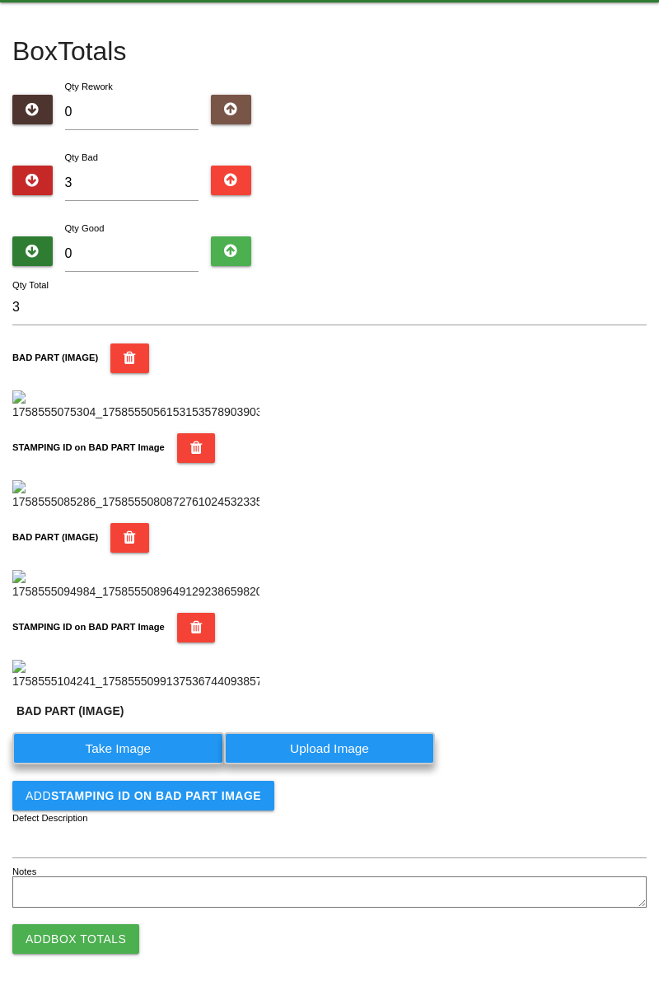
click at [173, 764] on label "Take Image" at bounding box center [118, 748] width 212 height 32
click at [0, 0] on \(IMAGE\) "Take Image" at bounding box center [0, 0] width 0 height 0
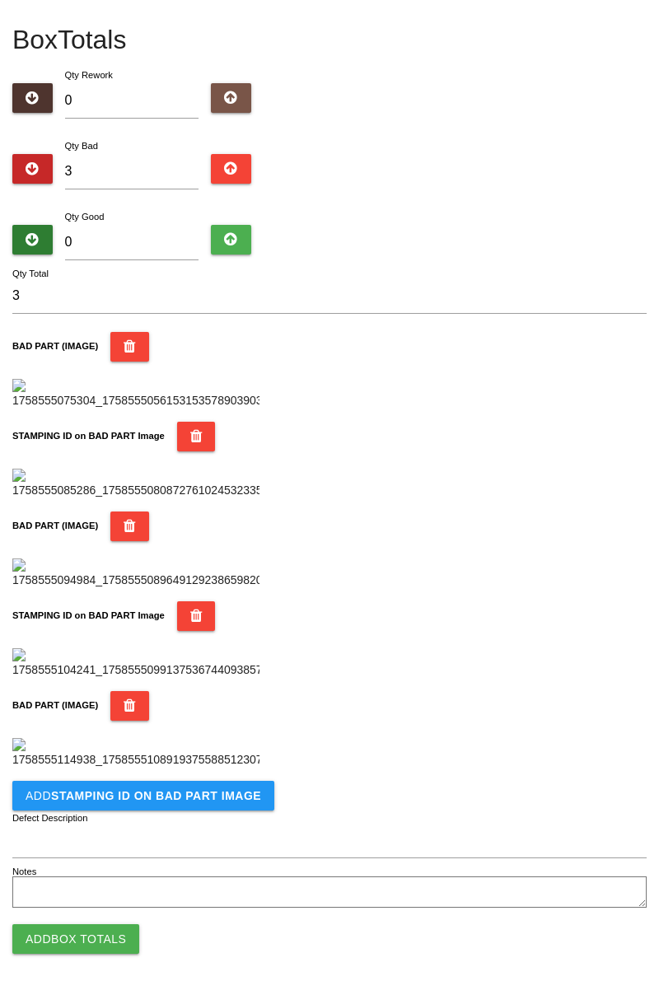
scroll to position [1173, 0]
click at [198, 806] on button "Add STAMPING ID on BAD PART Image" at bounding box center [143, 796] width 262 height 30
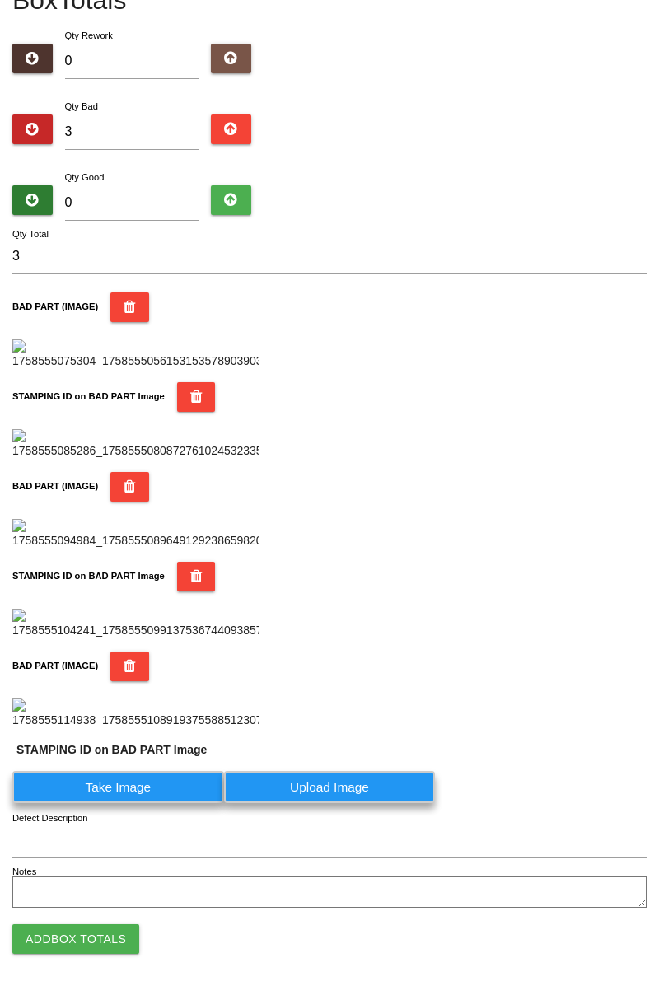
click at [138, 803] on label "Take Image" at bounding box center [118, 787] width 212 height 32
click at [0, 0] on PART "Take Image" at bounding box center [0, 0] width 0 height 0
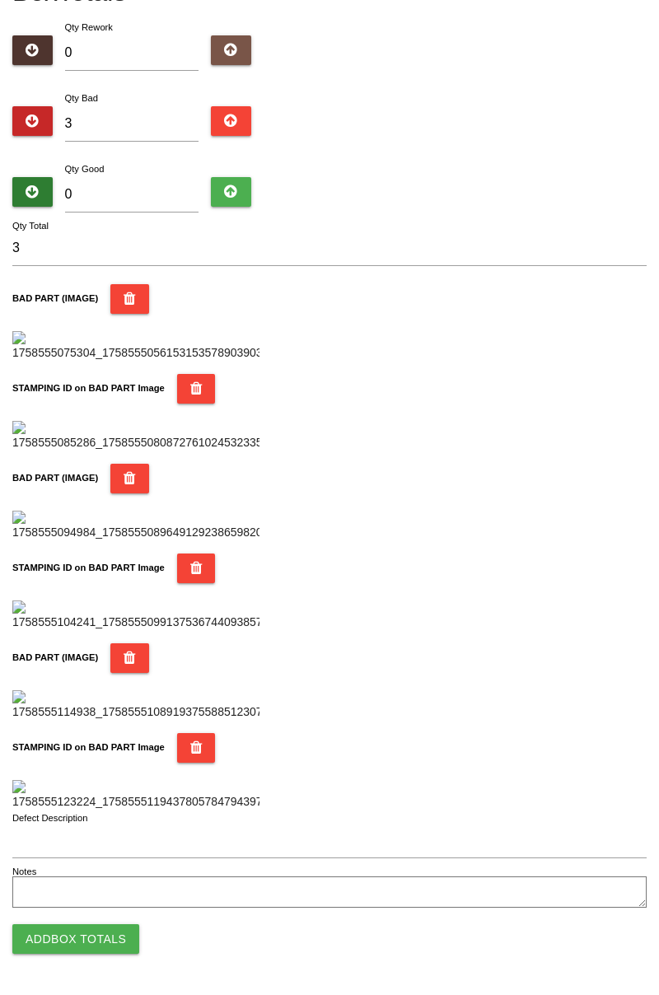
scroll to position [0, 0]
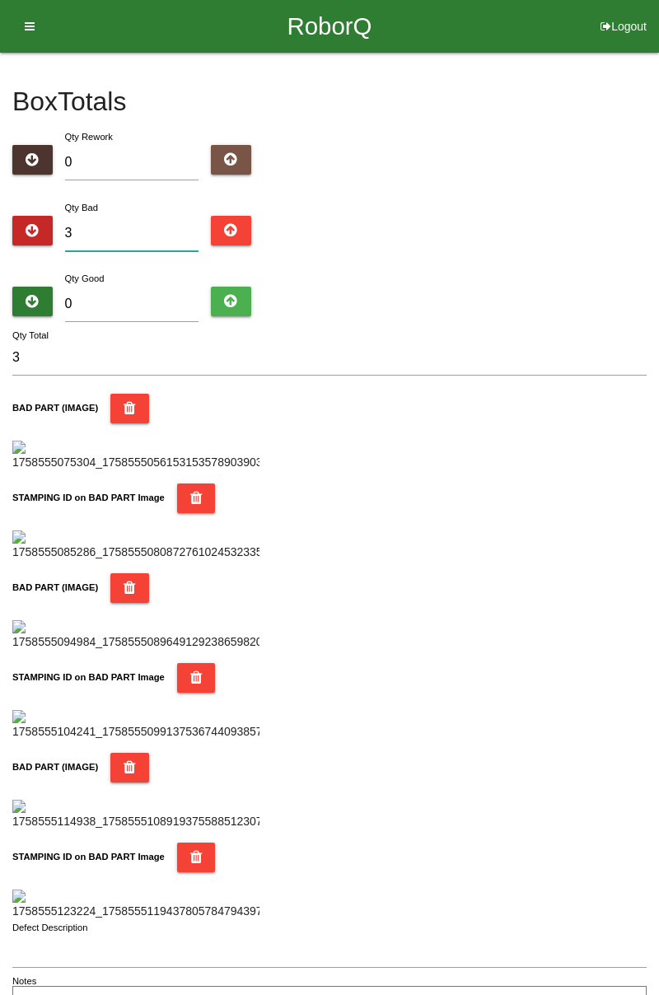
click at [125, 228] on input "3" at bounding box center [132, 233] width 134 height 35
click at [160, 232] on input "3" at bounding box center [132, 233] width 134 height 35
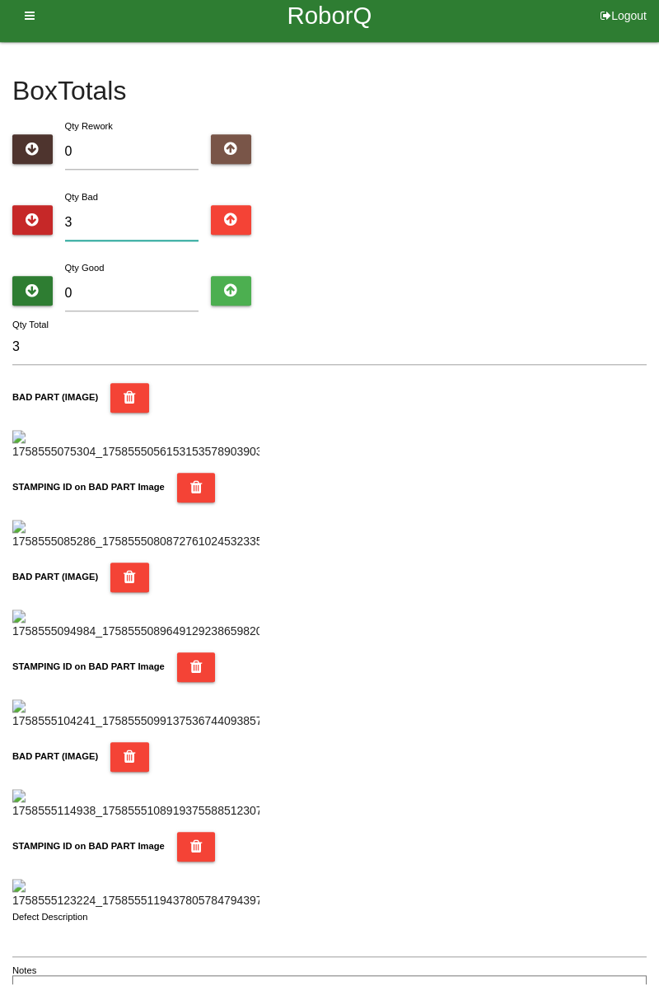
type input "0"
type input "6"
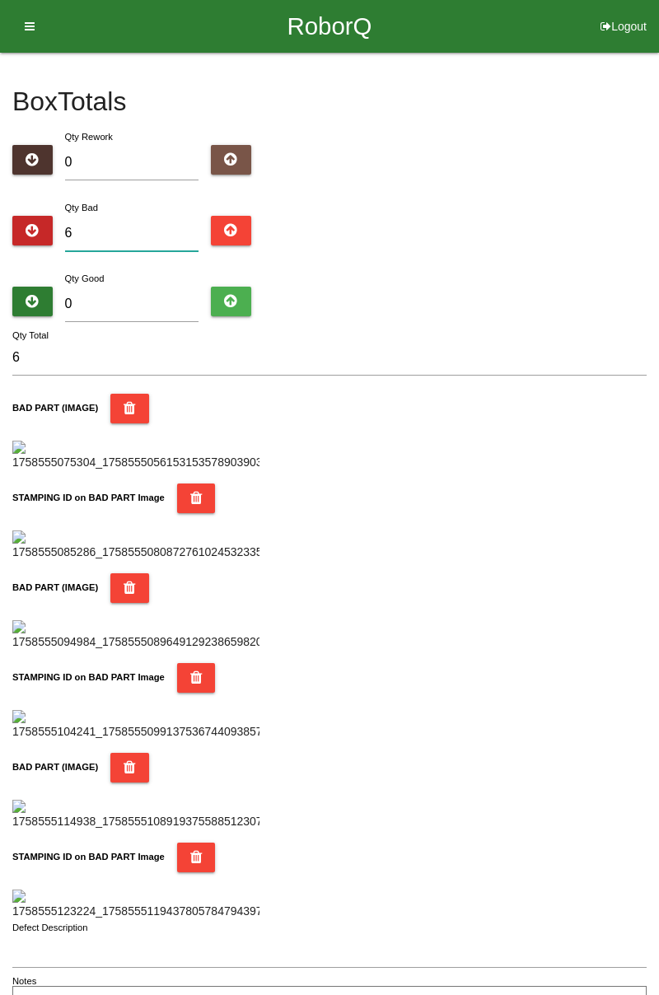
click at [146, 239] on input "6" at bounding box center [132, 233] width 134 height 35
type input "0"
type input "9"
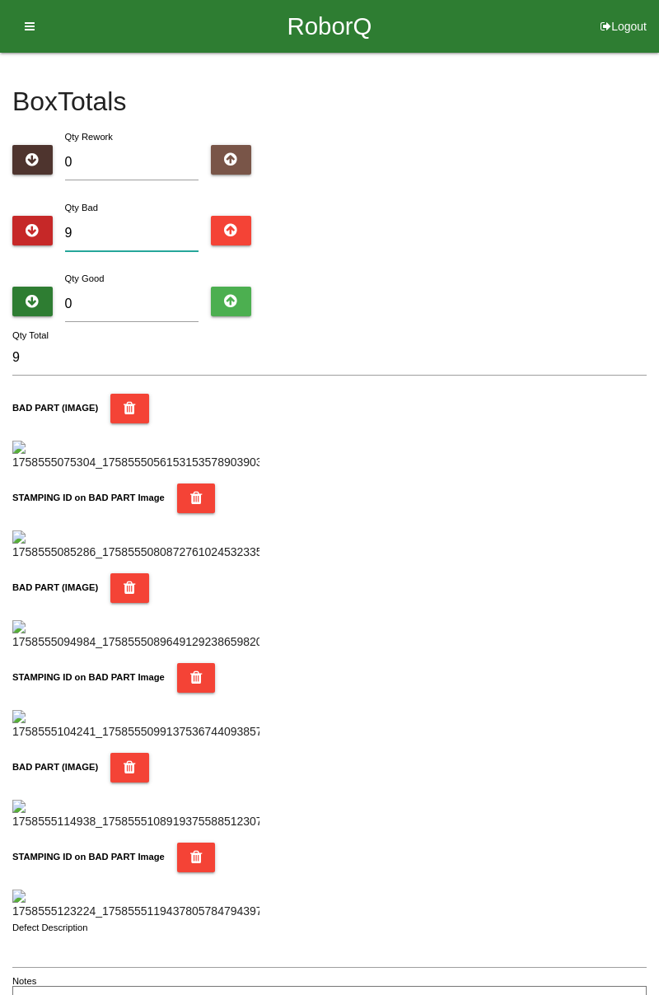
type input "0"
type input "1"
type input "13"
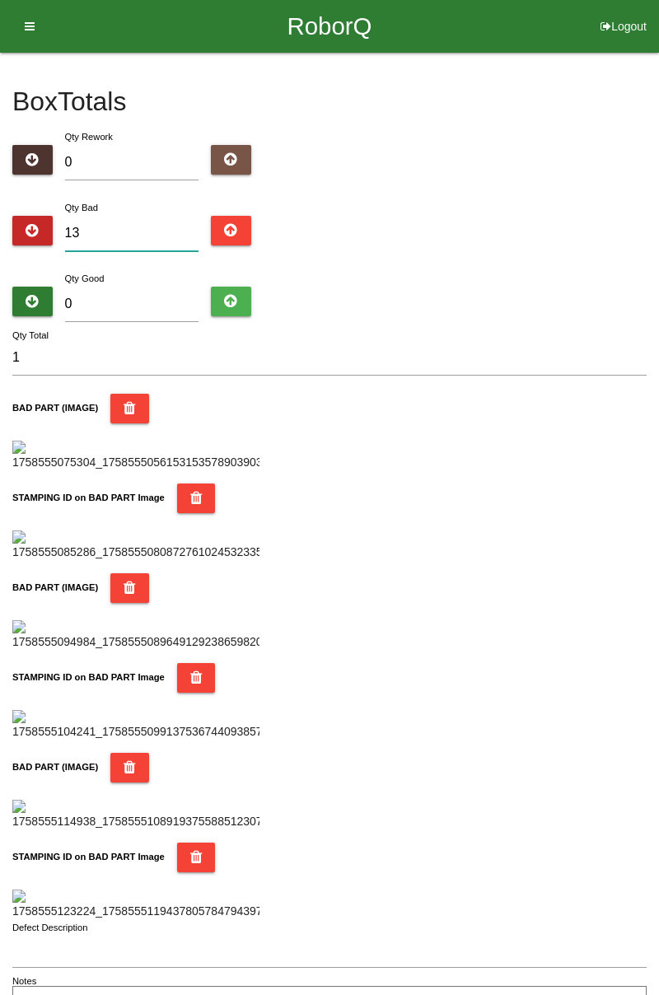
type input "13"
click at [166, 287] on input "0" at bounding box center [132, 304] width 134 height 35
type input "7"
type input "20"
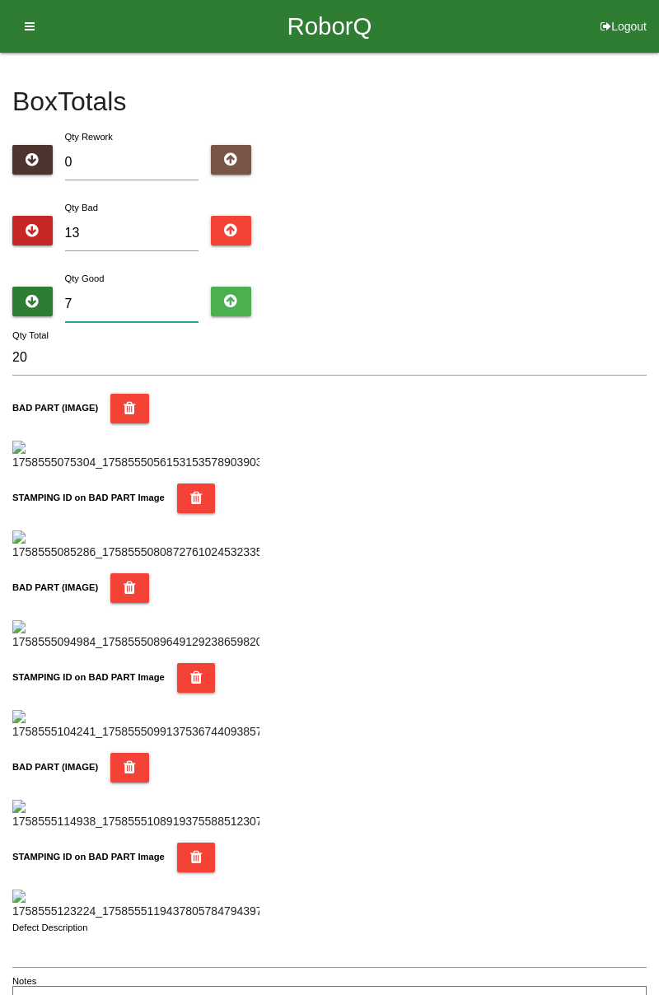
type input "75"
type input "88"
type input "7"
type input "20"
type input "73"
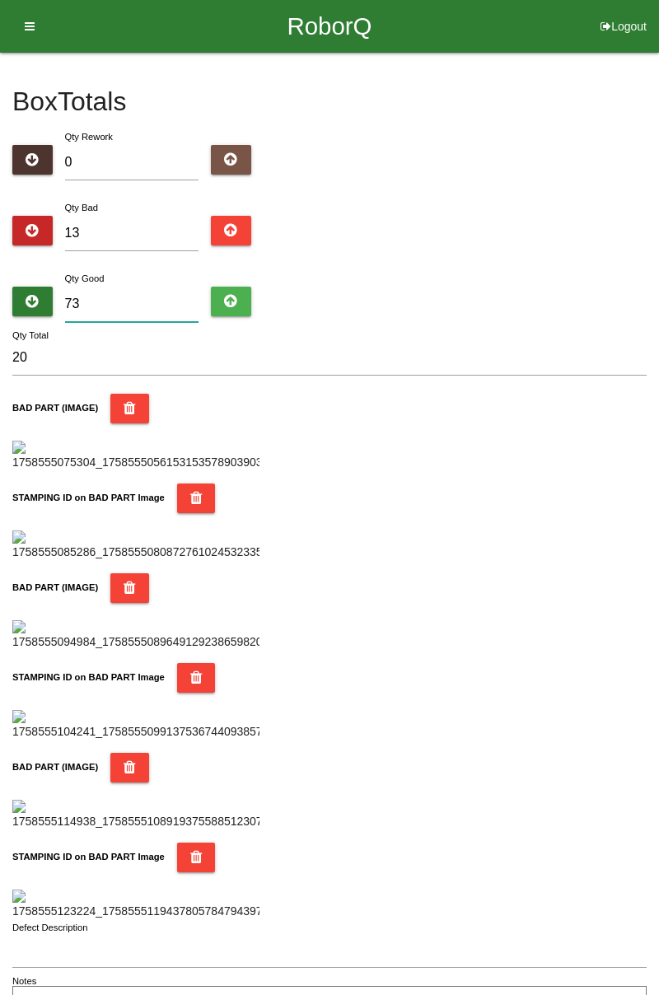
type input "86"
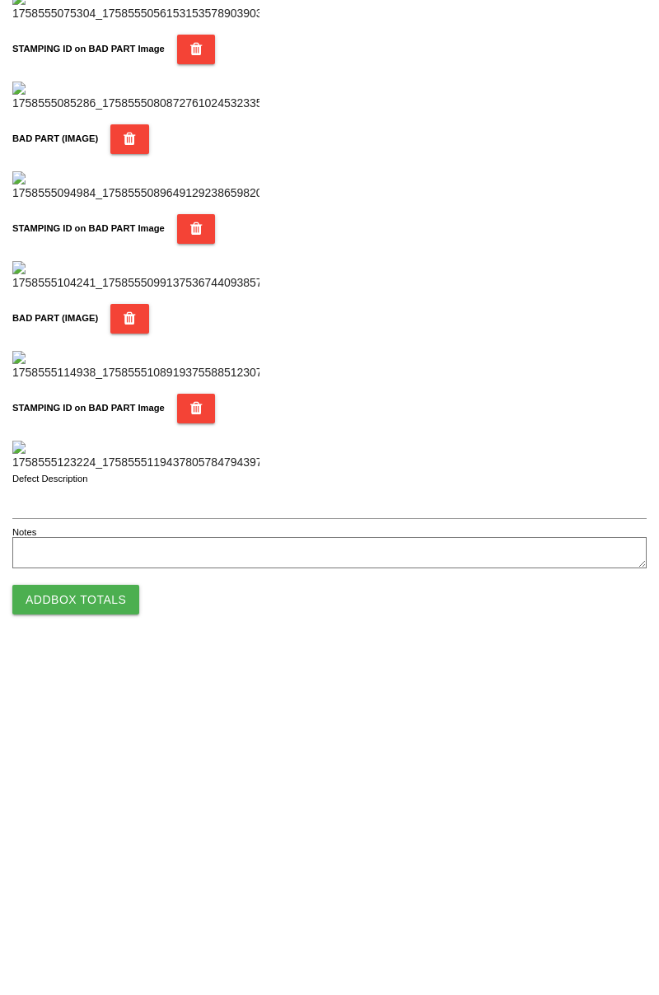
type input "73"
click at [114, 931] on button "Add Box Totals" at bounding box center [75, 939] width 127 height 30
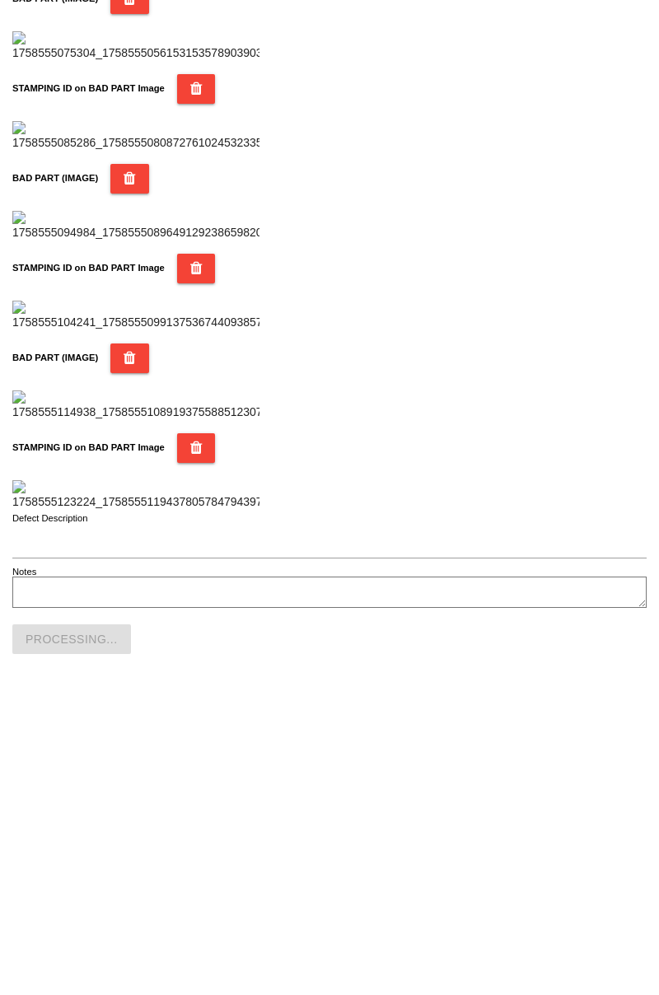
scroll to position [1443, 0]
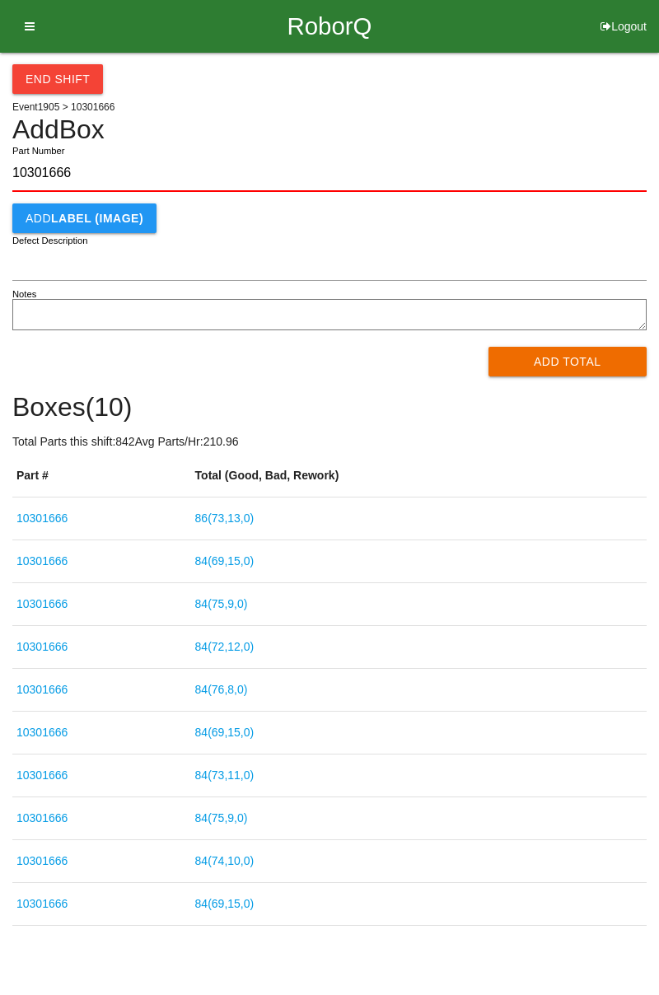
type input "10301666"
click at [590, 357] on button "Add Total" at bounding box center [567, 362] width 159 height 30
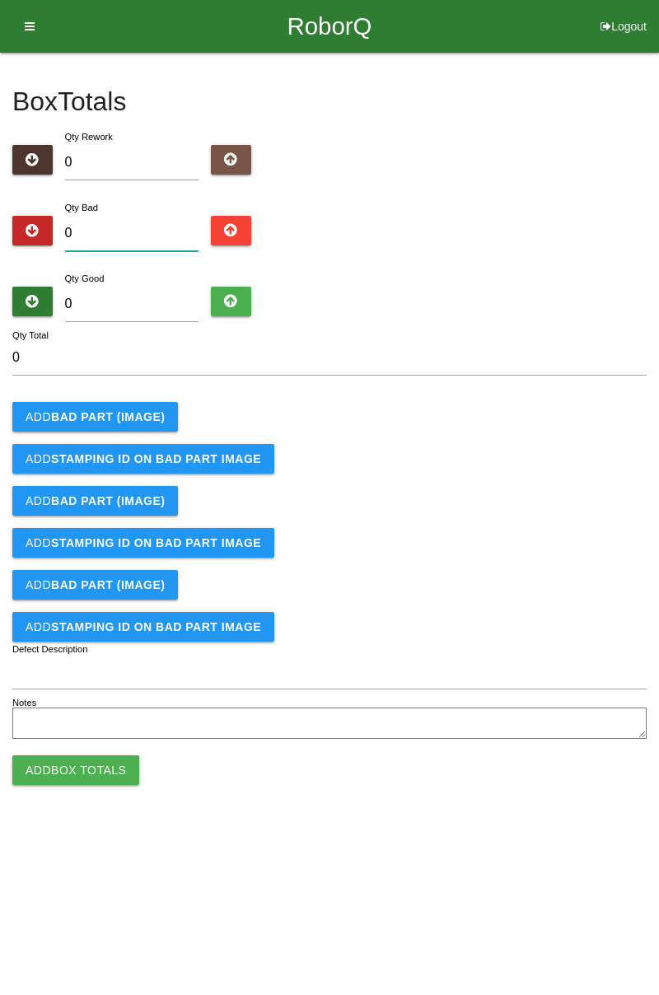
click at [145, 225] on input "0" at bounding box center [132, 233] width 134 height 35
type input "3"
click at [137, 404] on button "Add BAD PART (IMAGE)" at bounding box center [95, 417] width 166 height 30
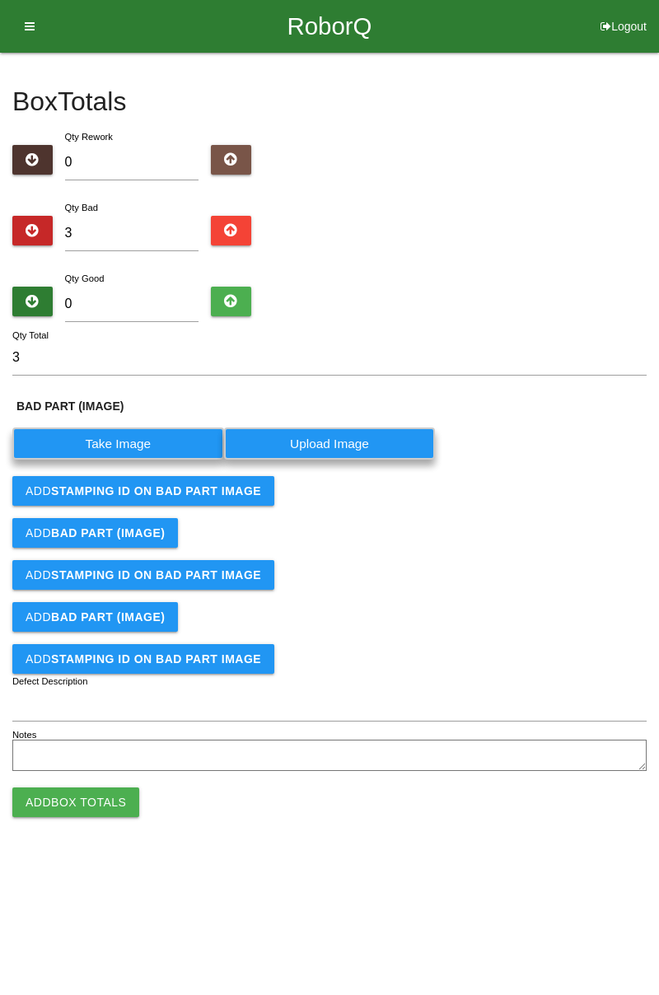
click at [145, 440] on label "Take Image" at bounding box center [118, 443] width 212 height 32
click at [0, 0] on \(IMAGE\) "Take Image" at bounding box center [0, 0] width 0 height 0
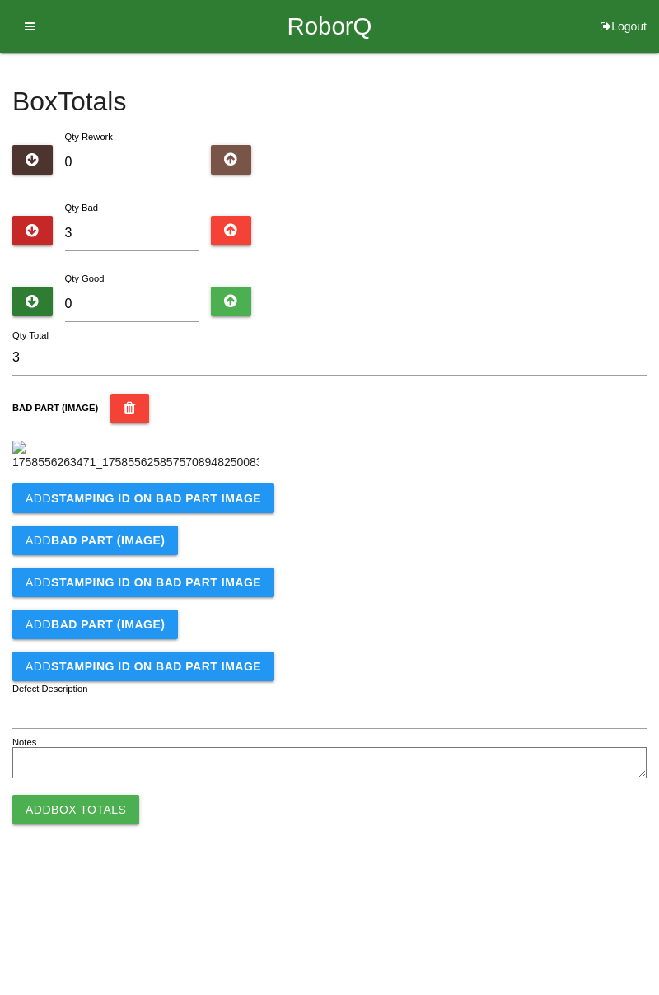
click at [124, 403] on icon "button" at bounding box center [130, 409] width 12 height 30
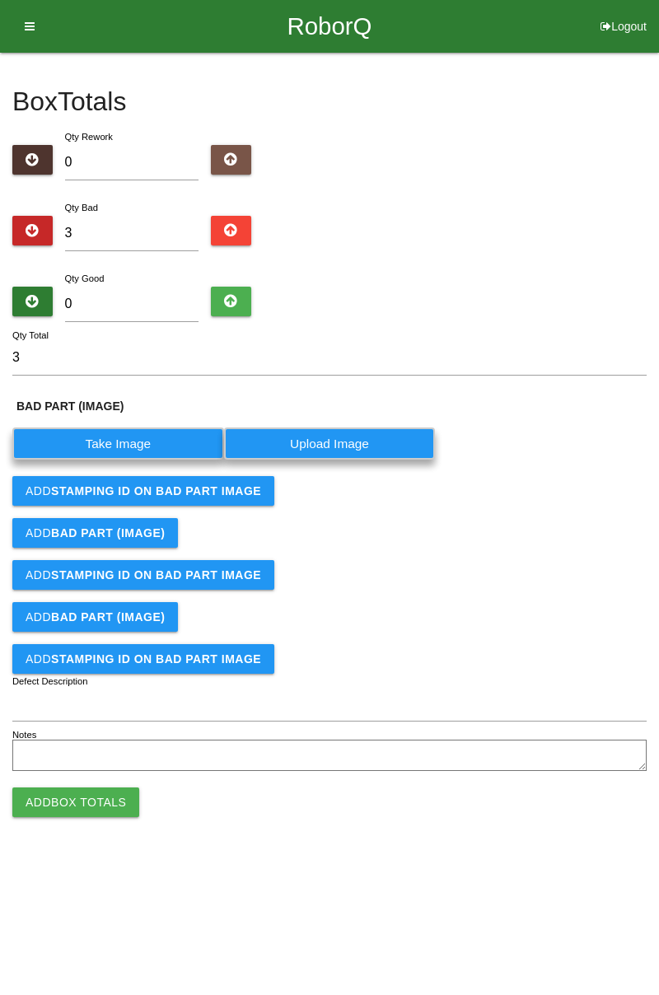
click at [120, 441] on label "Take Image" at bounding box center [118, 443] width 212 height 32
click at [0, 0] on \(IMAGE\) "Take Image" at bounding box center [0, 0] width 0 height 0
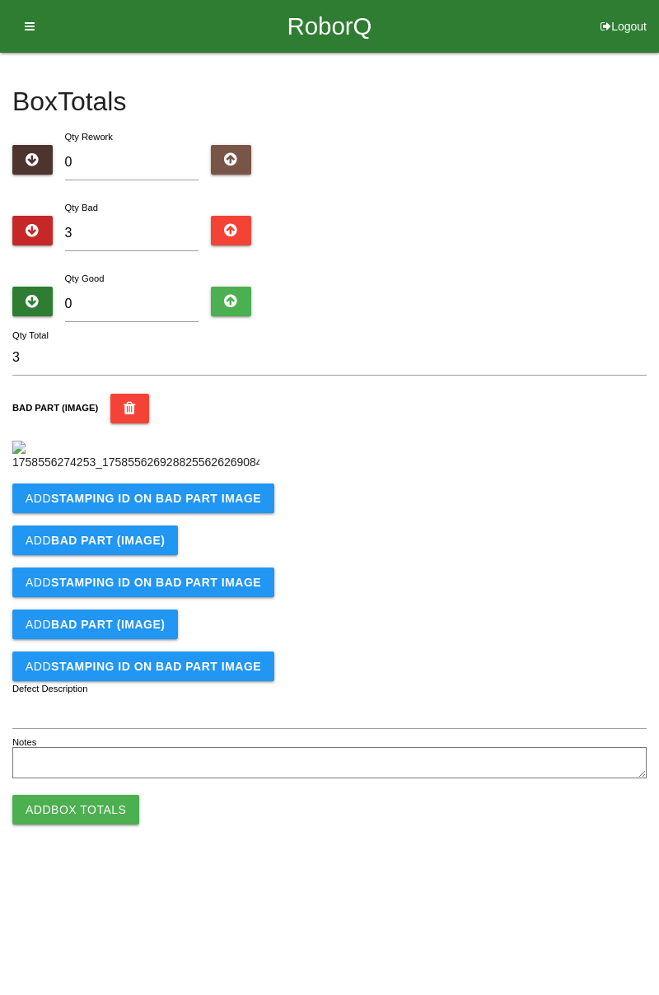
scroll to position [92, 0]
click at [242, 505] on b "STAMPING ID on BAD PART Image" at bounding box center [156, 498] width 210 height 13
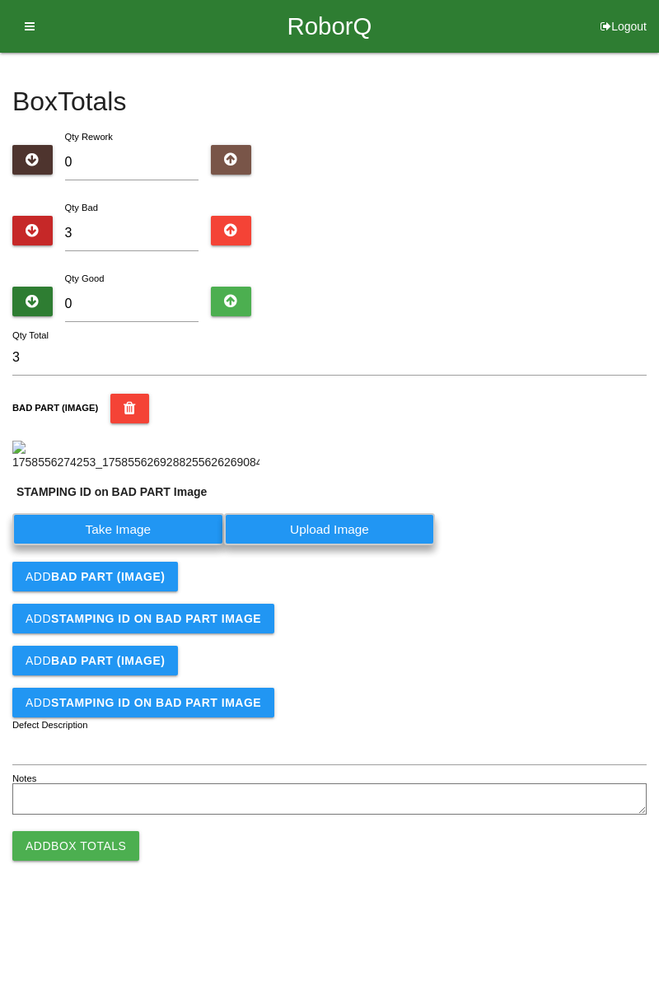
click at [148, 545] on label "Take Image" at bounding box center [118, 529] width 212 height 32
click at [0, 0] on PART "Take Image" at bounding box center [0, 0] width 0 height 0
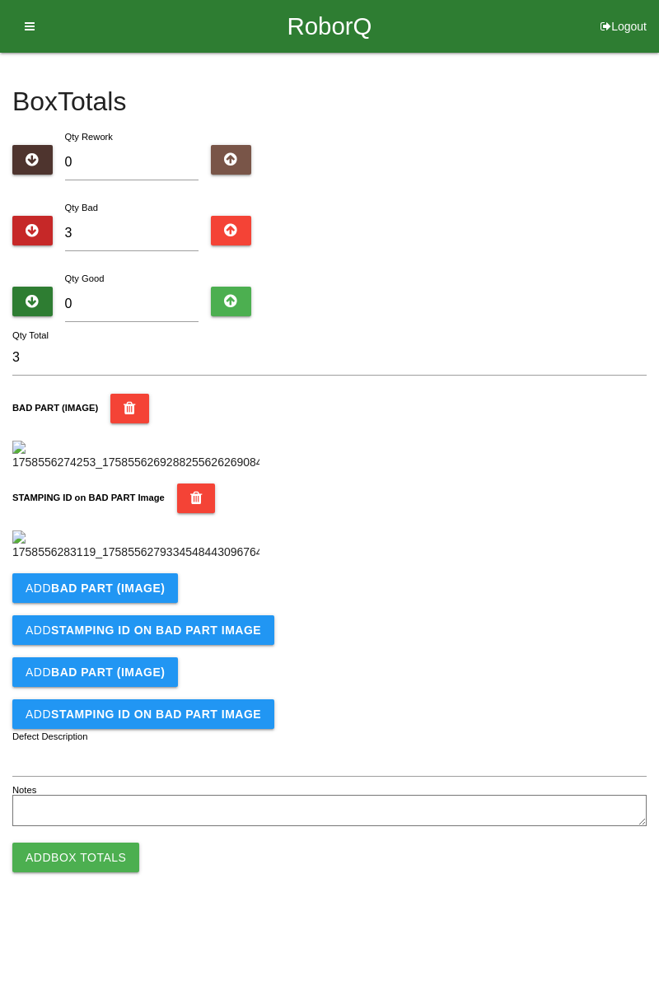
scroll to position [362, 0]
click at [165, 603] on button "Add BAD PART (IMAGE)" at bounding box center [95, 588] width 166 height 30
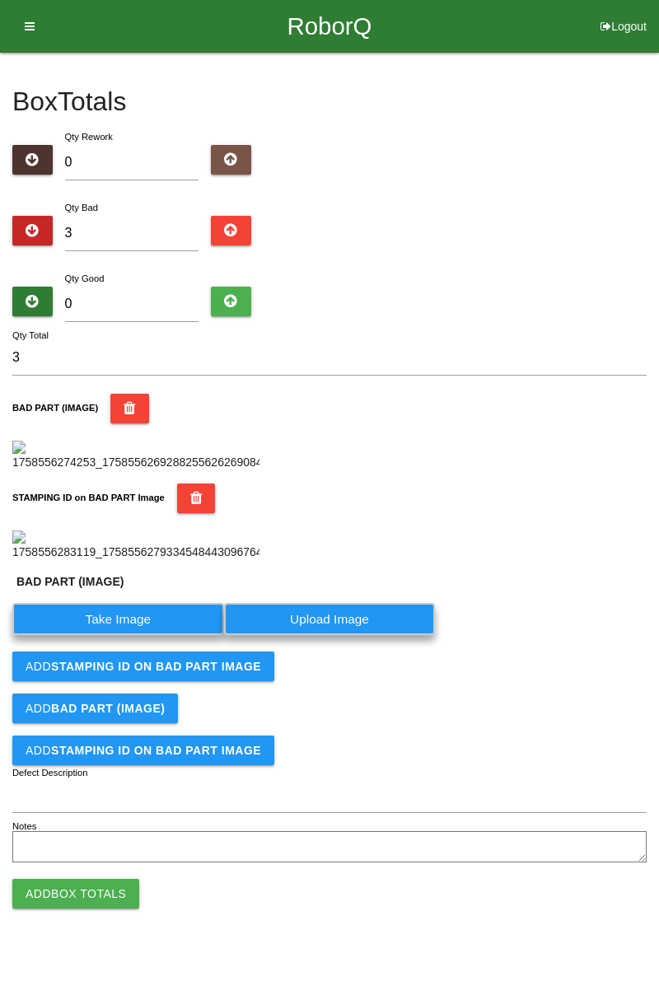
click at [147, 635] on label "Take Image" at bounding box center [118, 619] width 212 height 32
click at [0, 0] on \(IMAGE\) "Take Image" at bounding box center [0, 0] width 0 height 0
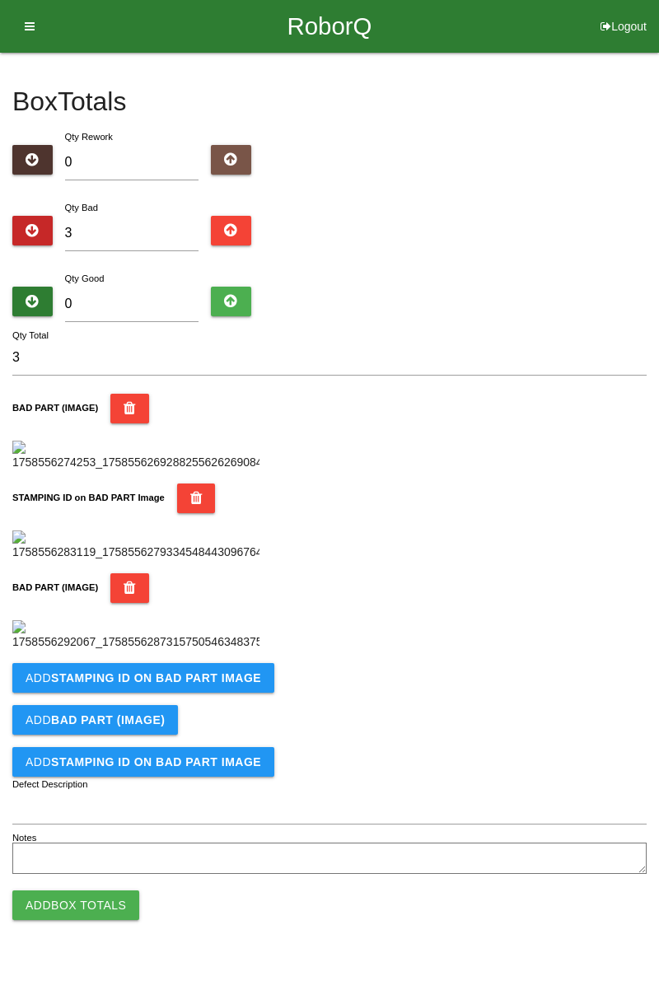
scroll to position [633, 0]
click at [236, 693] on button "Add STAMPING ID on BAD PART Image" at bounding box center [143, 678] width 262 height 30
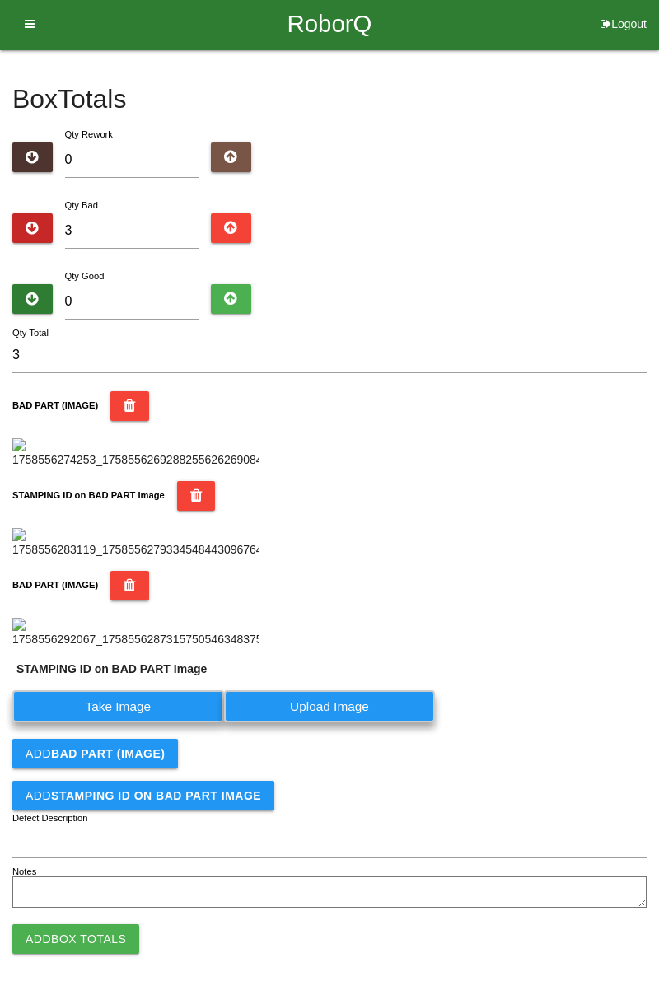
click at [156, 722] on label "Take Image" at bounding box center [118, 706] width 212 height 32
click at [0, 0] on PART "Take Image" at bounding box center [0, 0] width 0 height 0
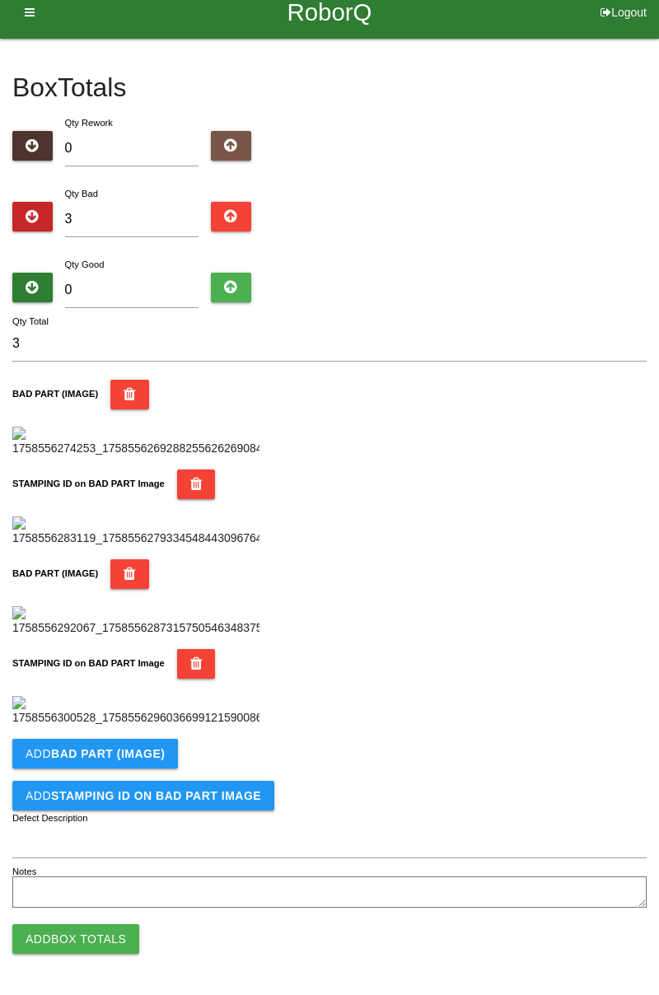
scroll to position [903, 0]
click at [145, 757] on b "BAD PART (IMAGE)" at bounding box center [108, 753] width 114 height 13
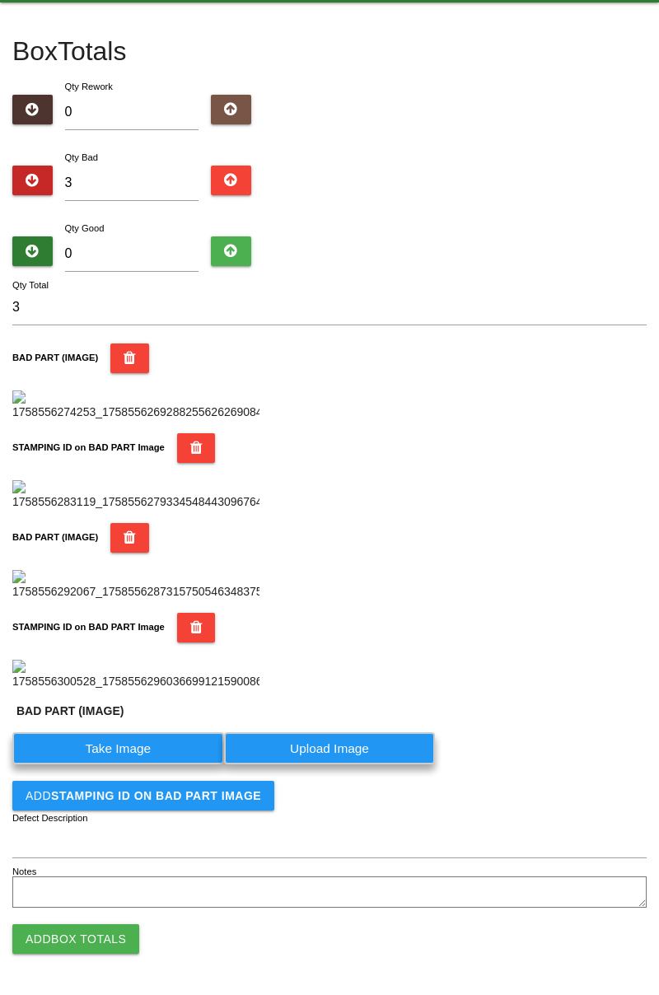
click at [137, 764] on label "Take Image" at bounding box center [118, 748] width 212 height 32
click at [0, 0] on \(IMAGE\) "Take Image" at bounding box center [0, 0] width 0 height 0
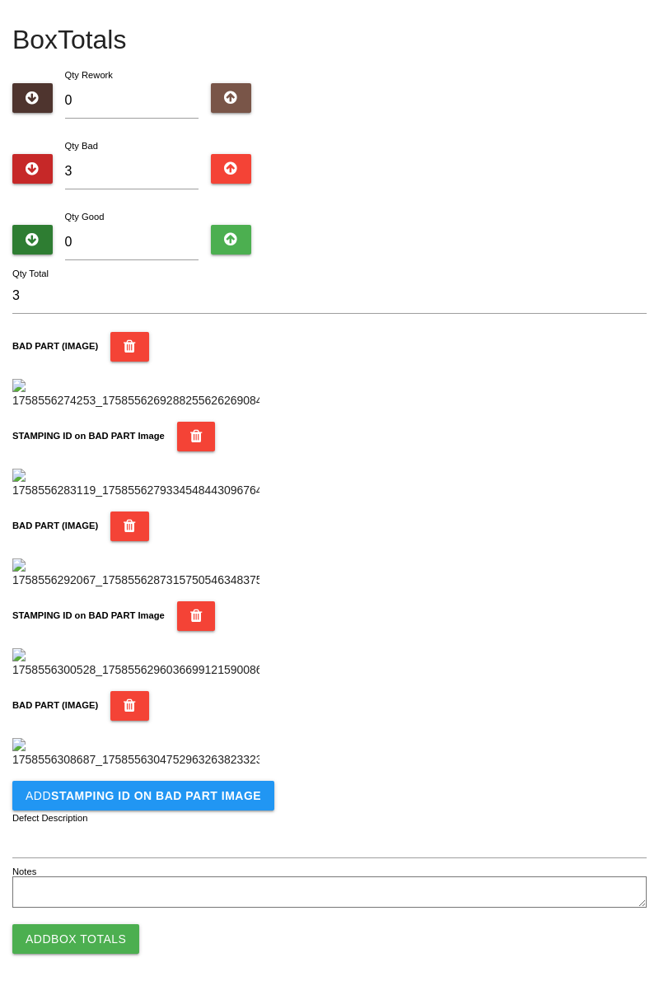
scroll to position [1173, 0]
click at [186, 798] on b "STAMPING ID on BAD PART Image" at bounding box center [156, 795] width 210 height 13
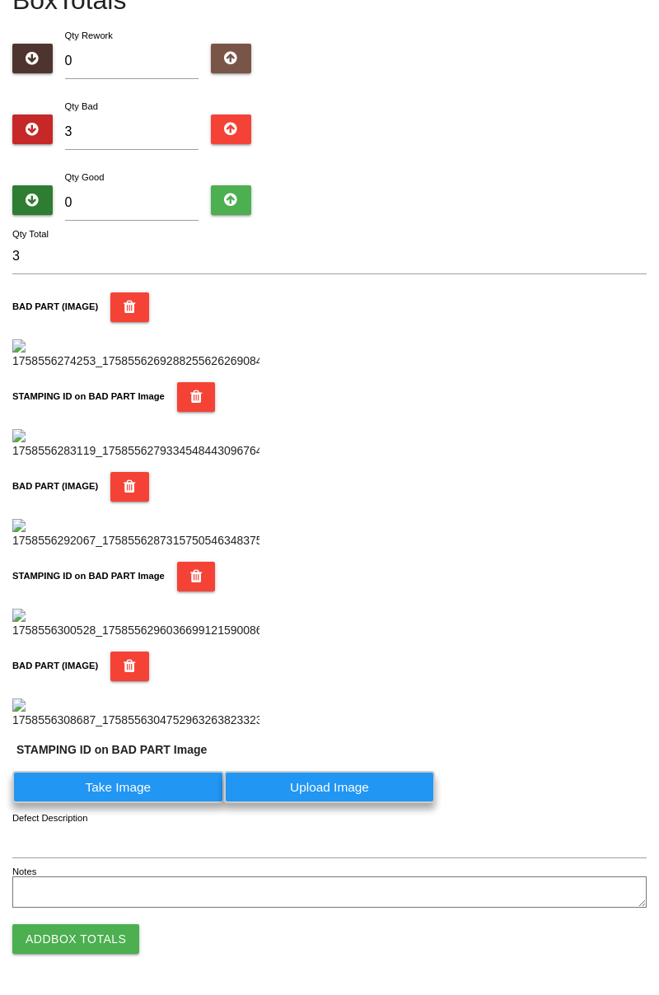
click at [132, 803] on label "Take Image" at bounding box center [118, 787] width 212 height 32
click at [0, 0] on PART "Take Image" at bounding box center [0, 0] width 0 height 0
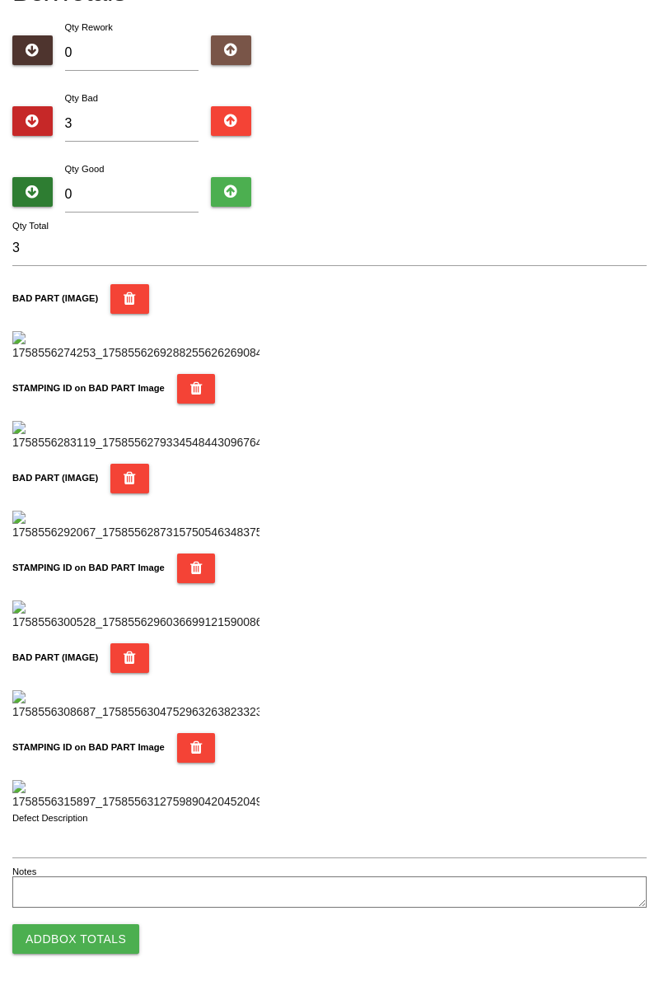
scroll to position [0, 0]
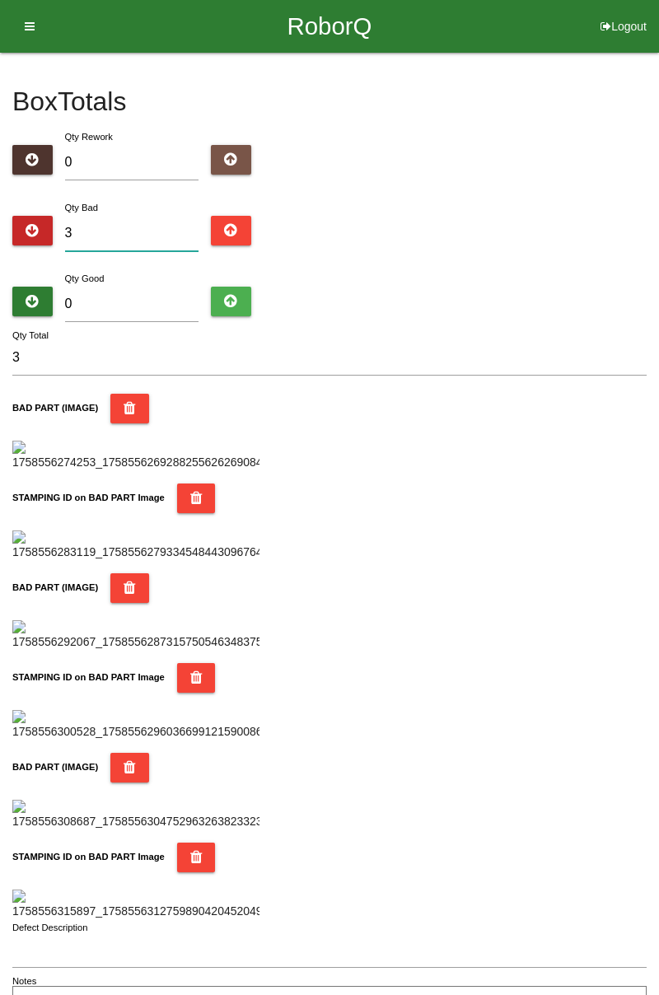
click at [150, 230] on input "3" at bounding box center [132, 233] width 134 height 35
click at [656, 259] on div "Box Totals Translate Weight Weight unit: Rework Weight Bad Weight Good Weight 0…" at bounding box center [329, 537] width 659 height 969
